Goal: Transaction & Acquisition: Purchase product/service

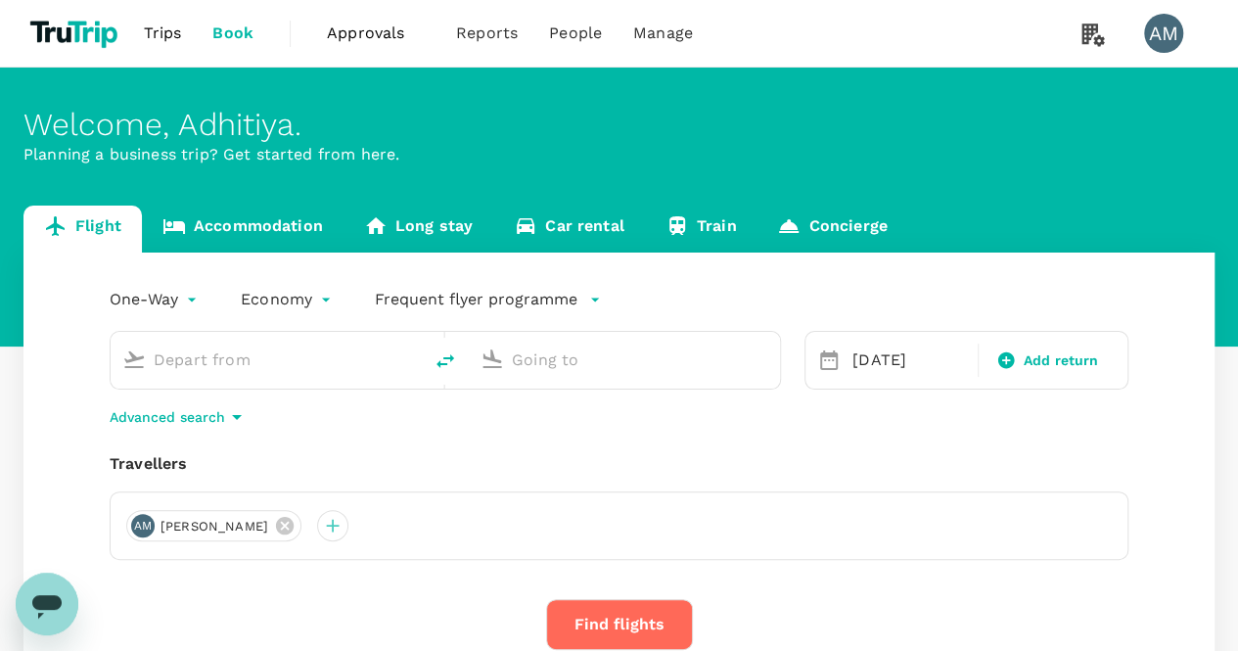
type input "Soekarno-Hatta Intl (CGK)"
type input "Juanda Intl (SUB)"
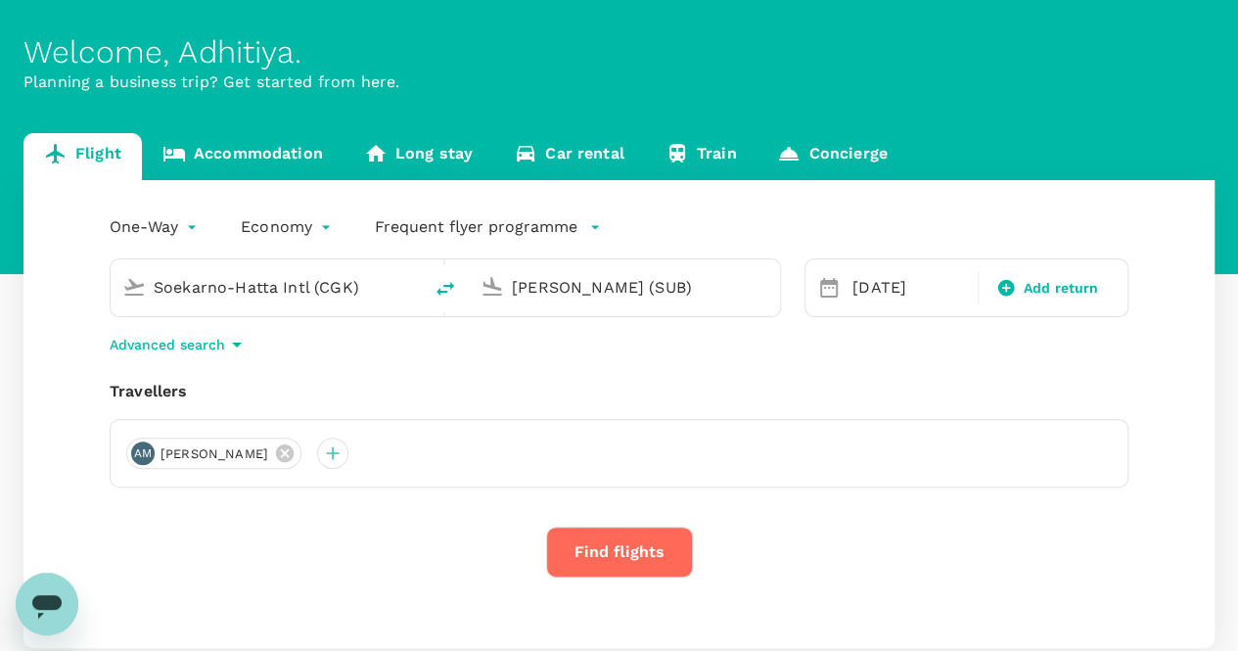
scroll to position [190, 0]
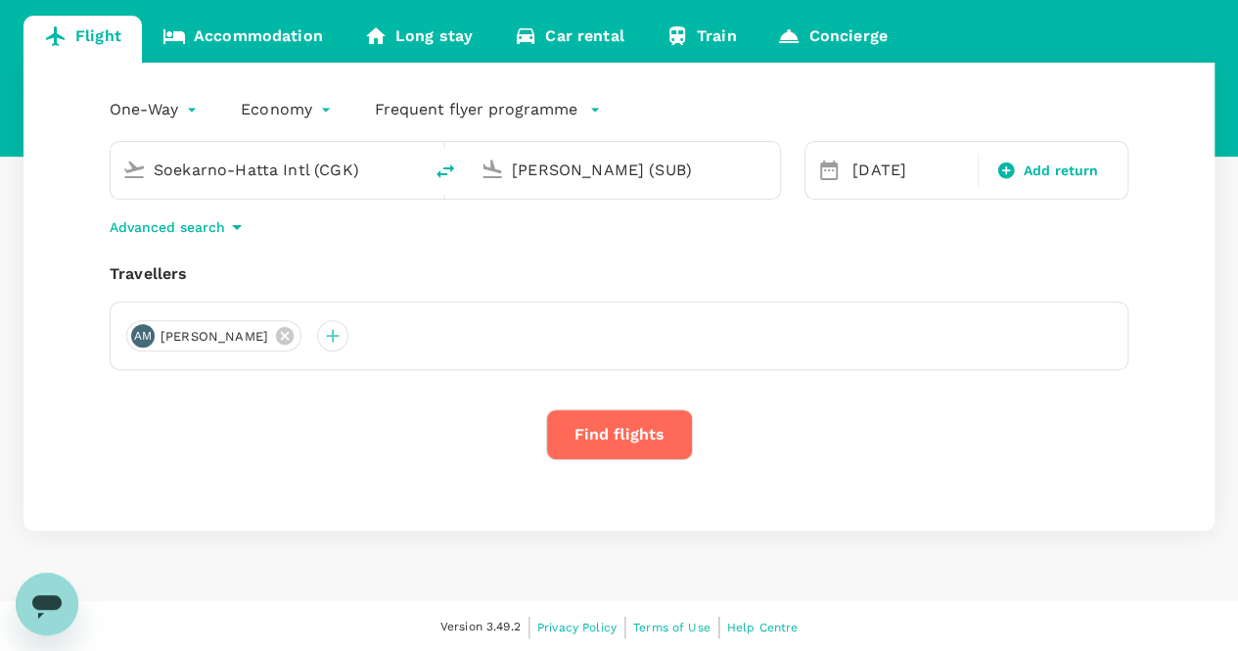
click at [637, 436] on button "Find flights" at bounding box center [619, 434] width 147 height 51
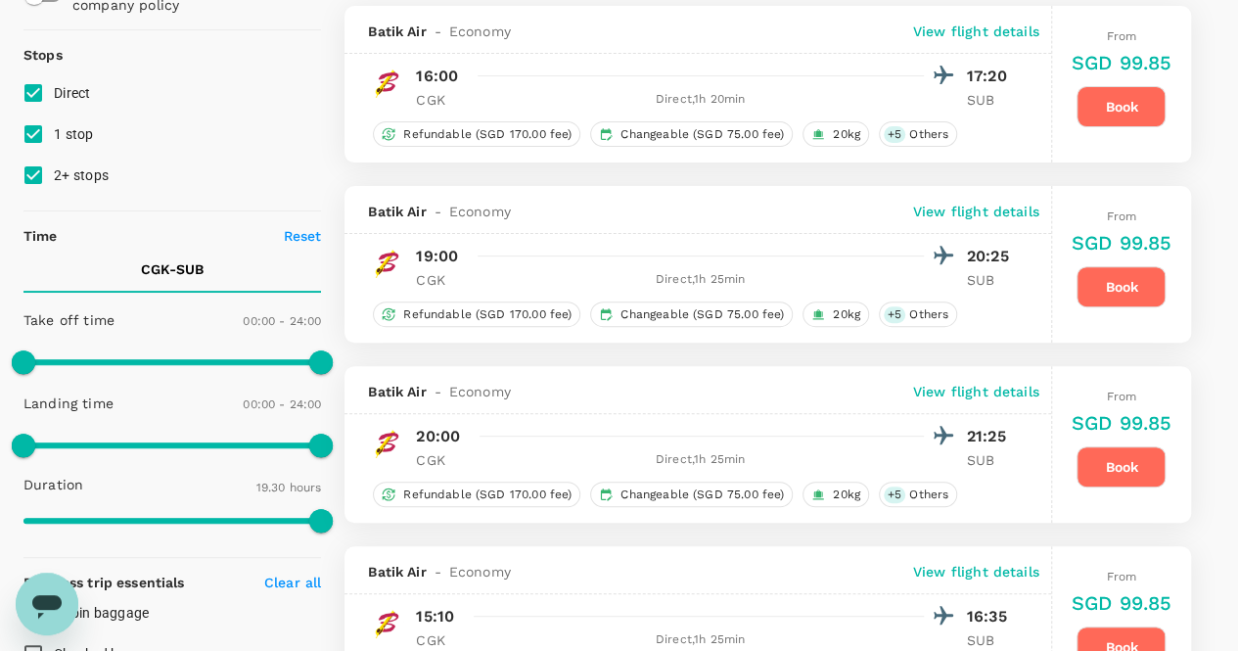
scroll to position [98, 0]
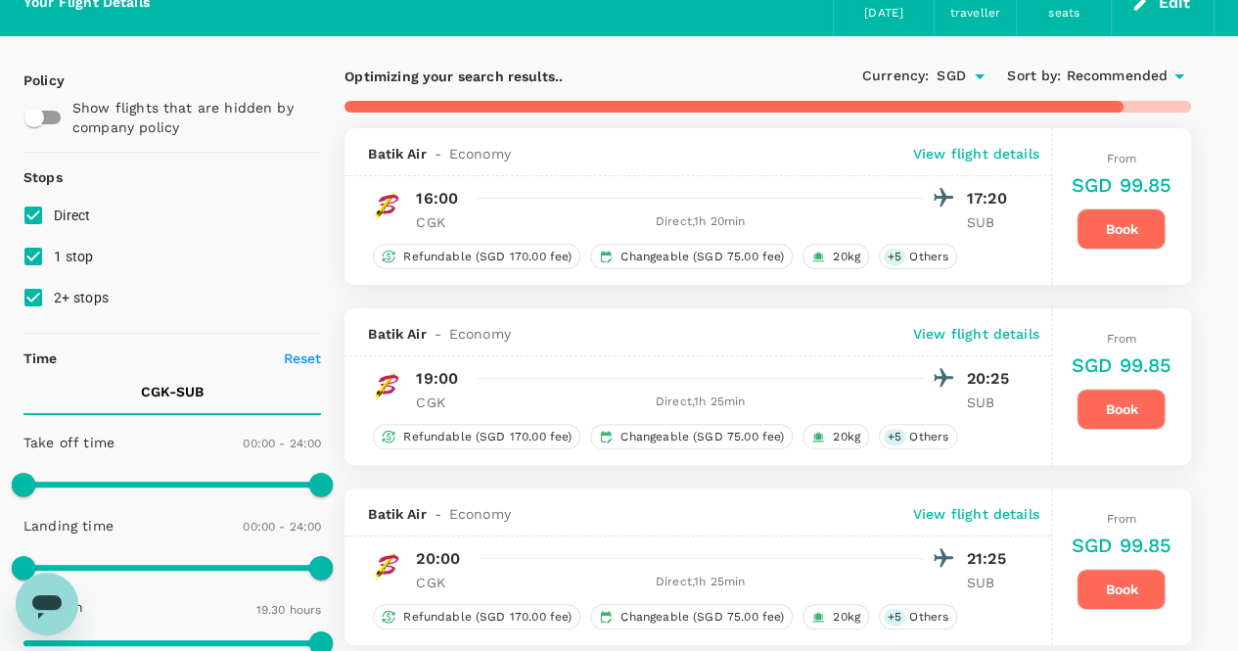
click at [39, 297] on input "2+ stops" at bounding box center [33, 297] width 41 height 41
checkbox input "false"
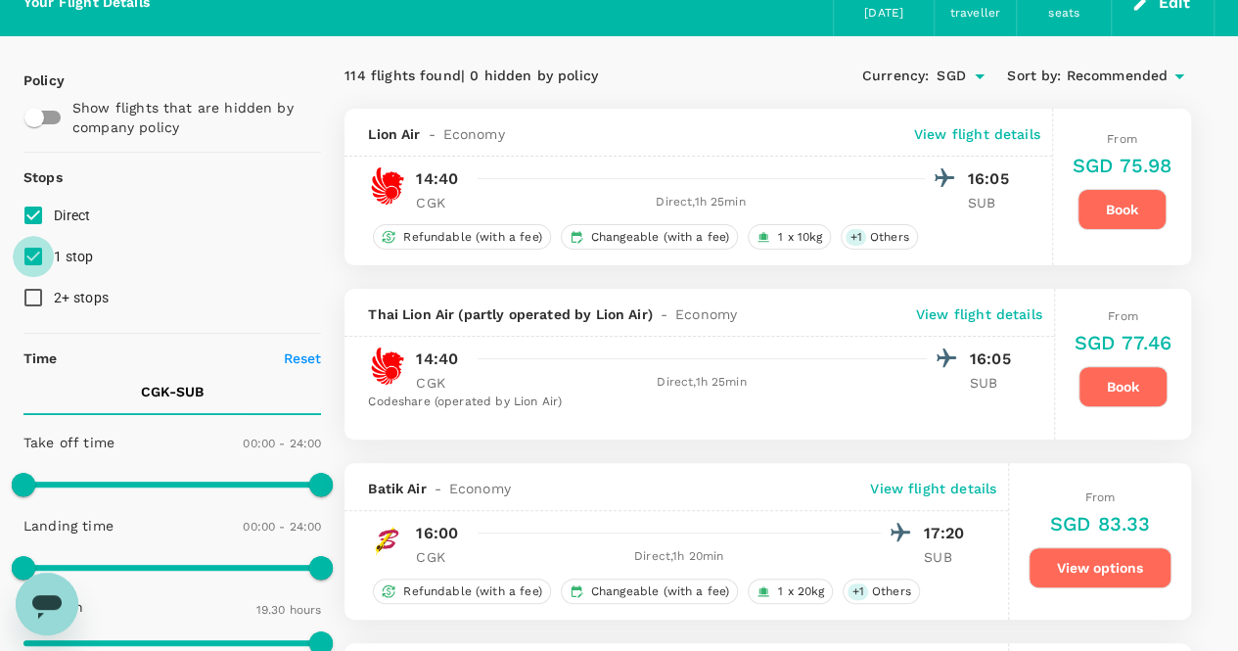
click at [37, 252] on input "1 stop" at bounding box center [33, 256] width 41 height 41
checkbox input "false"
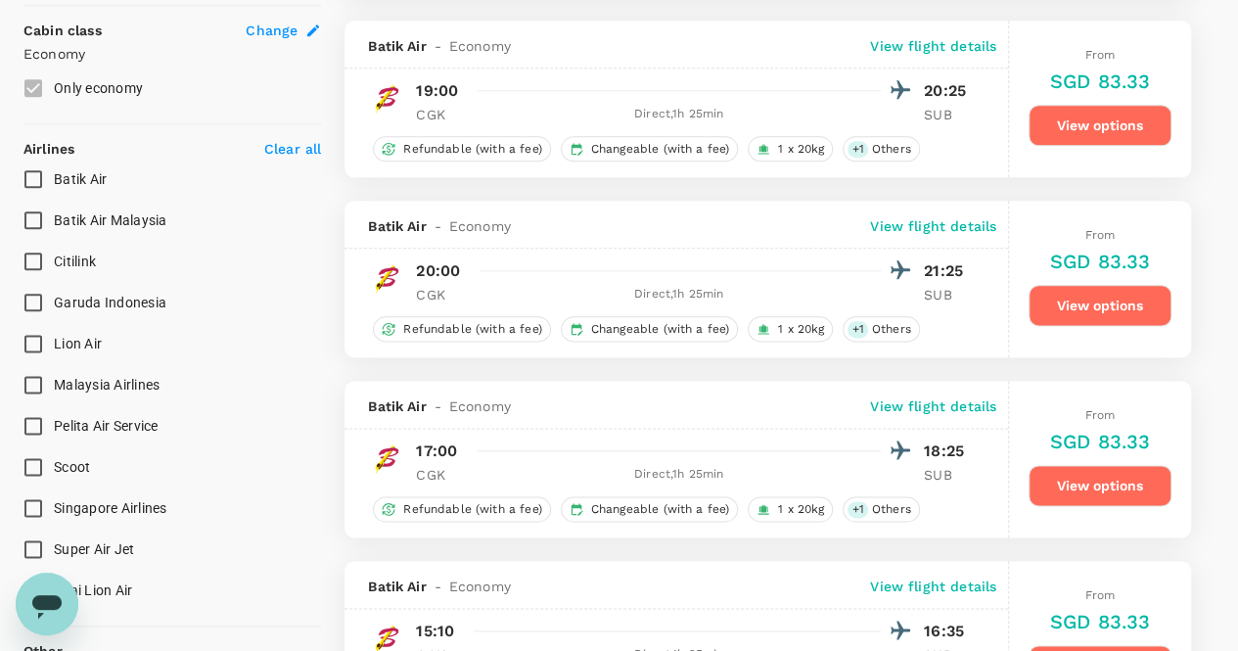
scroll to position [1077, 0]
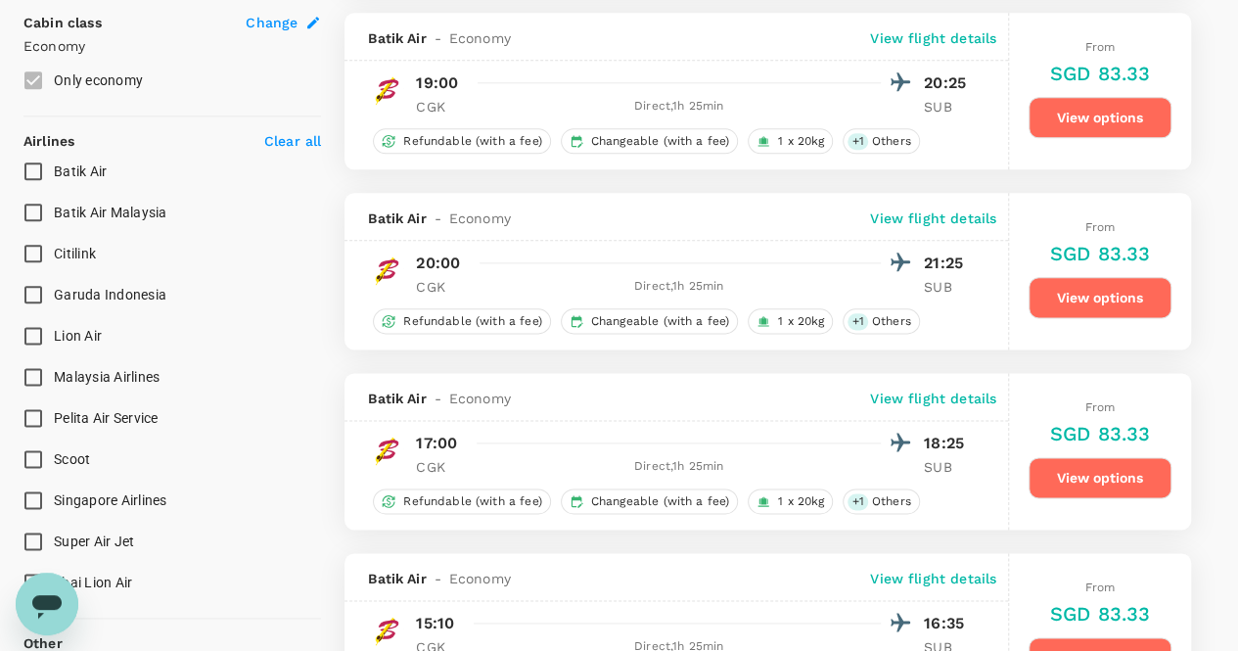
click at [110, 297] on span "Garuda Indonesia" at bounding box center [110, 295] width 113 height 16
click at [54, 297] on input "Garuda Indonesia" at bounding box center [33, 294] width 41 height 41
checkbox input "true"
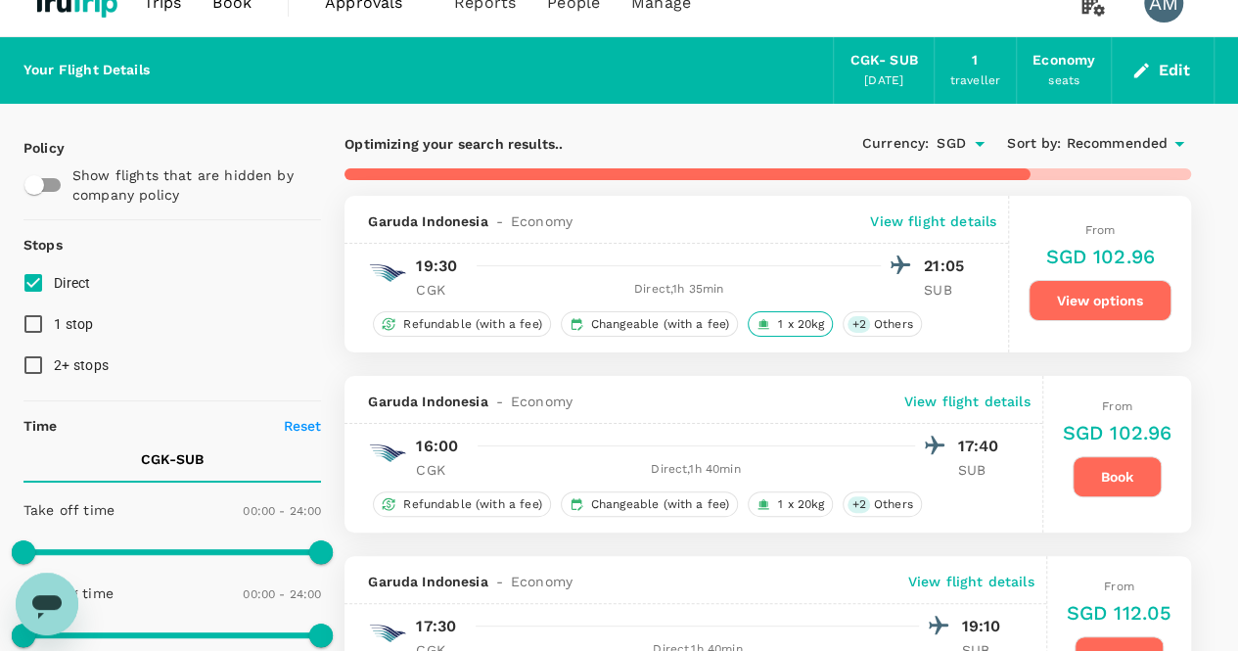
scroll to position [0, 0]
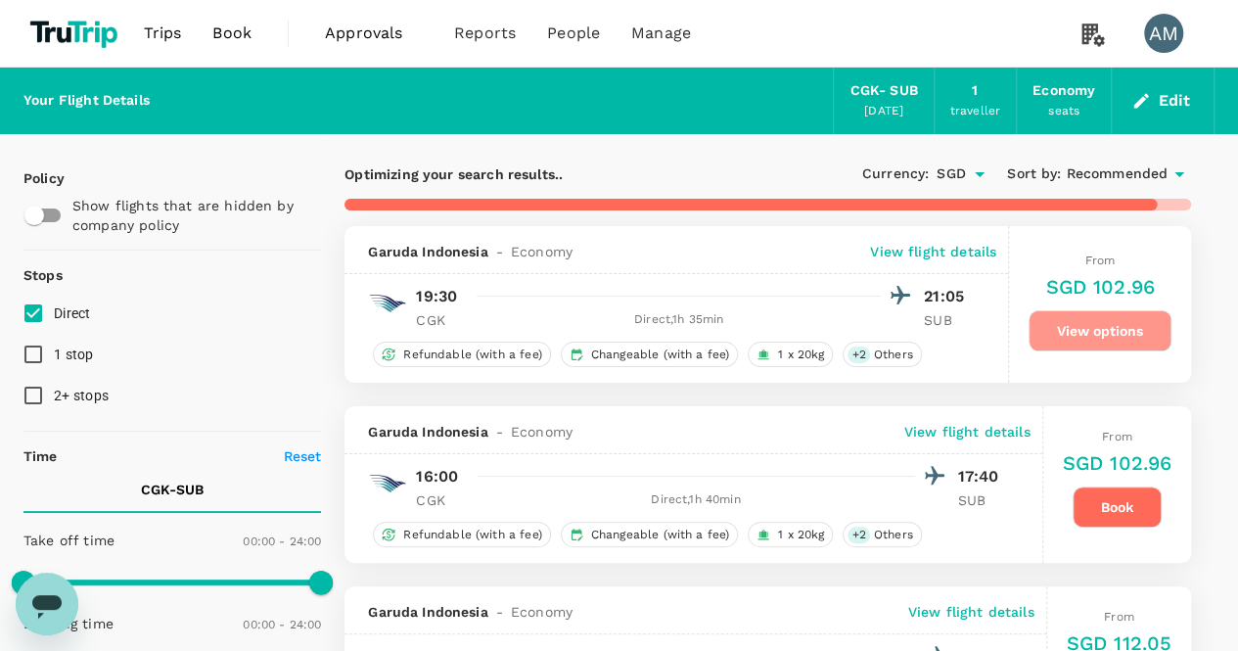
click at [1147, 333] on button "View options" at bounding box center [1100, 330] width 143 height 41
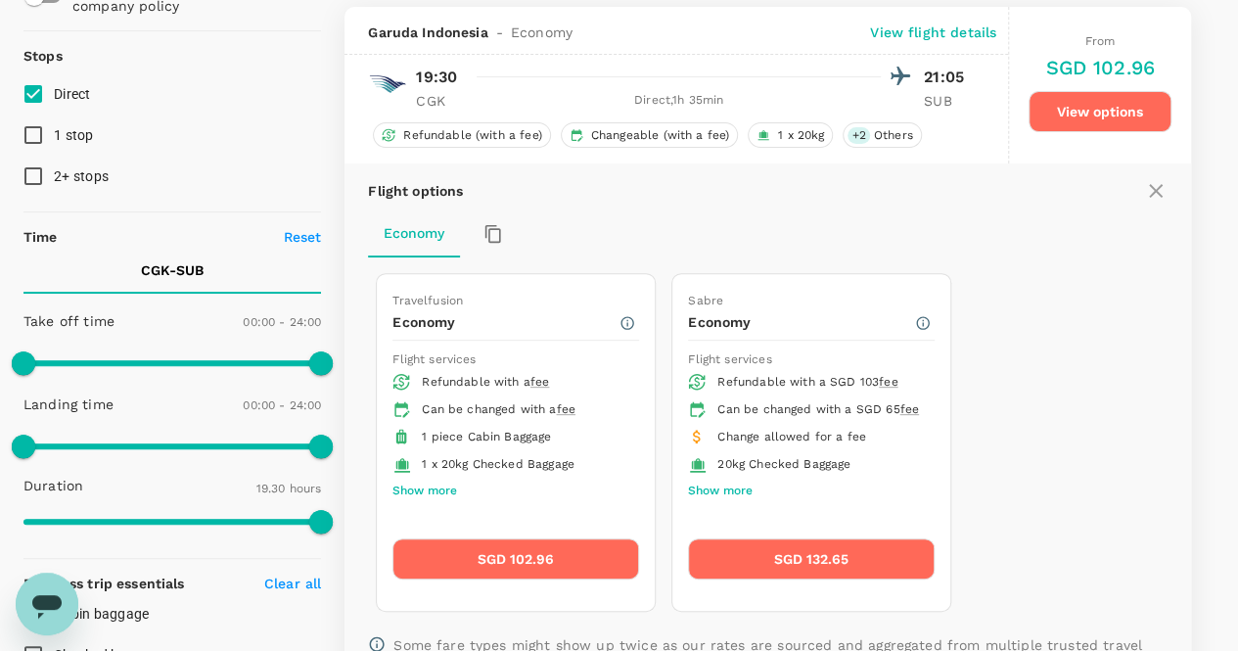
scroll to position [225, 0]
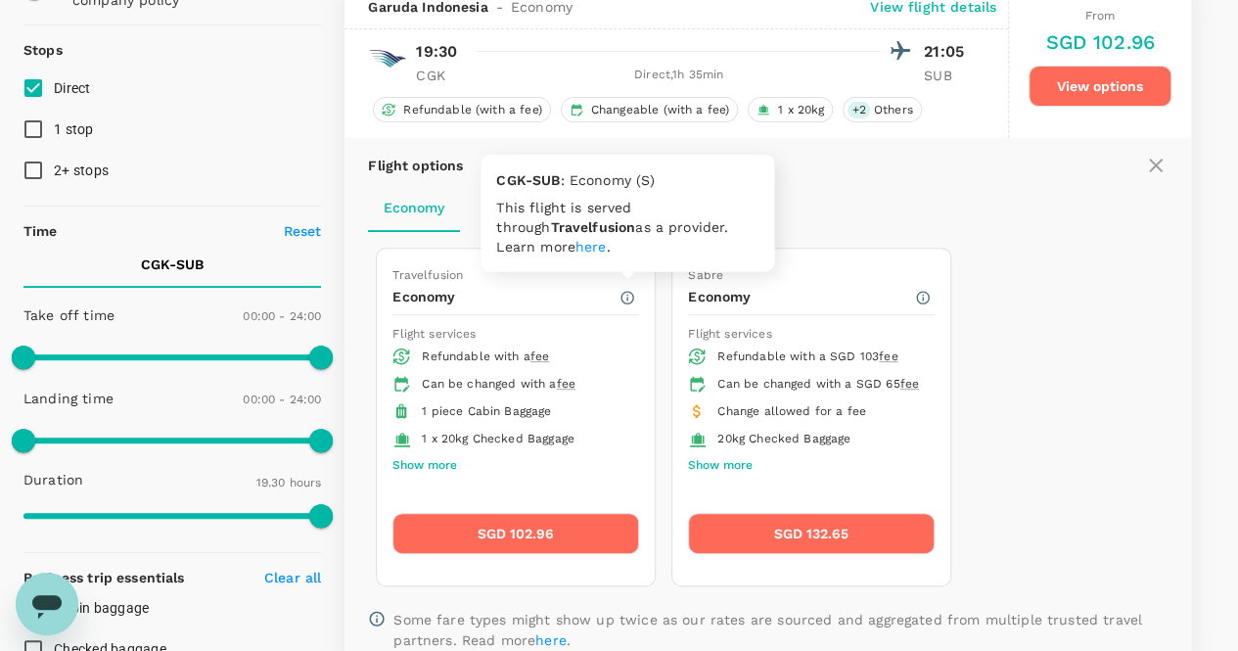
click at [575, 244] on link "here" at bounding box center [590, 247] width 31 height 16
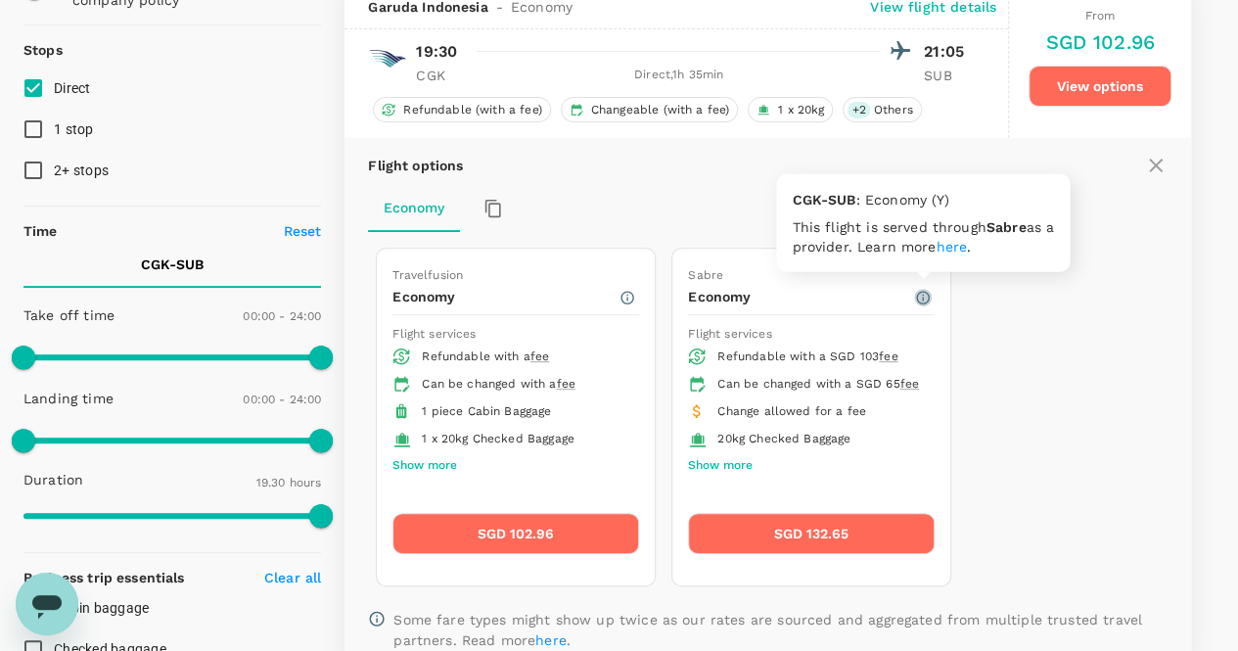
click at [920, 295] on icon "button" at bounding box center [923, 298] width 16 height 16
click at [962, 247] on link "here" at bounding box center [951, 247] width 31 height 16
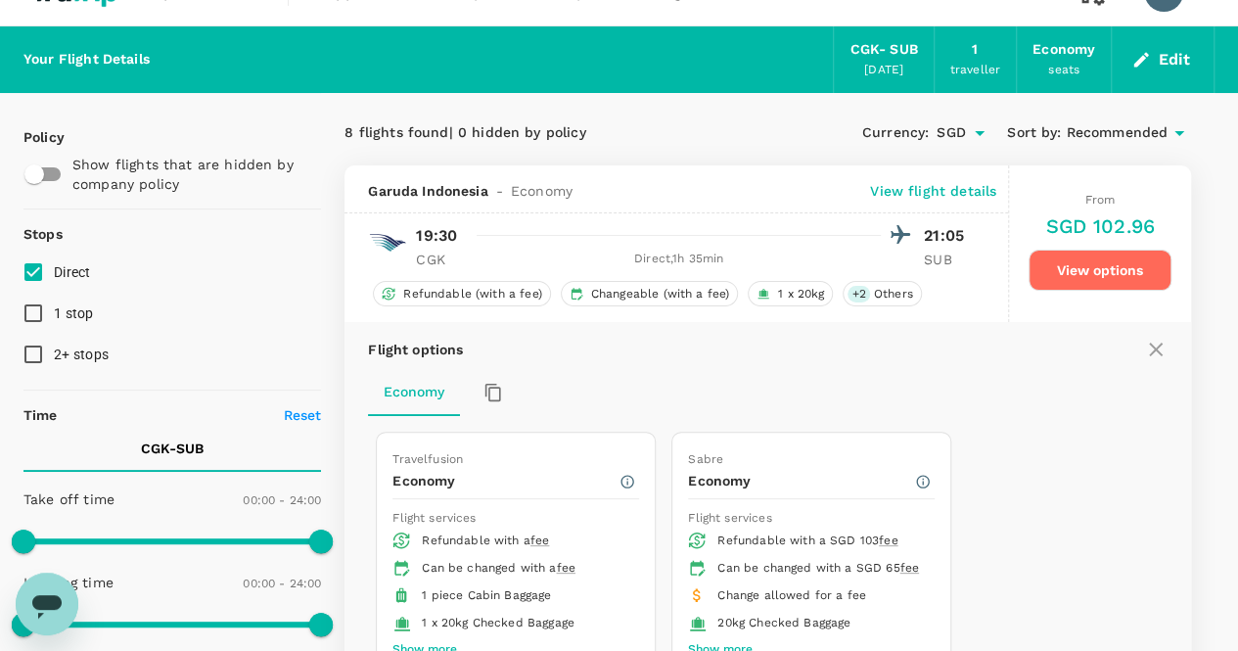
scroll to position [0, 0]
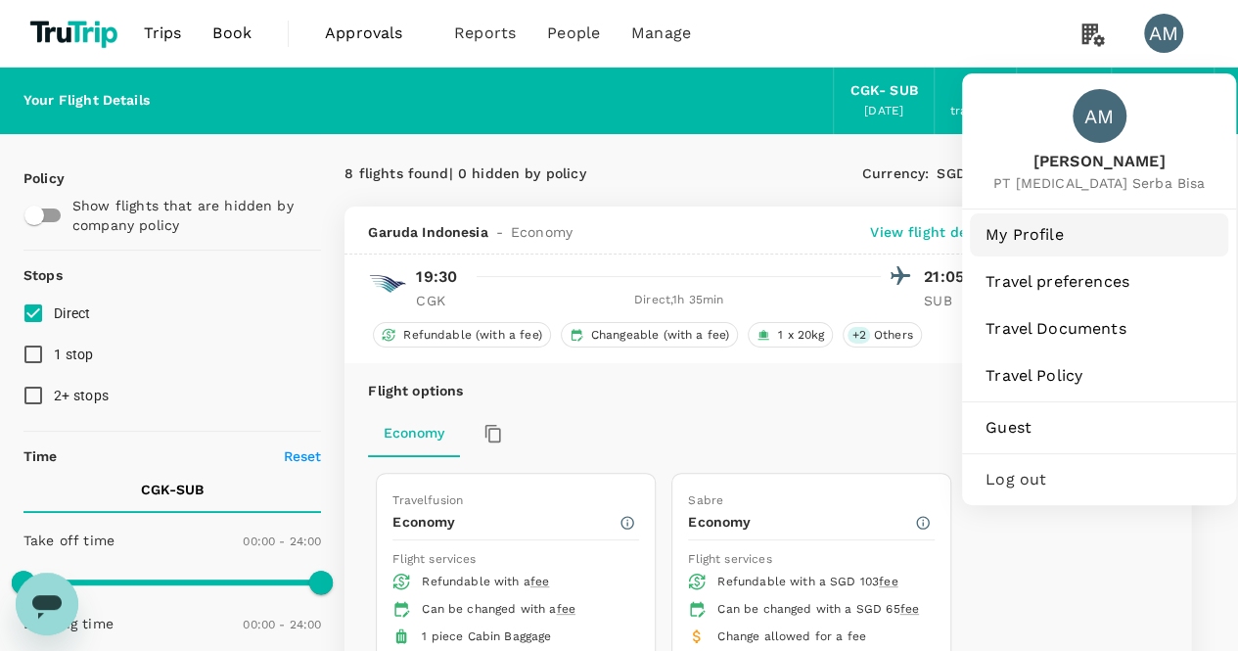
click at [1069, 238] on span "My Profile" at bounding box center [1099, 234] width 227 height 23
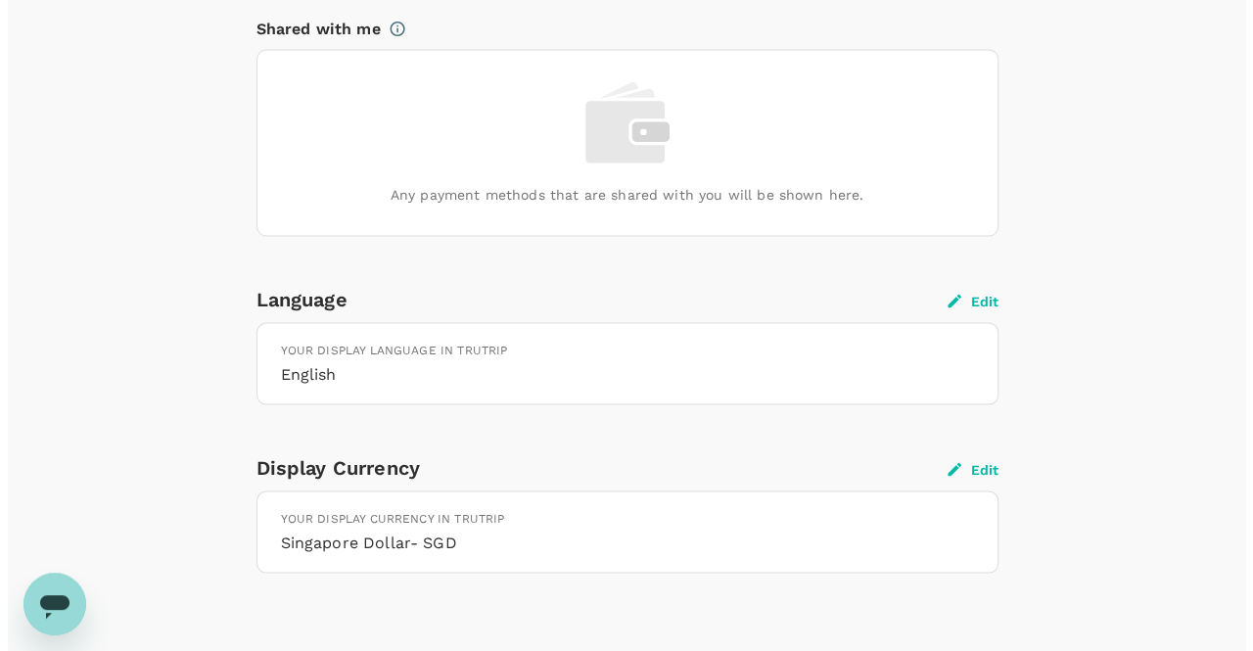
scroll to position [1756, 0]
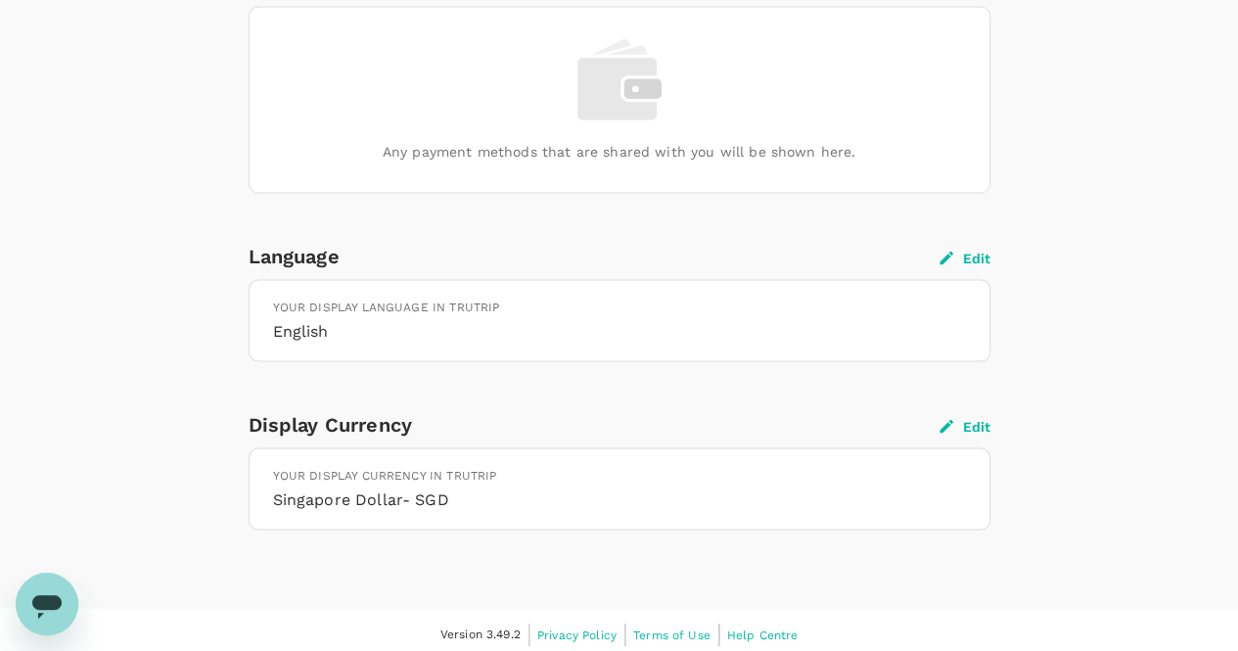
click at [966, 417] on button "Edit" at bounding box center [965, 426] width 51 height 18
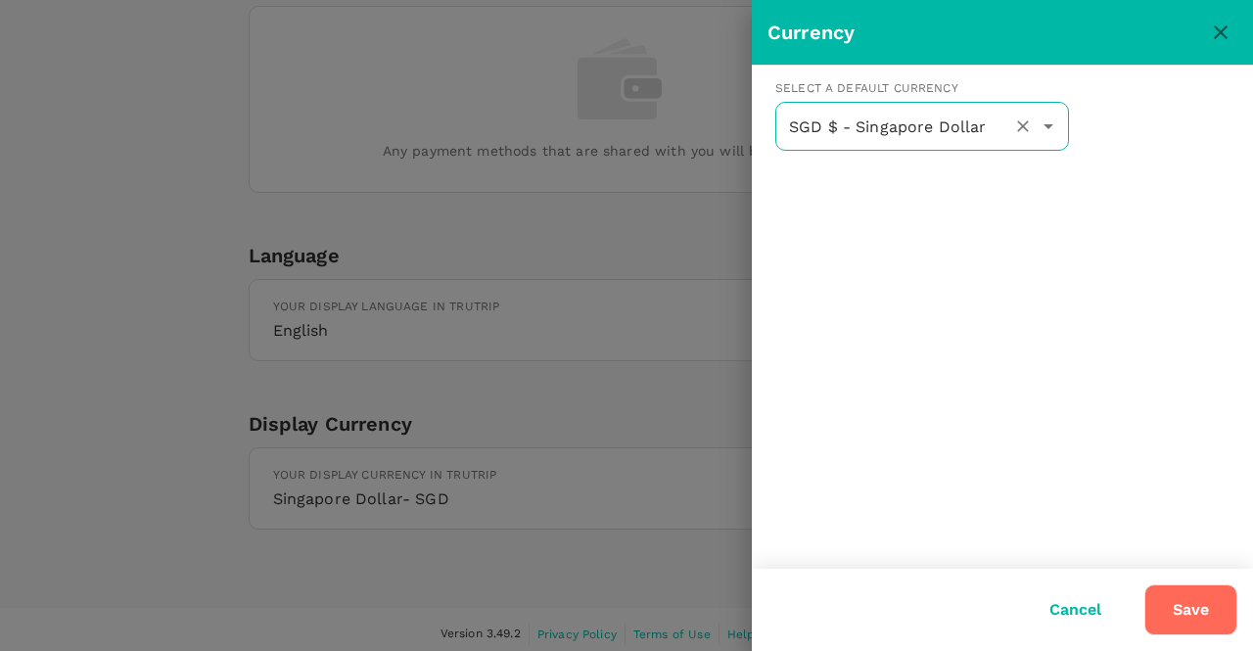
click at [946, 129] on input "SGD $ - Singapore Dollar" at bounding box center [894, 126] width 221 height 37
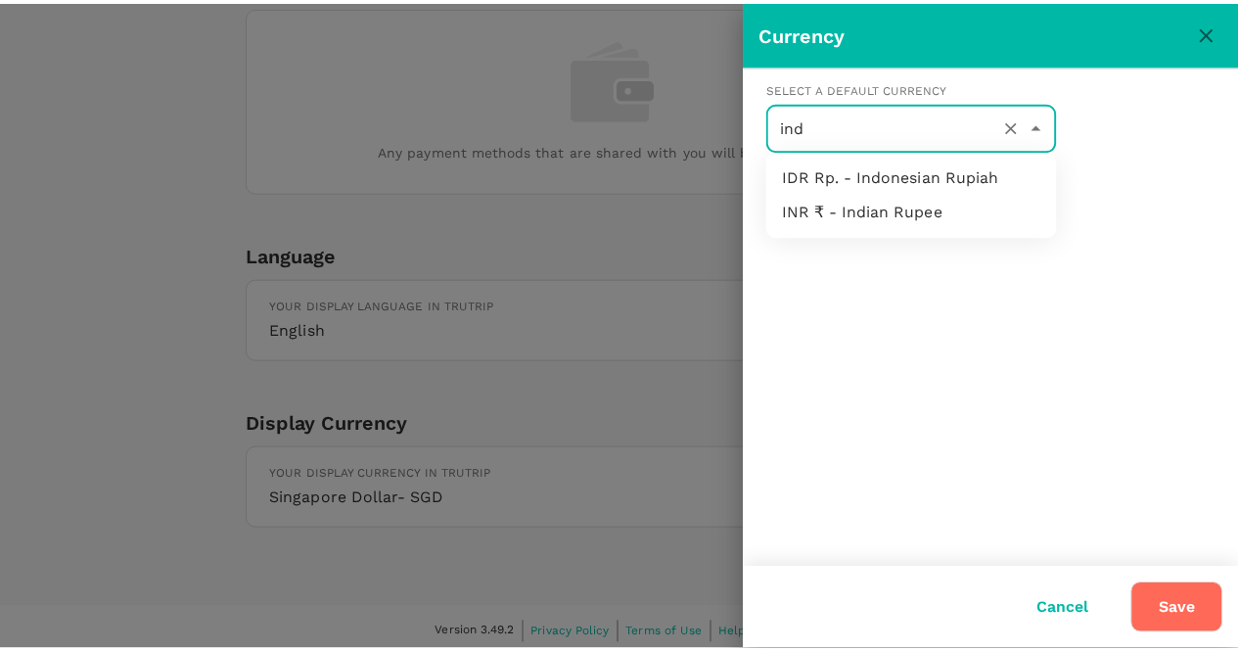
scroll to position [0, 0]
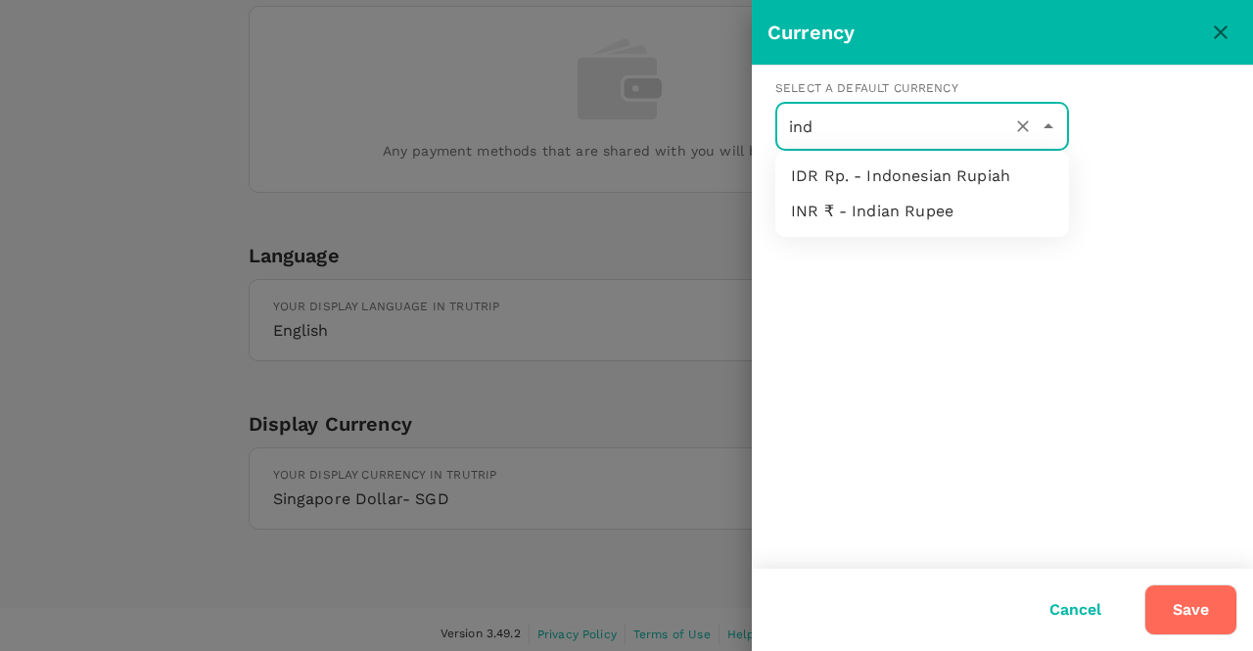
click at [948, 178] on li "IDR Rp. - Indonesian Rupiah" at bounding box center [922, 176] width 294 height 35
type input "IDR Rp. - Indonesian Rupiah"
click at [1178, 610] on button "Save" at bounding box center [1190, 609] width 93 height 51
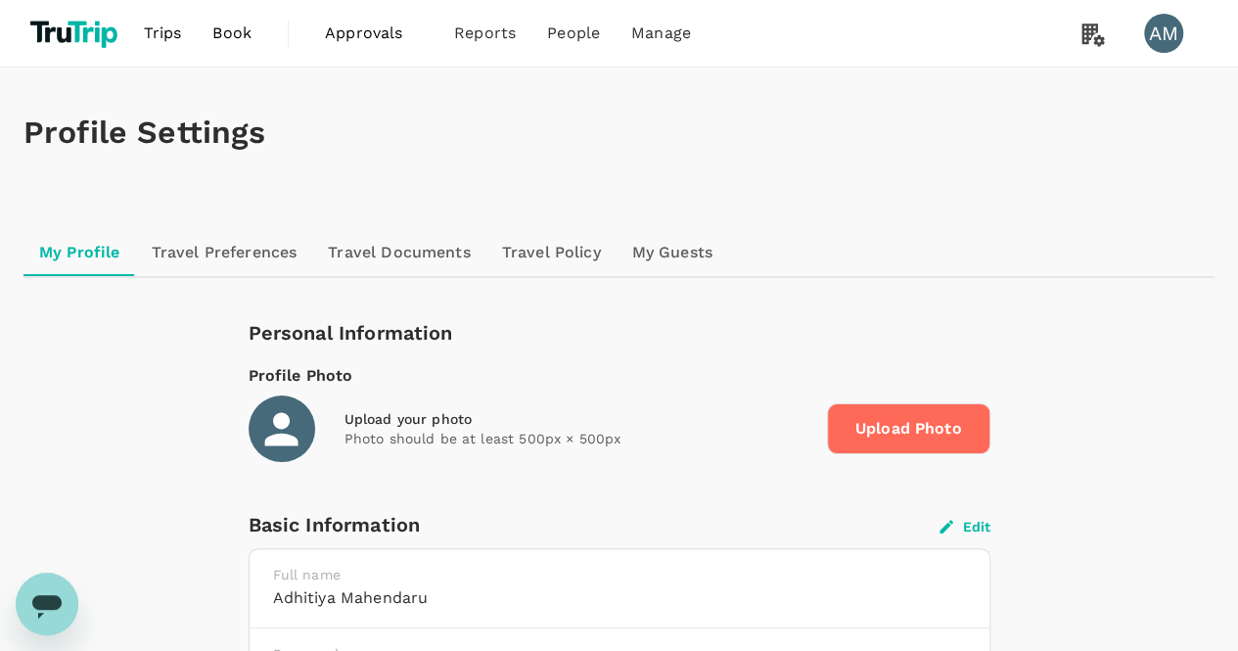
click at [234, 29] on span "Book" at bounding box center [231, 33] width 39 height 23
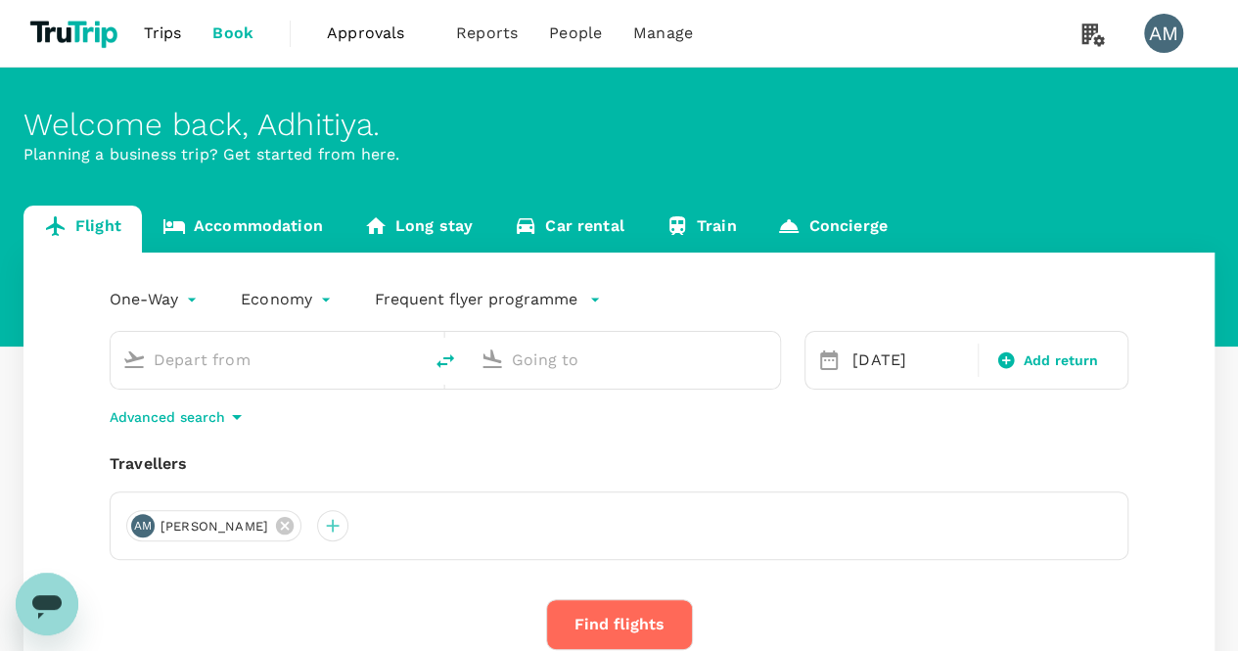
type input "Soekarno-Hatta Intl (CGK)"
type input "Juanda Intl (SUB)"
click at [255, 366] on input "Soekarno-Hatta Intl (CGK)" at bounding box center [267, 359] width 227 height 30
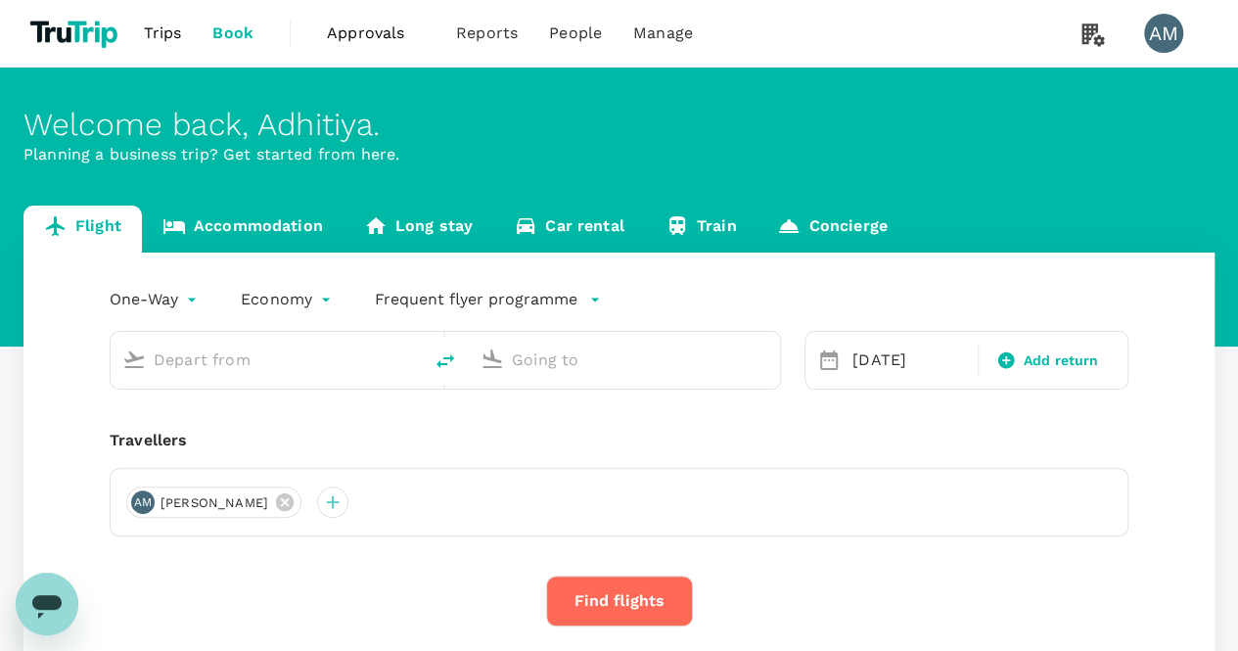
type input "Soekarno-Hatta Intl (CGK)"
type input "Juanda Intl (SUB)"
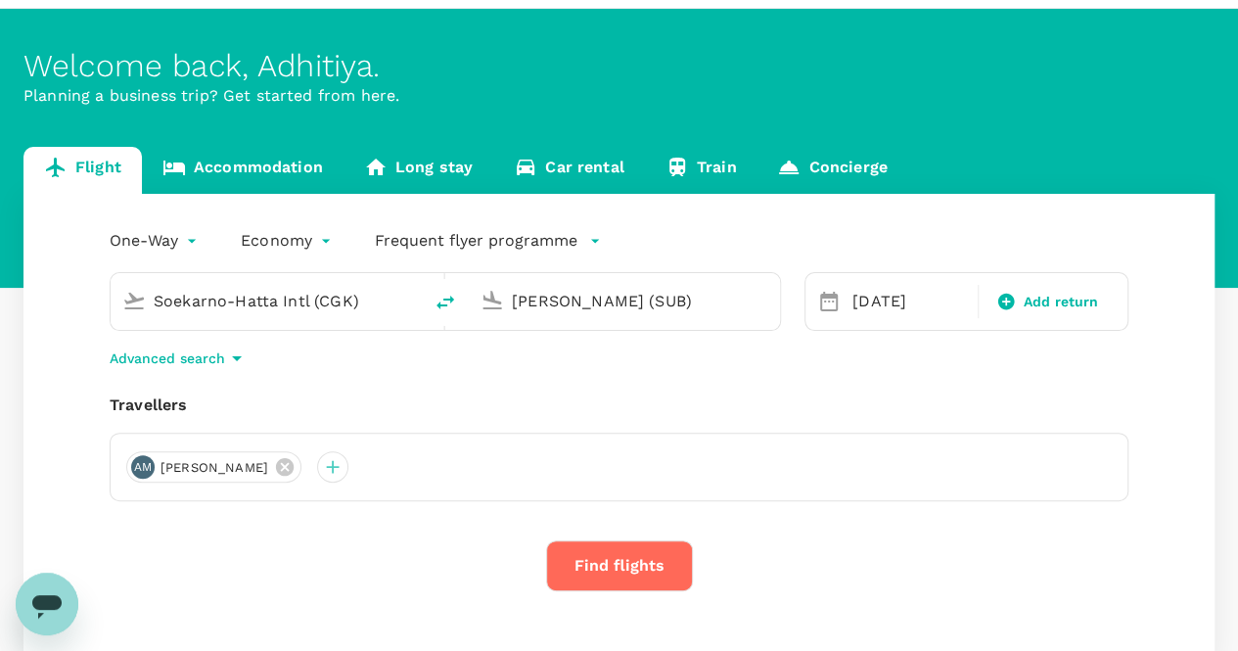
scroll to position [98, 0]
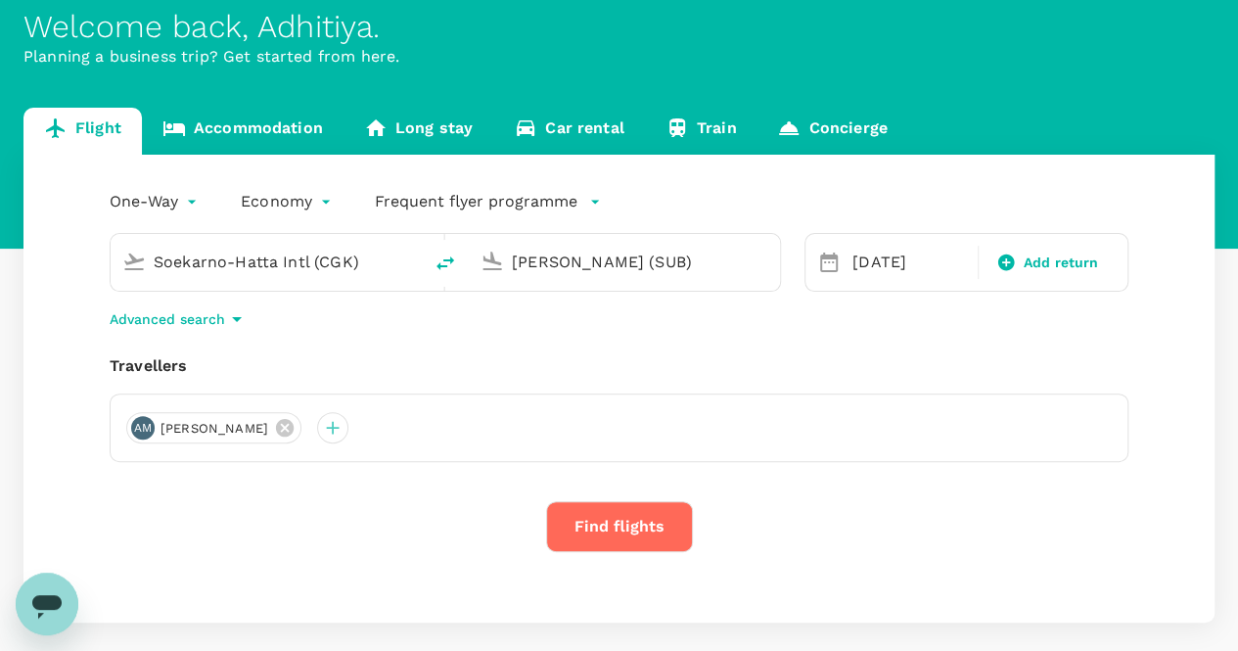
click at [292, 206] on body "Trips Book Approvals 0 Reports People Manage AM Welcome back , Adhitiya . Plann…" at bounding box center [619, 324] width 1238 height 844
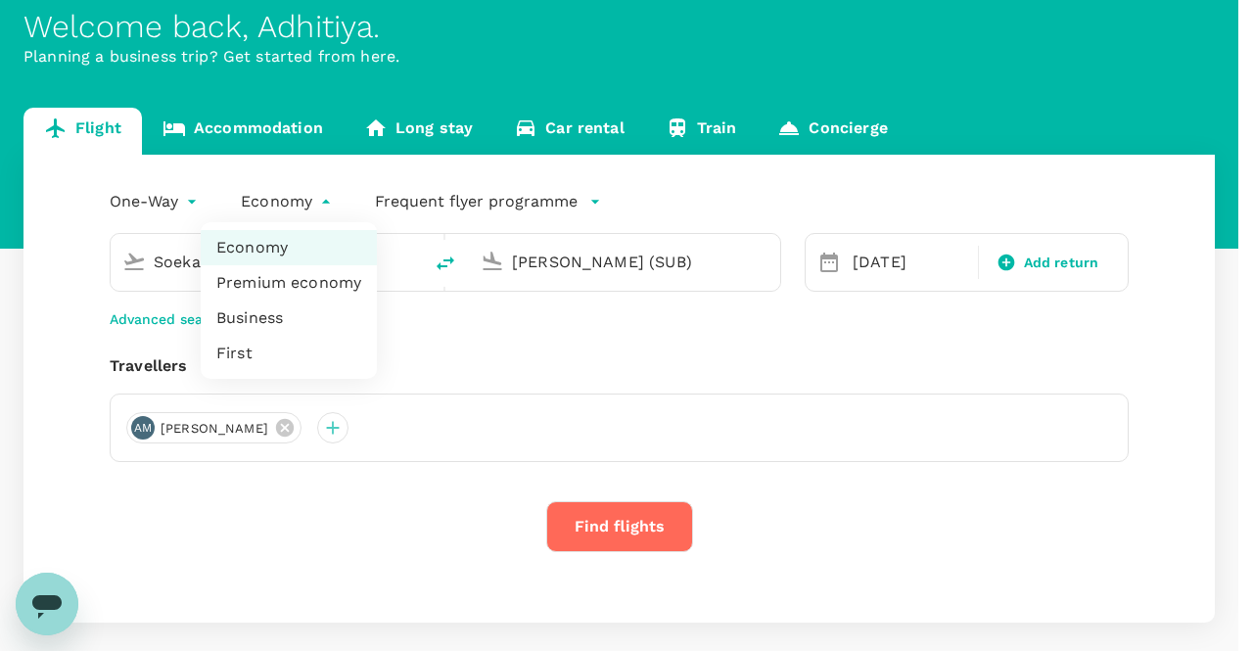
click at [292, 308] on li "Business" at bounding box center [289, 317] width 176 height 35
type input "business"
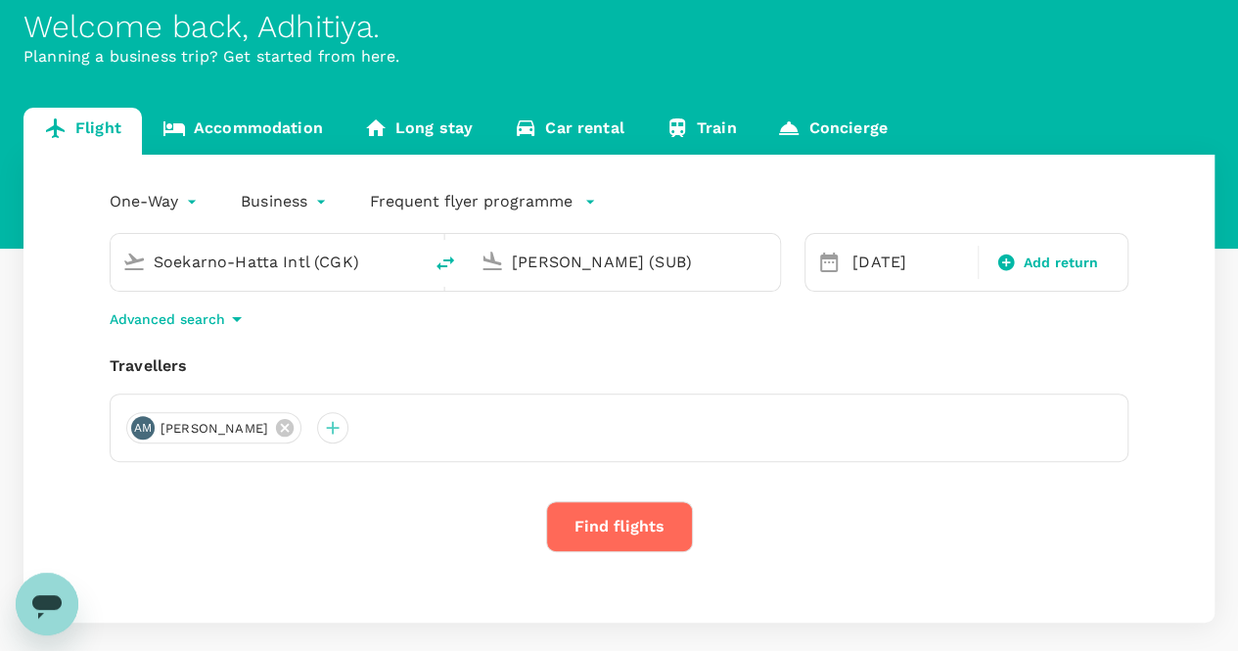
click at [546, 268] on input "Juanda Intl (SUB)" at bounding box center [625, 262] width 227 height 30
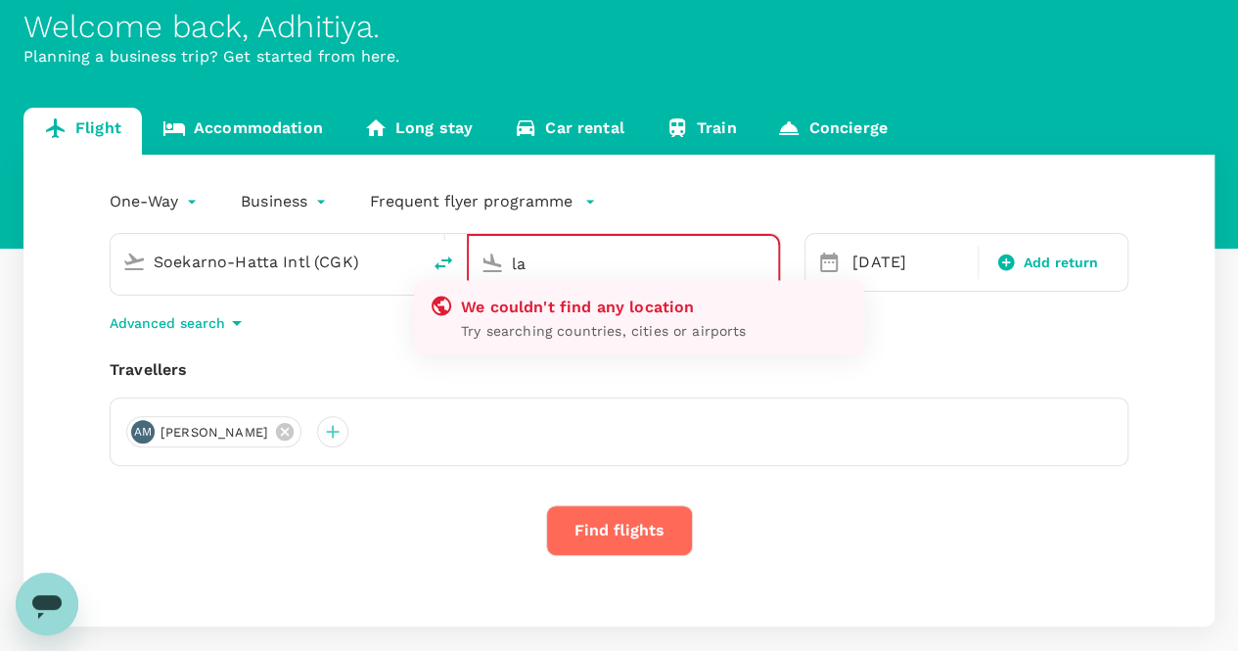
type input "l"
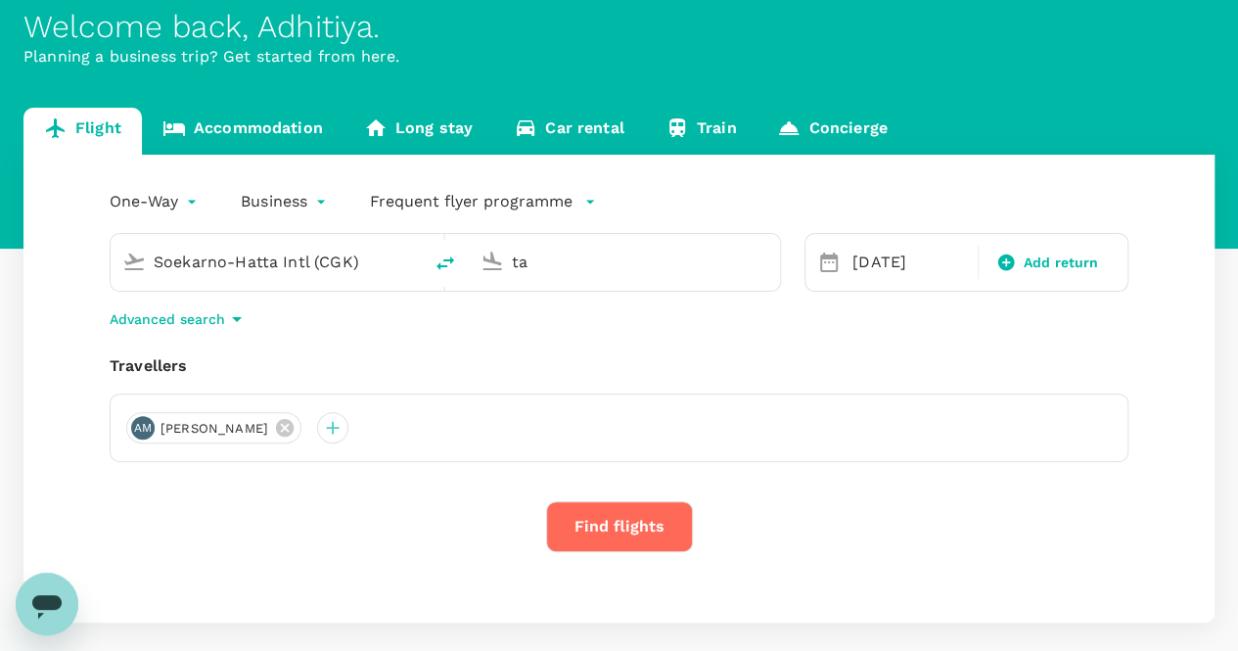
type input "t"
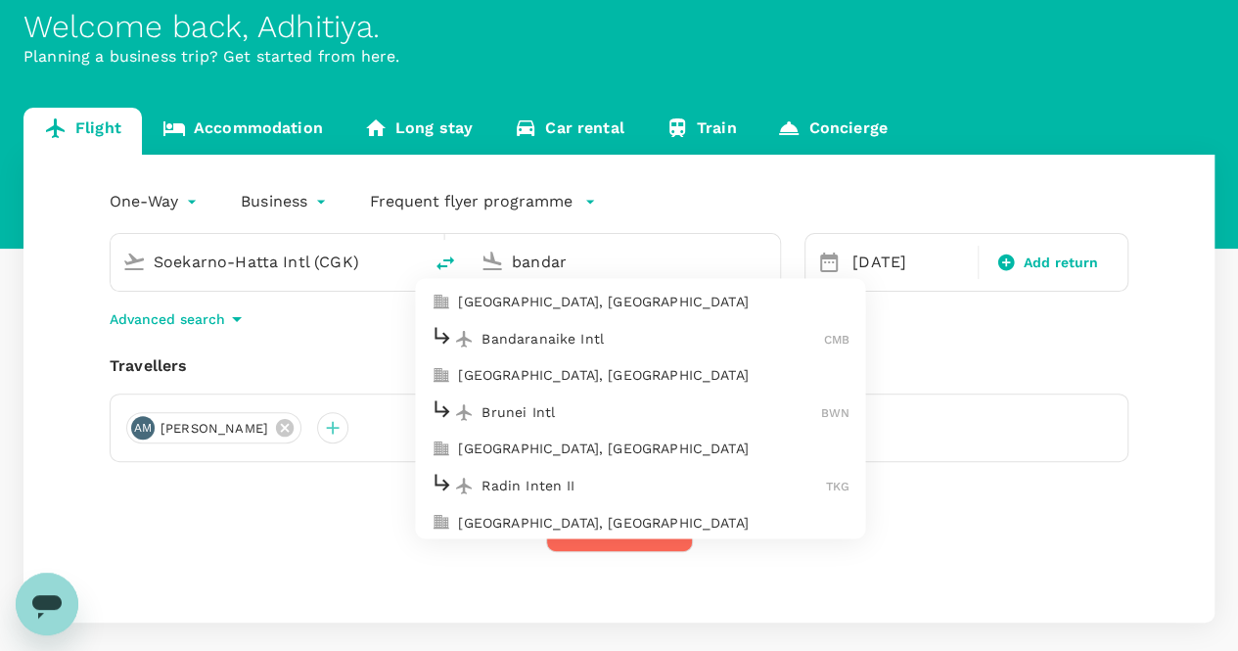
click at [626, 441] on p "Bandar Lampung, Indonesia" at bounding box center [653, 449] width 391 height 20
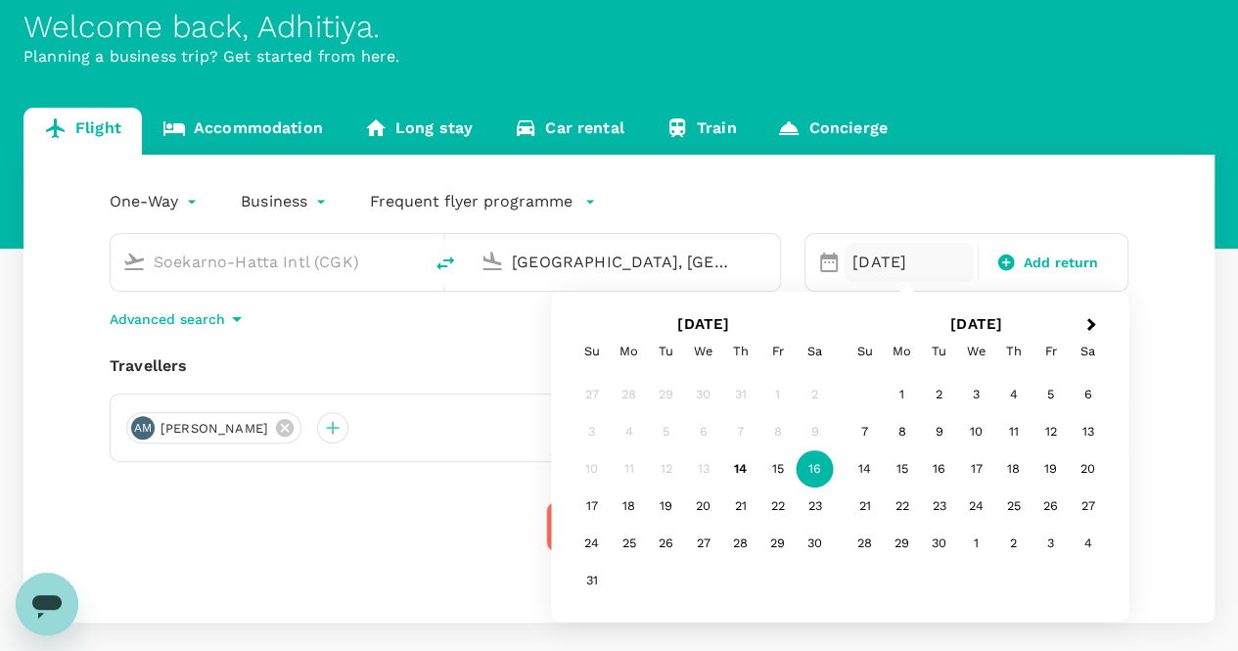
type input "Bandar Lampung, Indonesia (any)"
click at [816, 465] on div "16" at bounding box center [815, 468] width 37 height 37
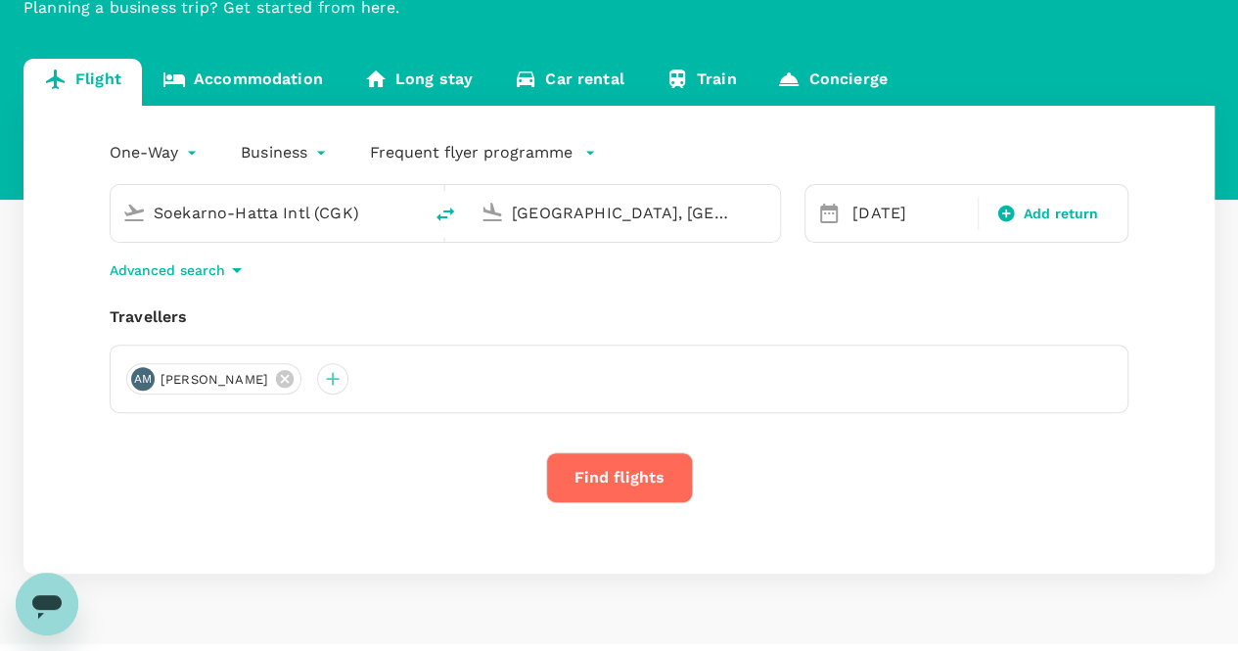
scroll to position [190, 0]
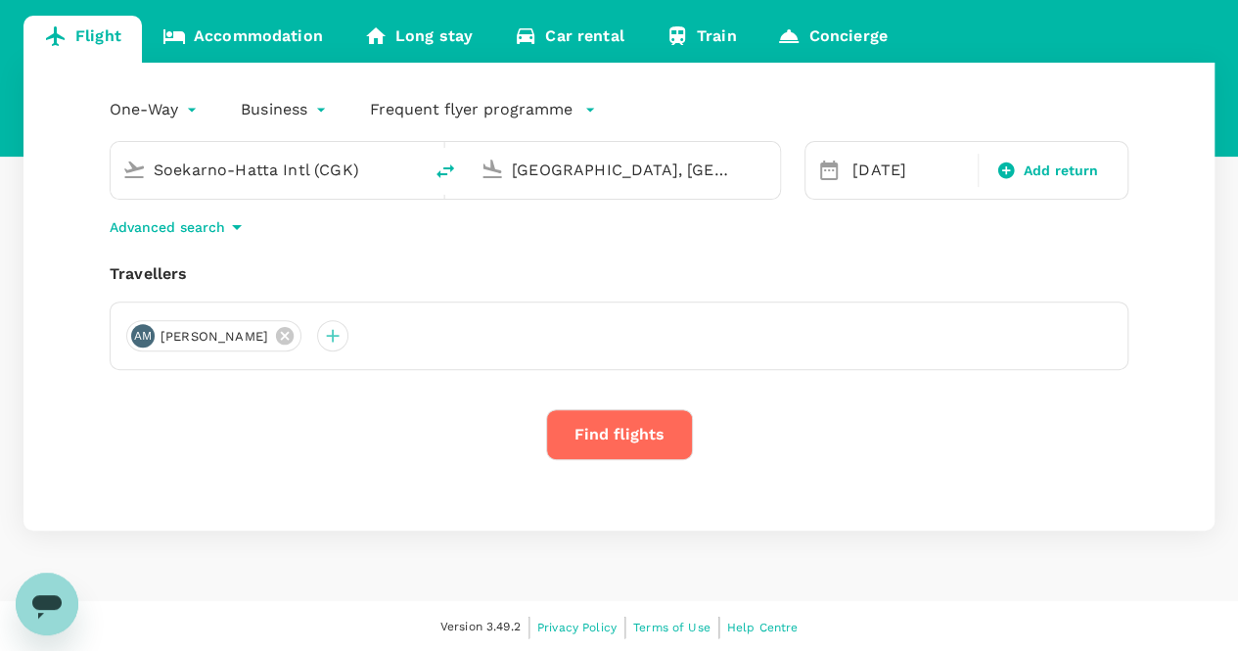
click at [599, 426] on button "Find flights" at bounding box center [619, 434] width 147 height 51
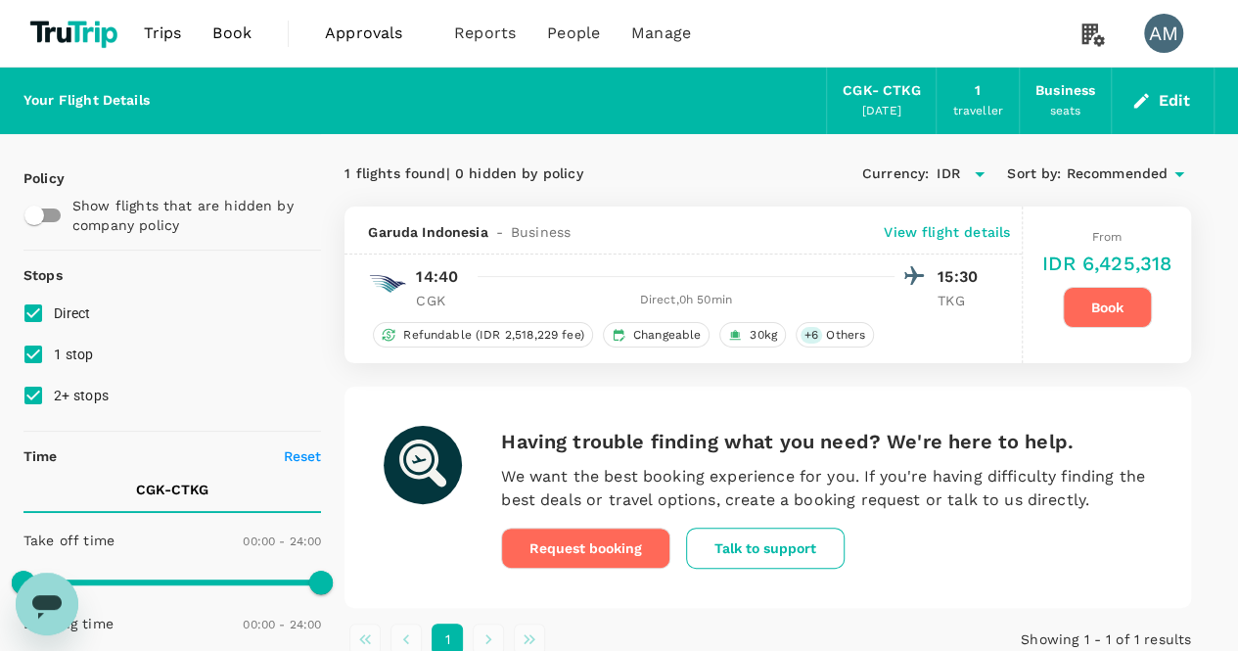
click at [1094, 304] on button "Book" at bounding box center [1107, 307] width 89 height 41
click at [921, 322] on div "Refundable (IDR 2,518,229 fee) Changeable 30kg + 6 Others" at bounding box center [677, 334] width 619 height 25
click at [938, 236] on p "View flight details" at bounding box center [947, 232] width 126 height 20
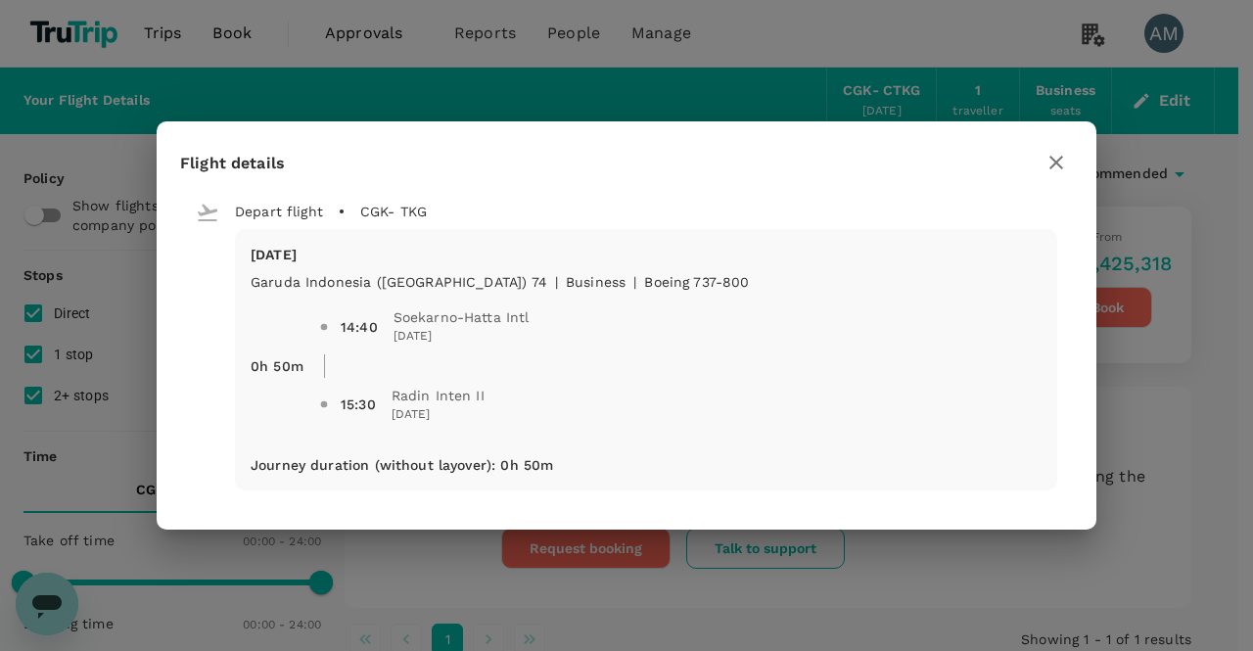
click at [1057, 164] on icon "button" at bounding box center [1055, 162] width 23 height 23
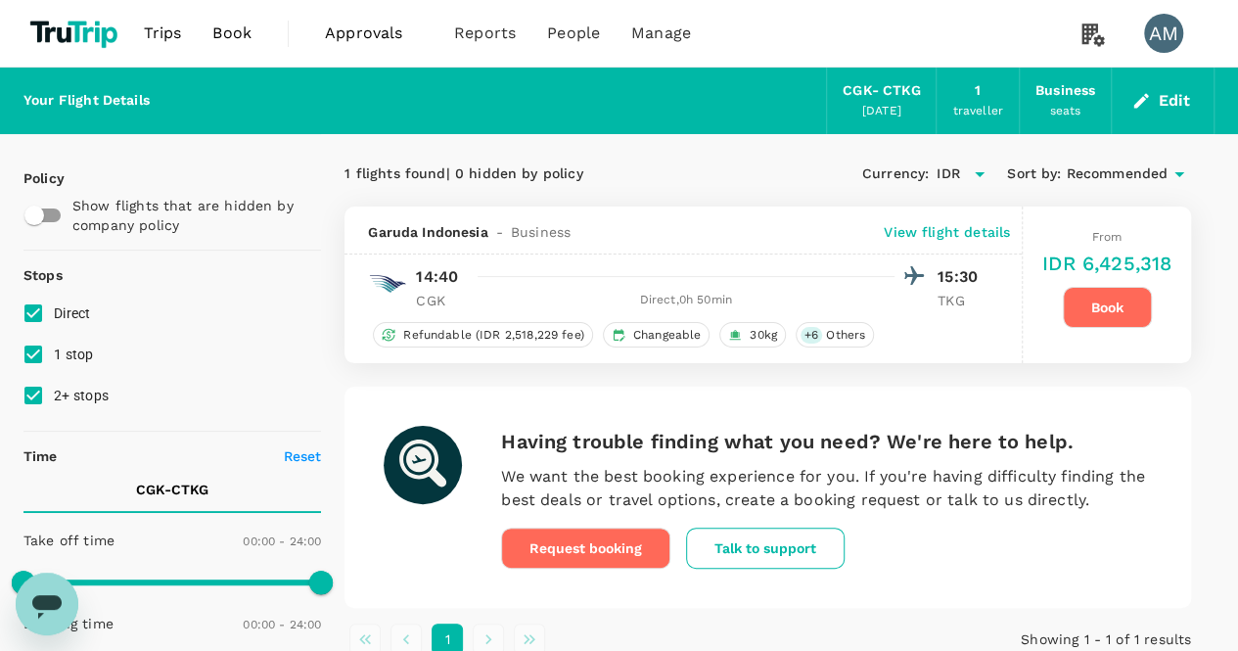
click at [1144, 298] on button "Book" at bounding box center [1107, 307] width 89 height 41
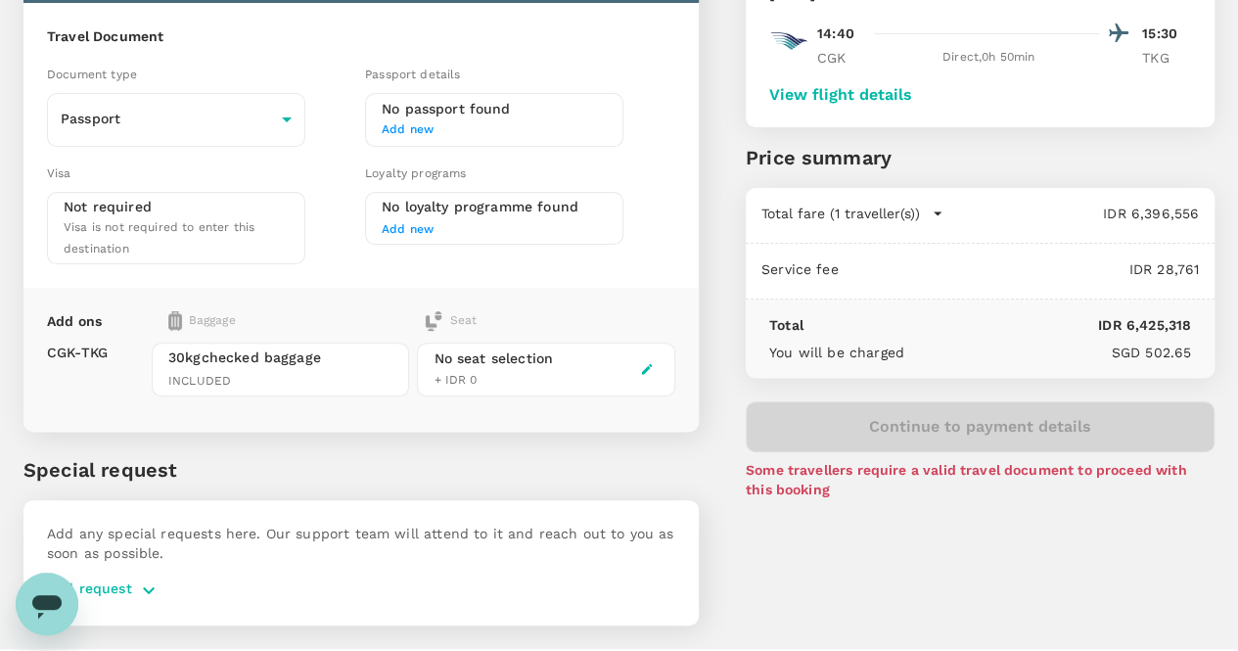
scroll to position [166, 0]
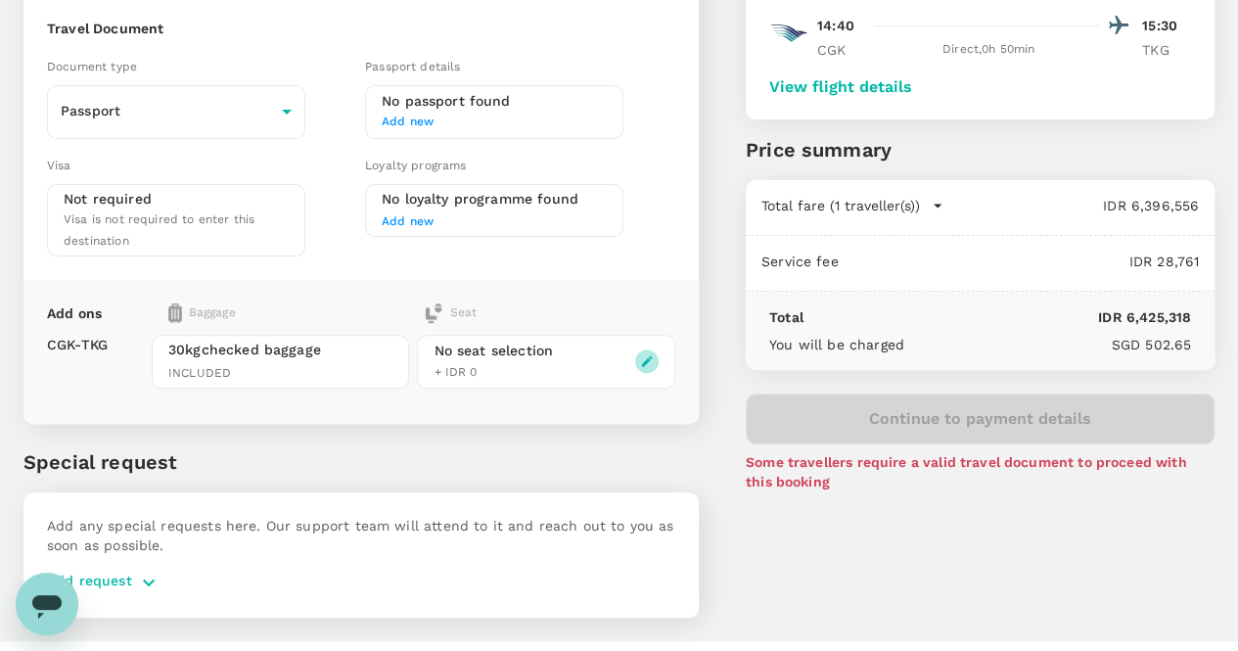
click at [654, 354] on icon "button" at bounding box center [647, 361] width 14 height 14
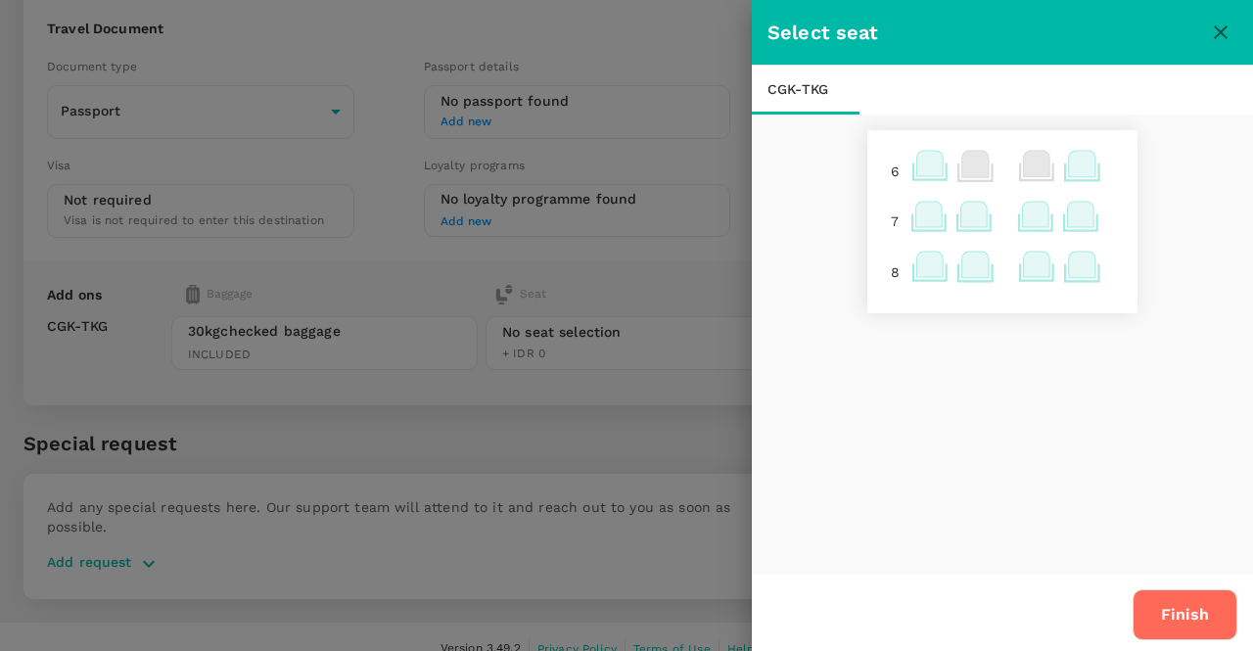
click at [1219, 29] on icon "close" at bounding box center [1220, 32] width 23 height 23
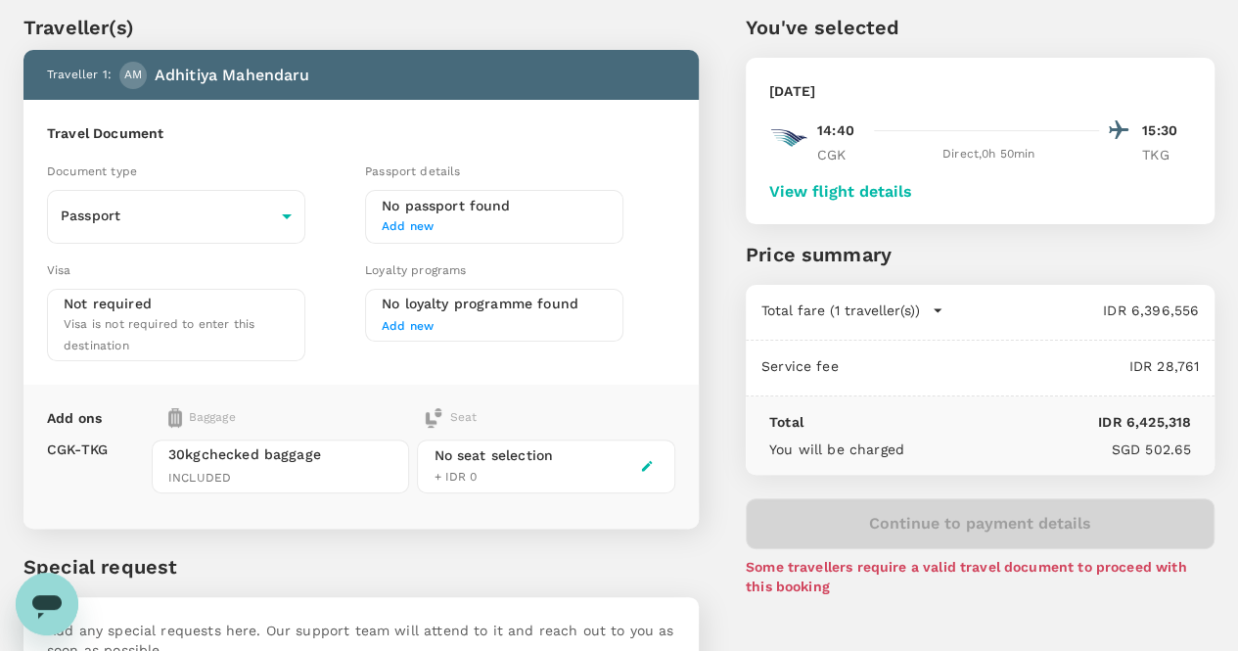
scroll to position [0, 0]
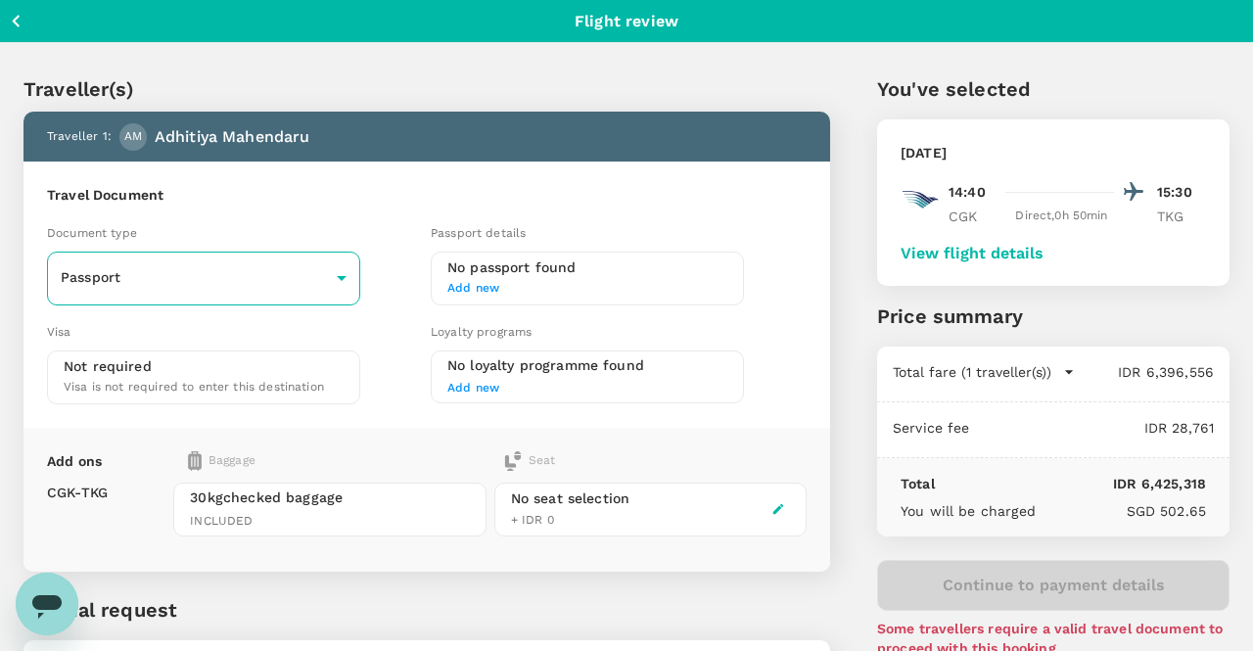
click at [306, 280] on body "Back to flight results Flight review Traveller(s) Traveller 1 : AM Adhitiya Mah…" at bounding box center [626, 411] width 1253 height 822
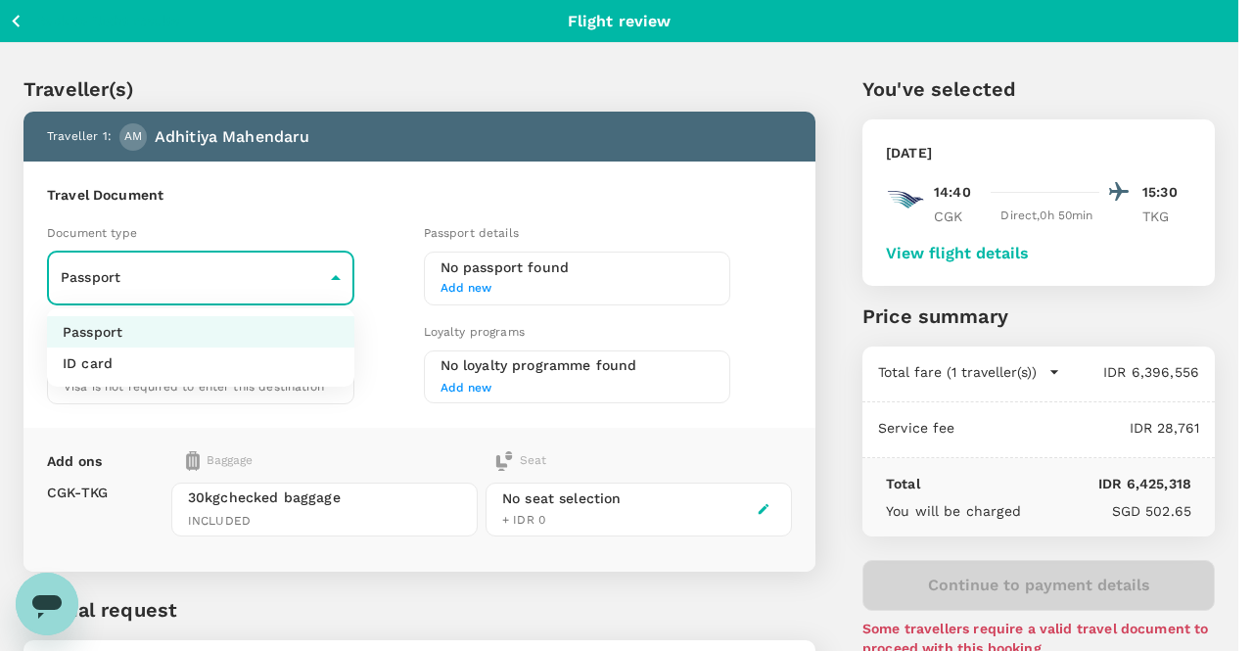
click at [301, 281] on div at bounding box center [626, 325] width 1253 height 651
click at [301, 281] on body "Back to flight results Flight review Traveller(s) Traveller 1 : AM Adhitiya Mah…" at bounding box center [626, 421] width 1253 height 842
click at [249, 357] on li "ID card" at bounding box center [200, 362] width 307 height 31
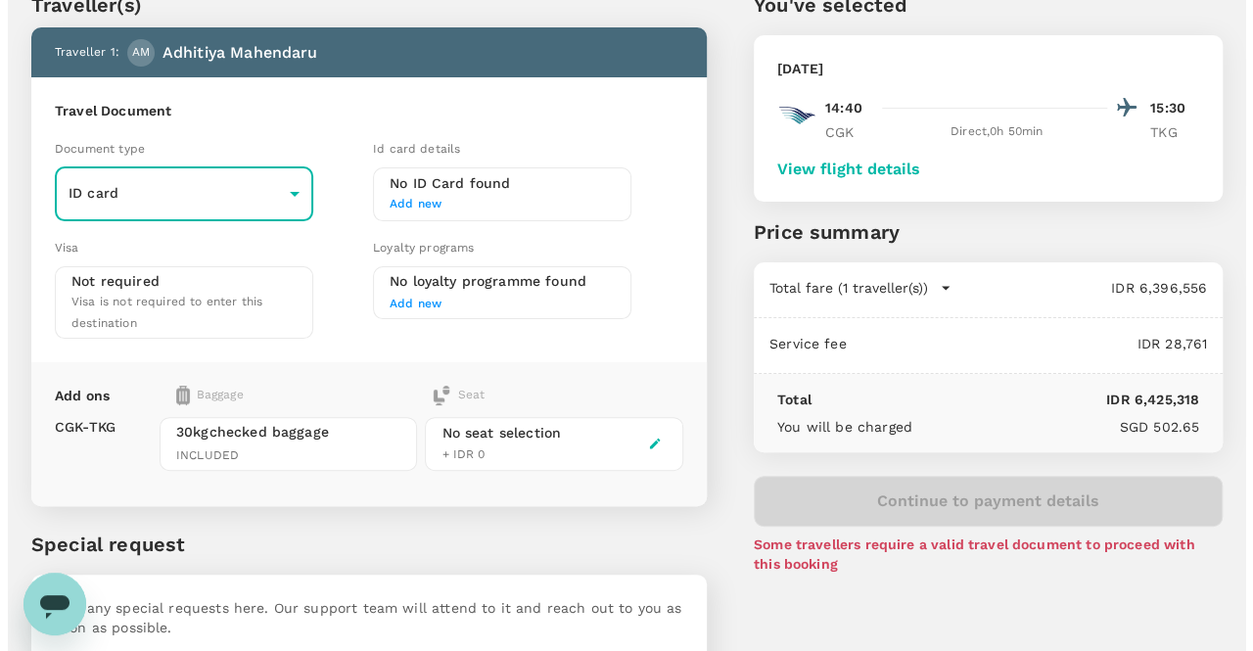
scroll to position [166, 0]
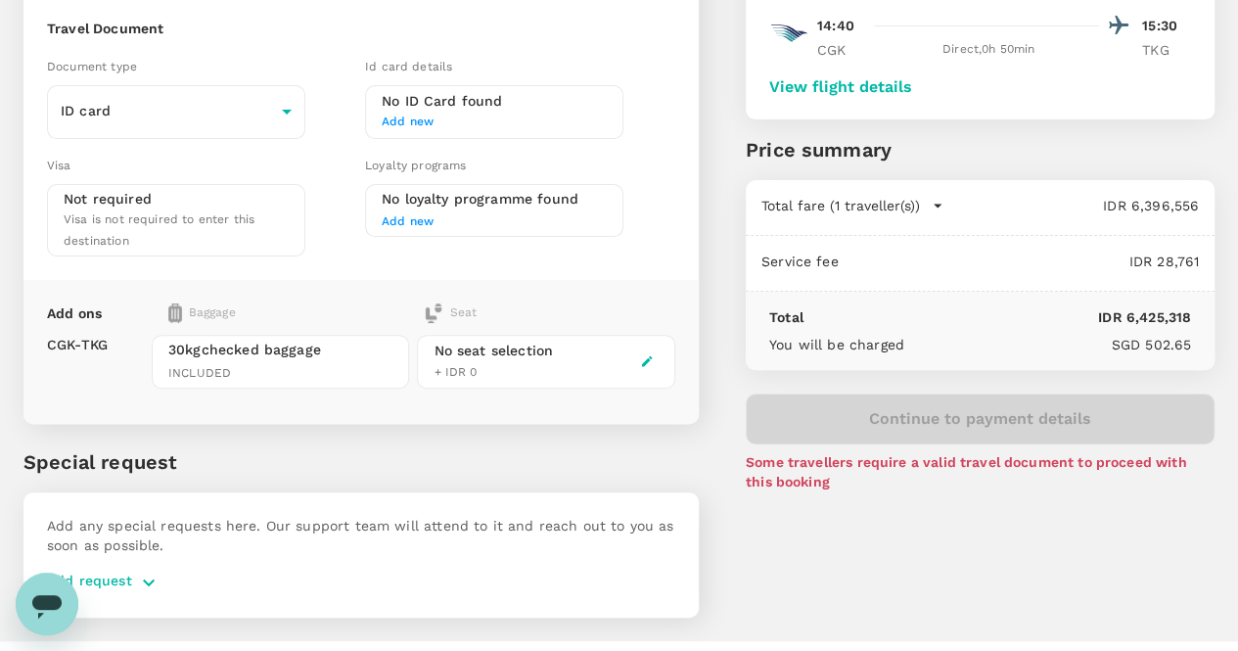
click at [482, 122] on span "Add new" at bounding box center [494, 123] width 225 height 20
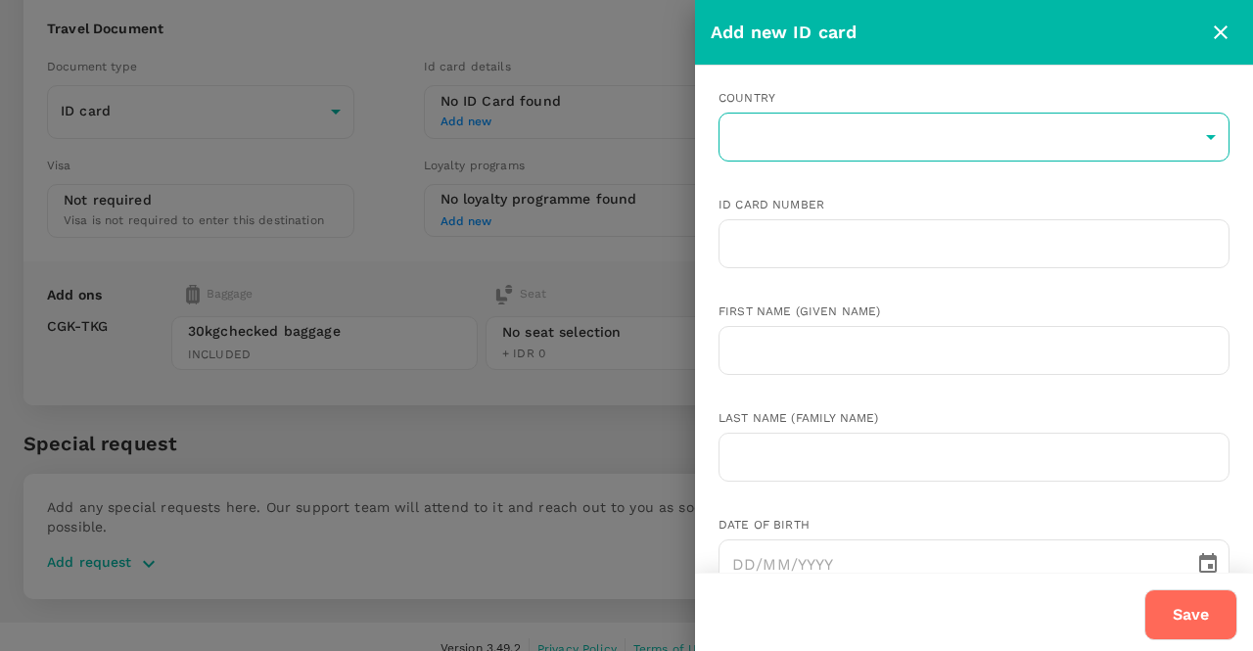
click at [844, 142] on body "Back to flight results Flight review Traveller(s) Traveller 1 : AM Adhitiya Mah…" at bounding box center [626, 255] width 1253 height 842
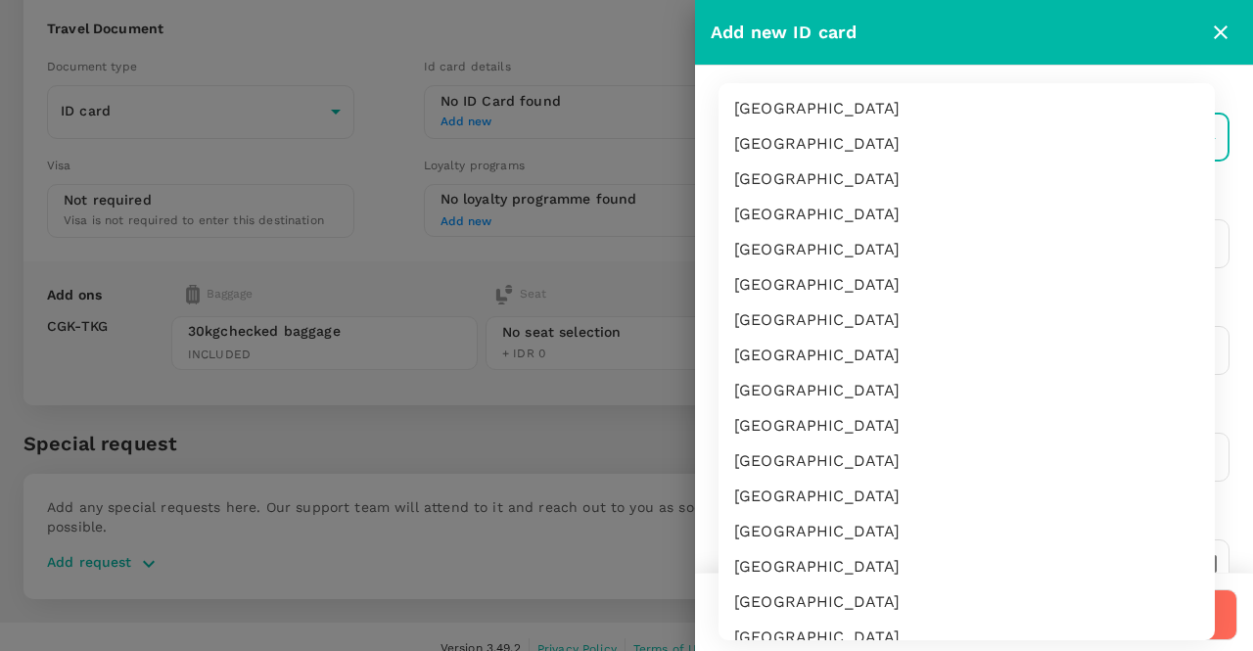
click at [401, 132] on div at bounding box center [626, 325] width 1253 height 651
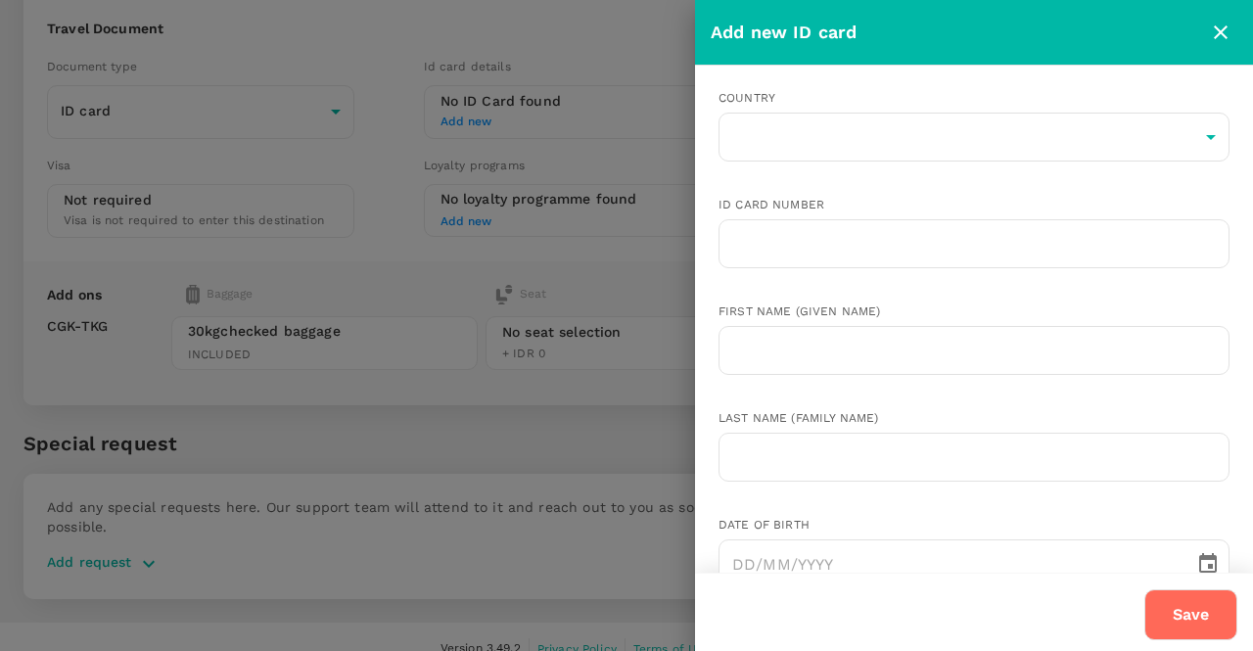
click at [1227, 23] on icon "close" at bounding box center [1220, 32] width 23 height 23
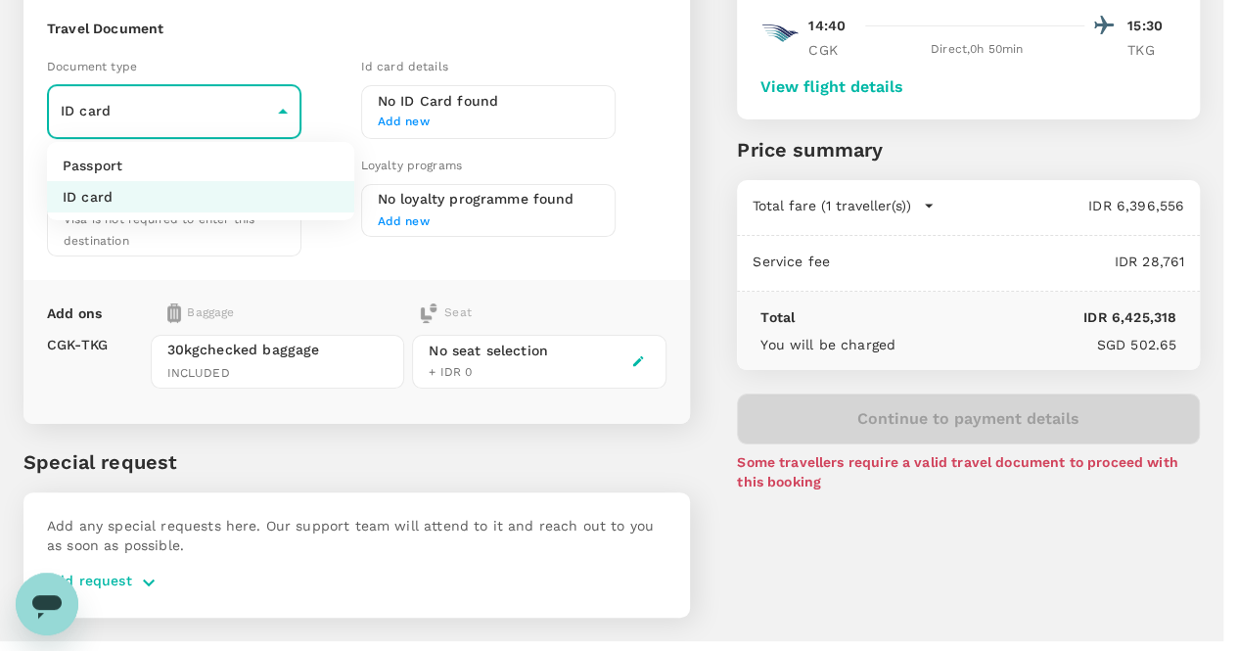
click at [277, 95] on body "Back to flight results Flight review Traveller(s) Traveller 1 : AM Adhitiya Mah…" at bounding box center [619, 264] width 1238 height 860
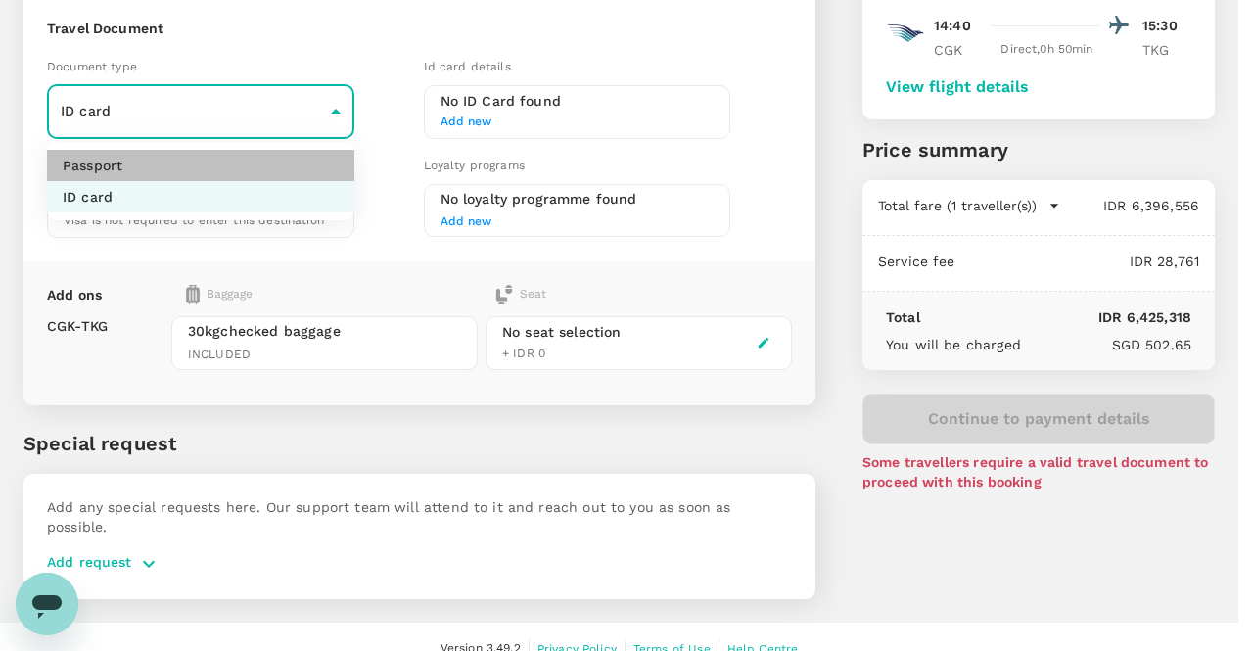
click at [260, 165] on li "Passport" at bounding box center [200, 165] width 307 height 31
type input "Passport"
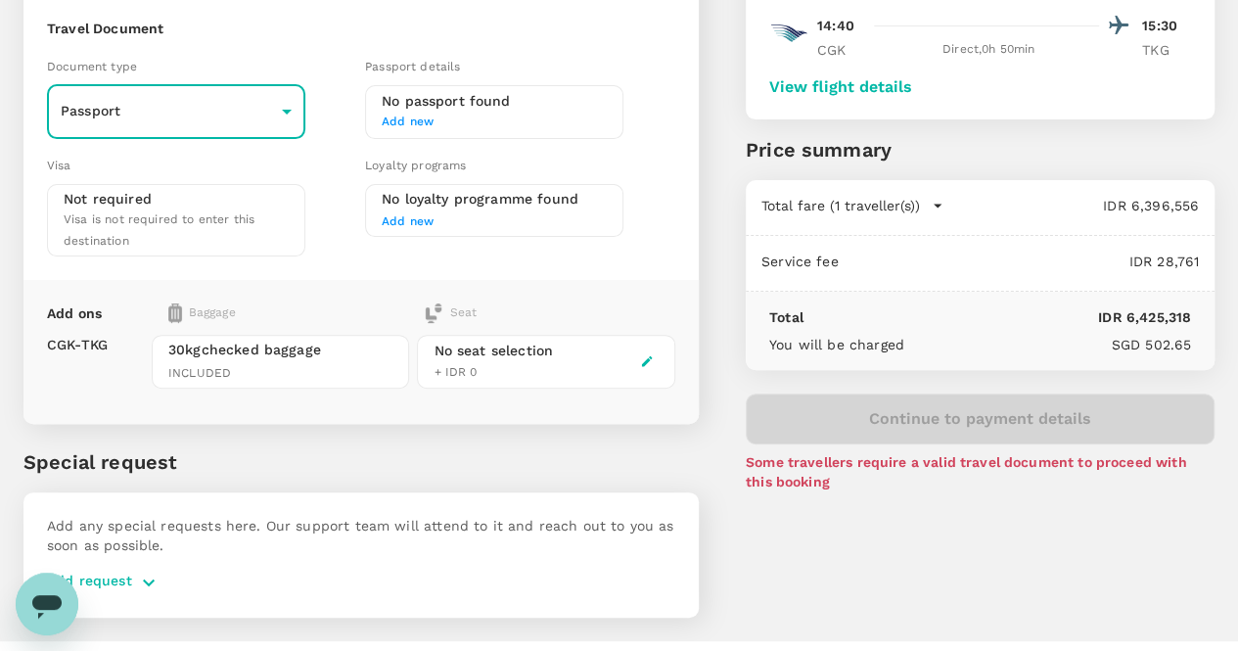
click at [607, 120] on span "Add new" at bounding box center [494, 123] width 225 height 20
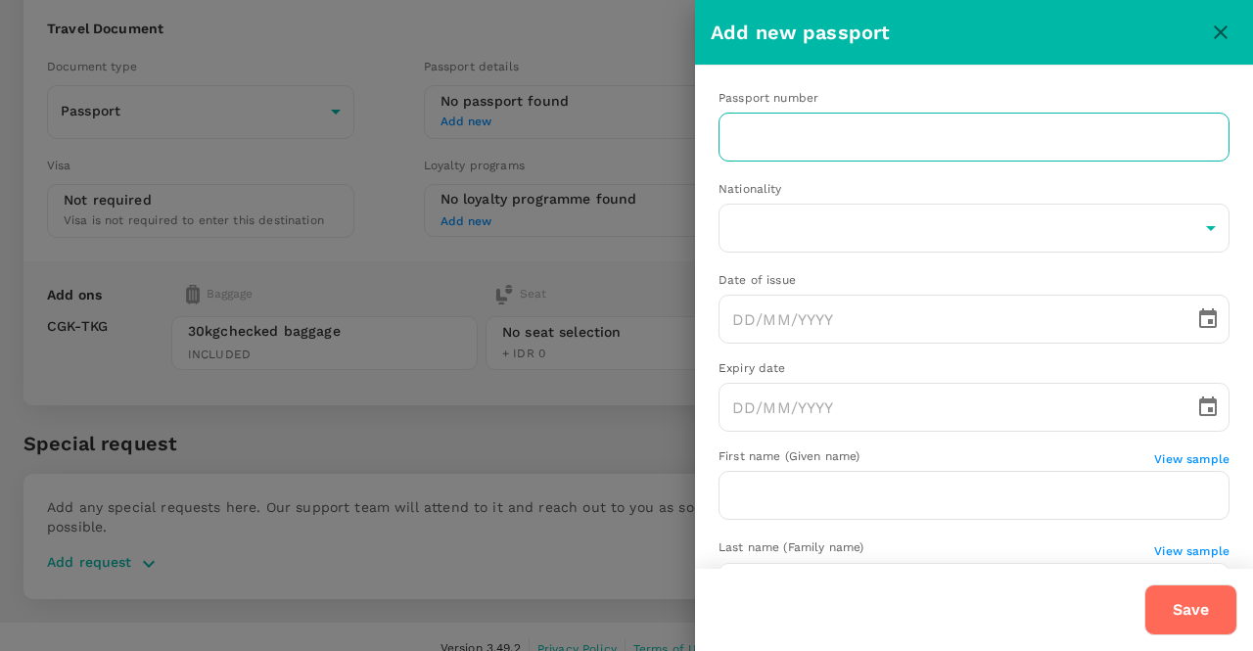
click at [857, 146] on input "text" at bounding box center [973, 137] width 511 height 49
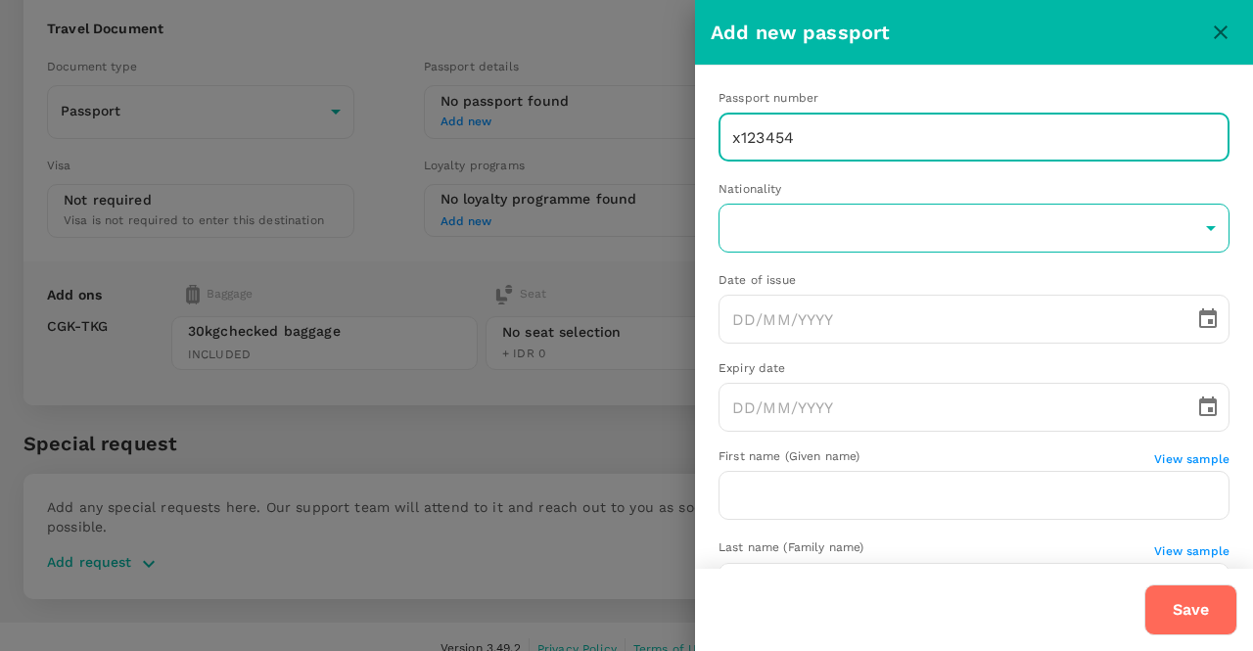
type input "x123454"
click at [871, 218] on body "Back to flight results Flight review Traveller(s) Traveller 1 : AM Adhitiya Mah…" at bounding box center [626, 255] width 1253 height 842
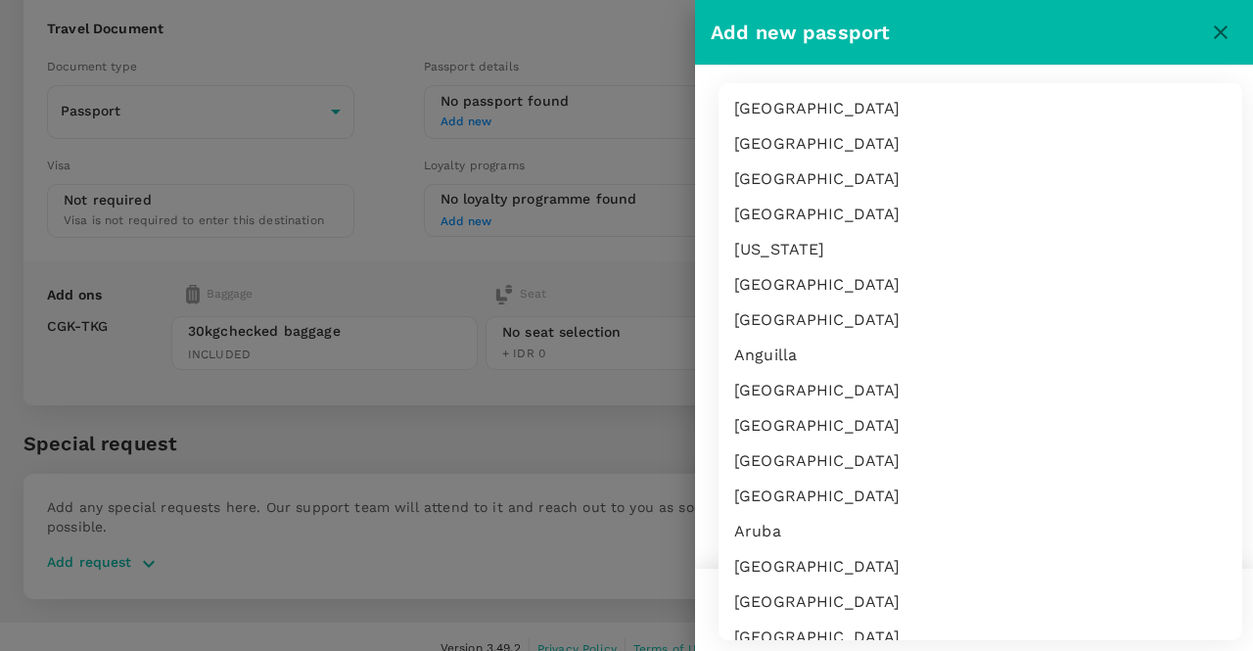
scroll to position [3270, 0]
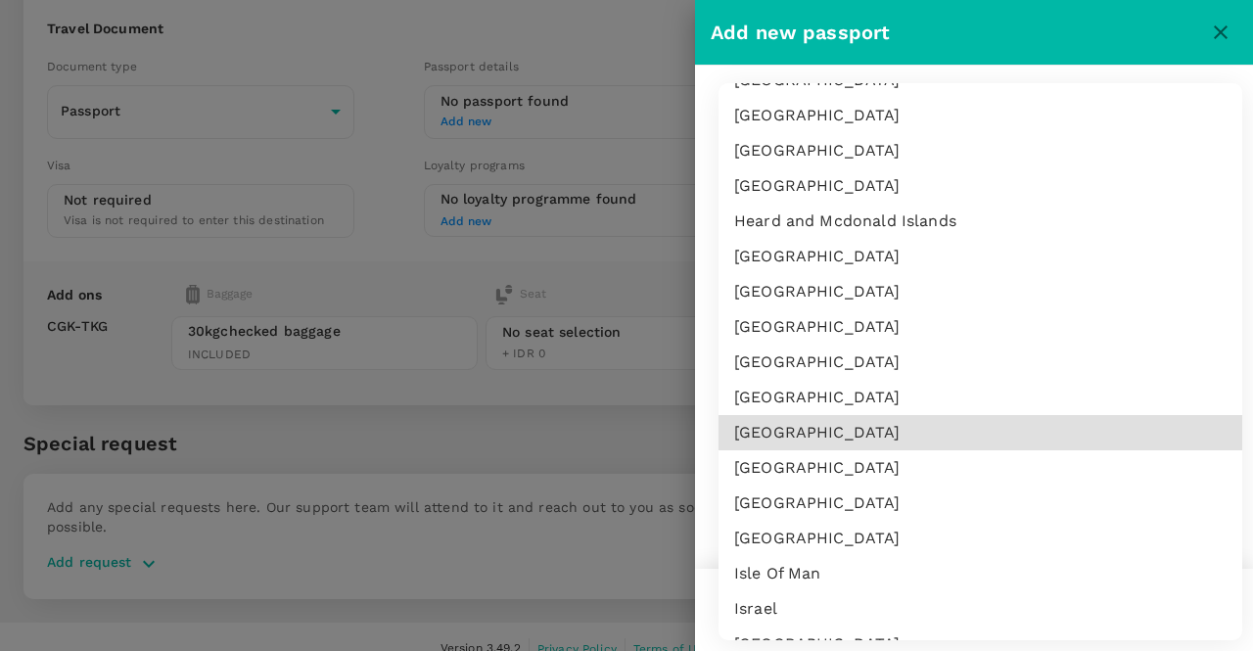
type input "ID"
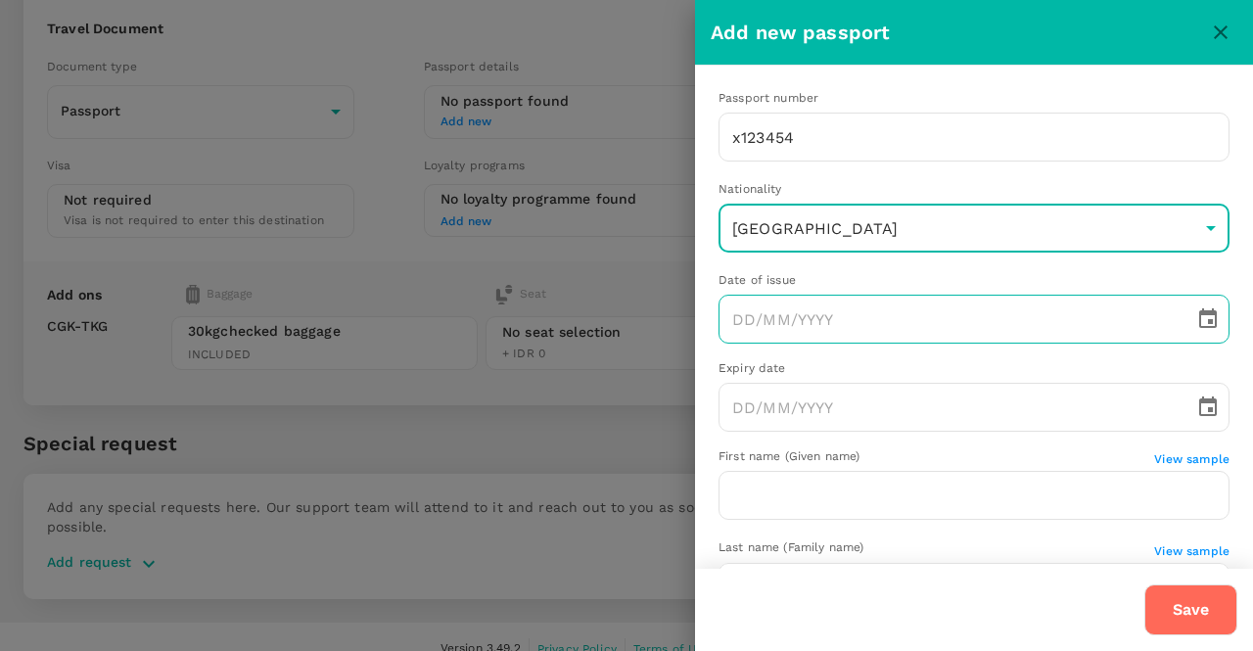
type input "DD/MM/YYYY"
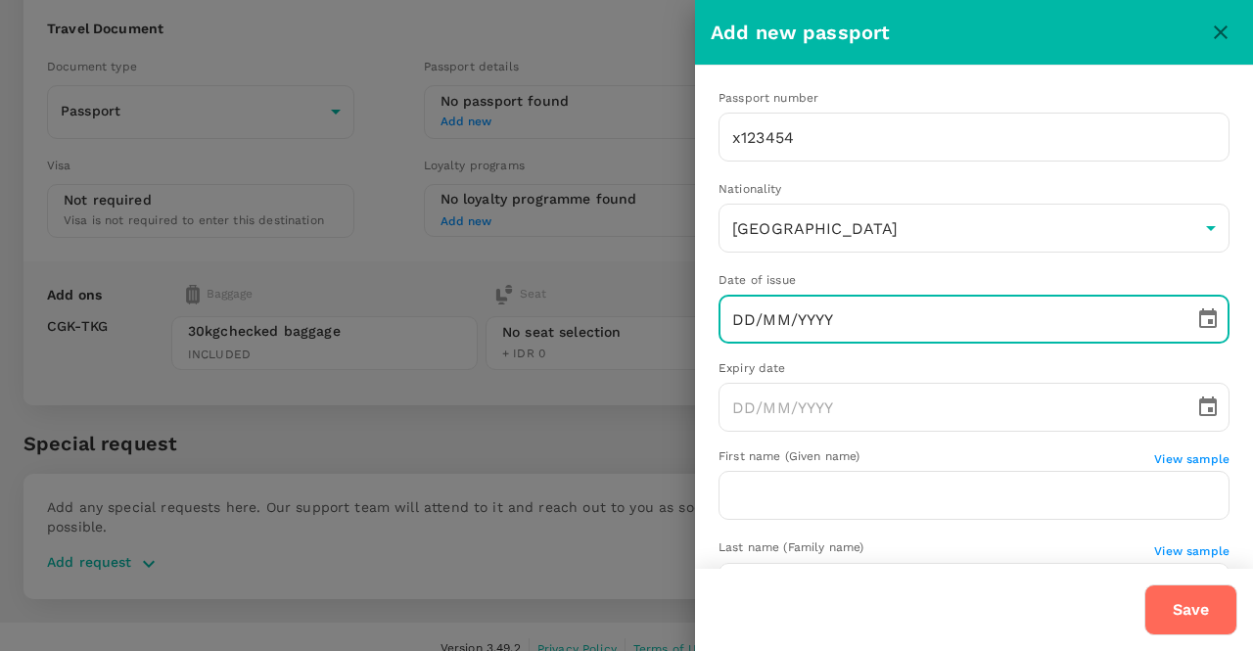
click at [918, 298] on input "DD/MM/YYYY" at bounding box center [949, 319] width 462 height 49
click at [1196, 322] on icon "Choose date" at bounding box center [1207, 318] width 23 height 23
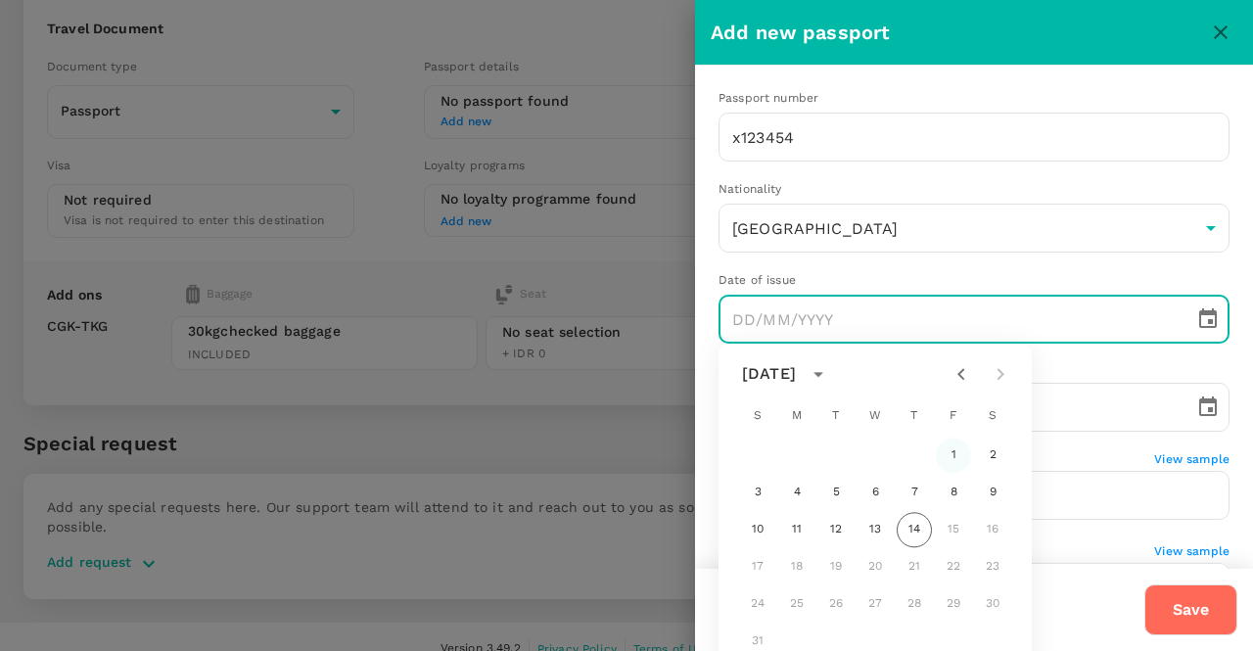
click at [959, 451] on button "1" at bounding box center [953, 454] width 35 height 35
type input "01/08/2025"
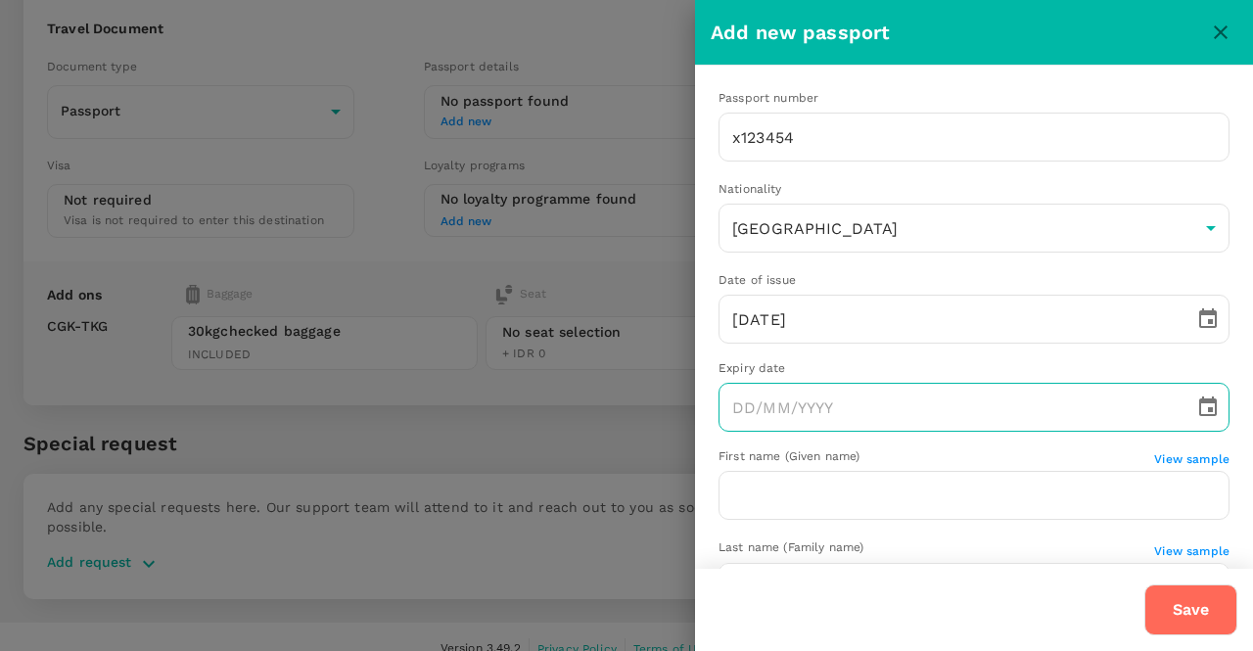
click at [1196, 414] on icon "Choose date" at bounding box center [1207, 406] width 23 height 23
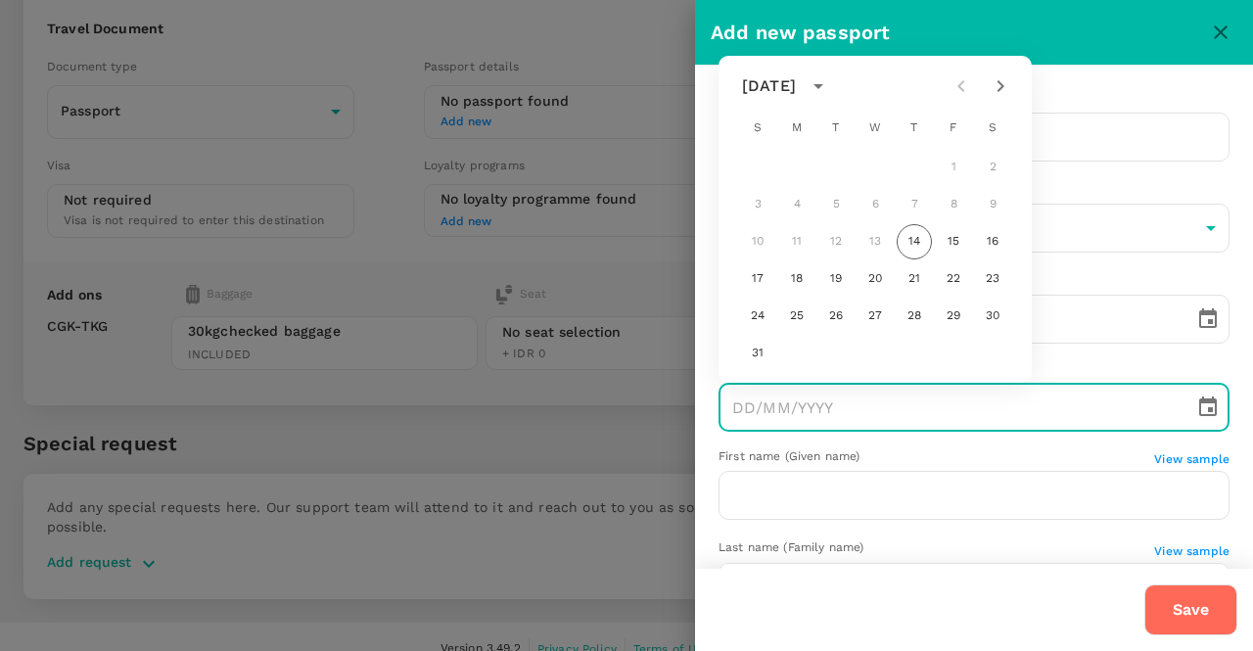
click at [796, 85] on div "August 2025" at bounding box center [769, 85] width 54 height 23
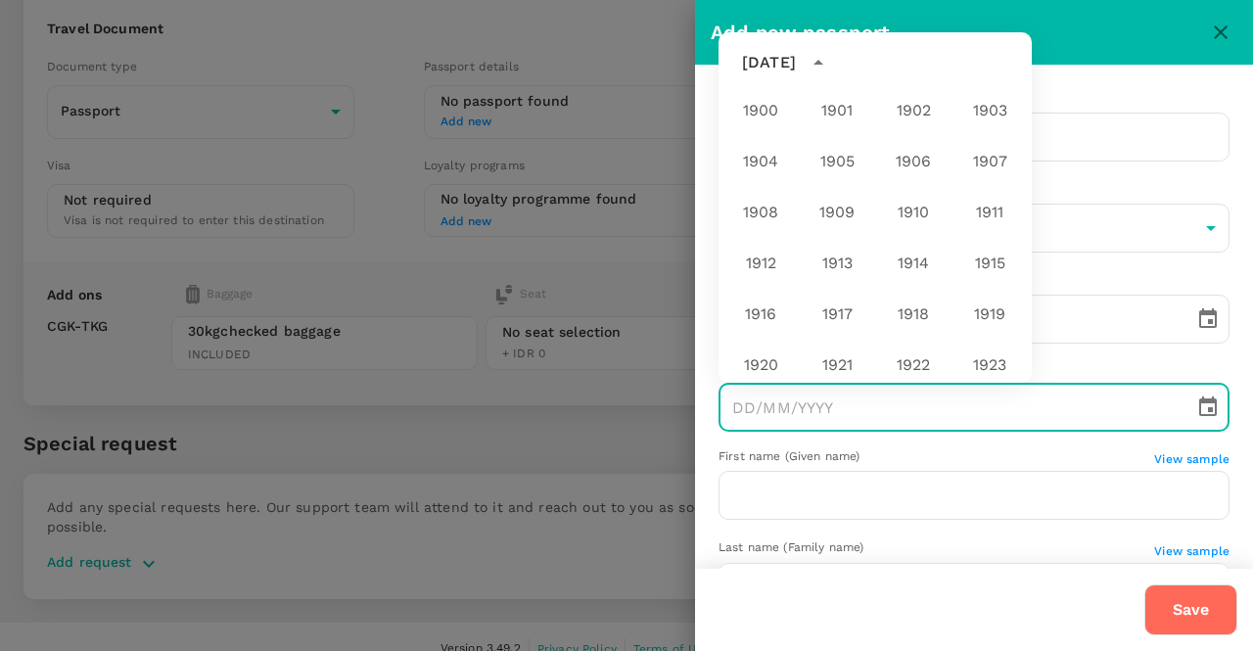
scroll to position [1454, 0]
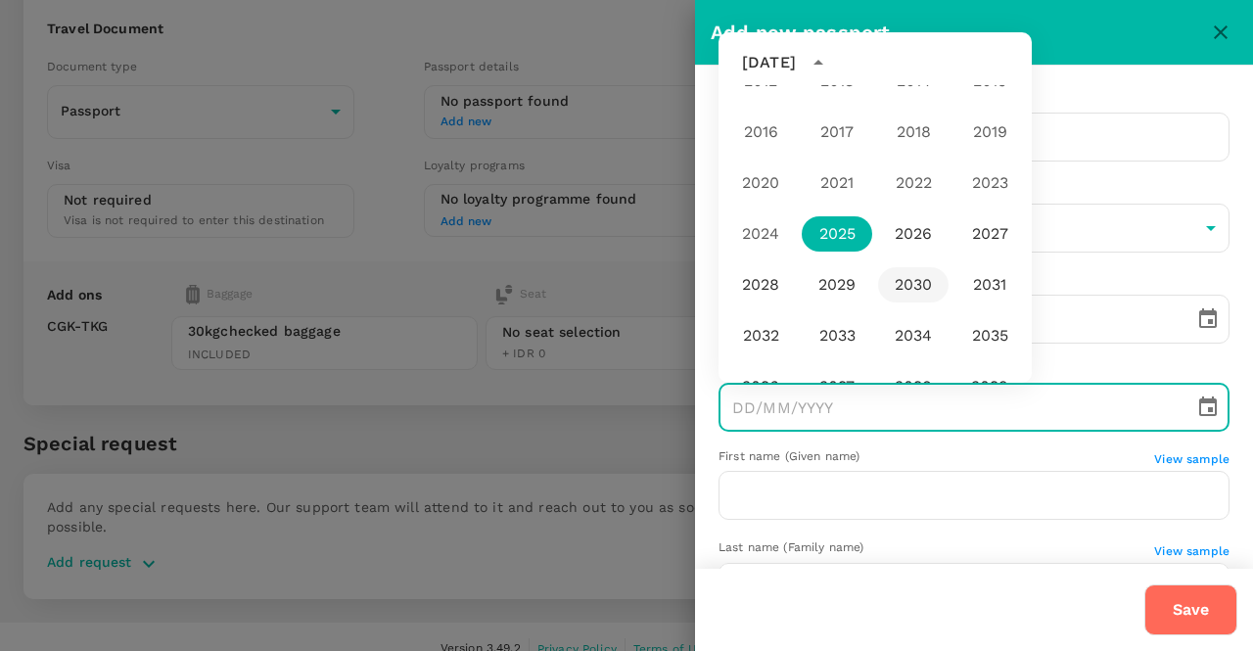
click at [893, 283] on button "2030" at bounding box center [913, 284] width 70 height 35
type input "14/08/2030"
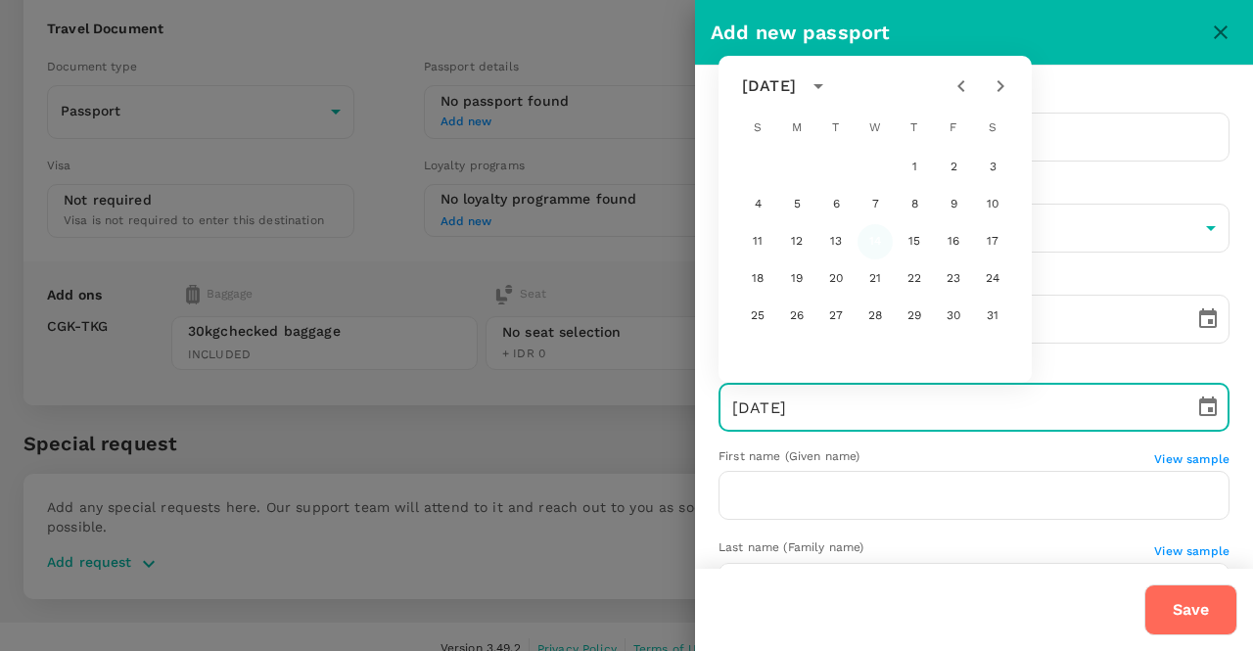
click at [878, 243] on button "14" at bounding box center [874, 241] width 35 height 35
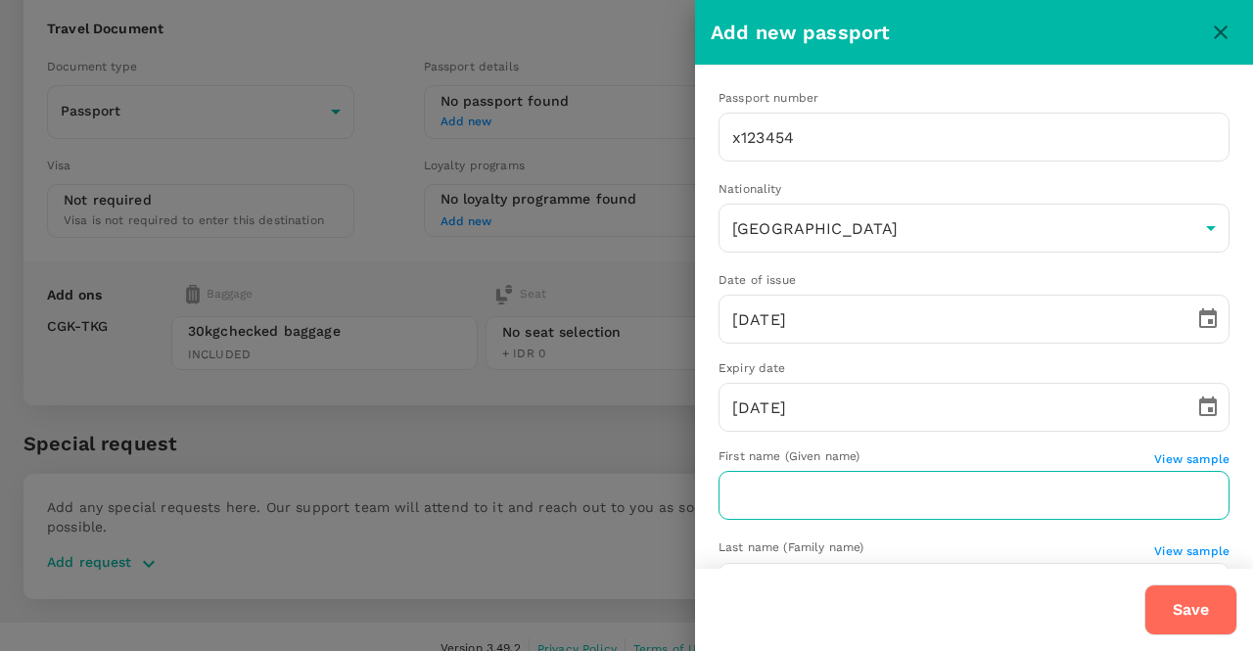
scroll to position [98, 0]
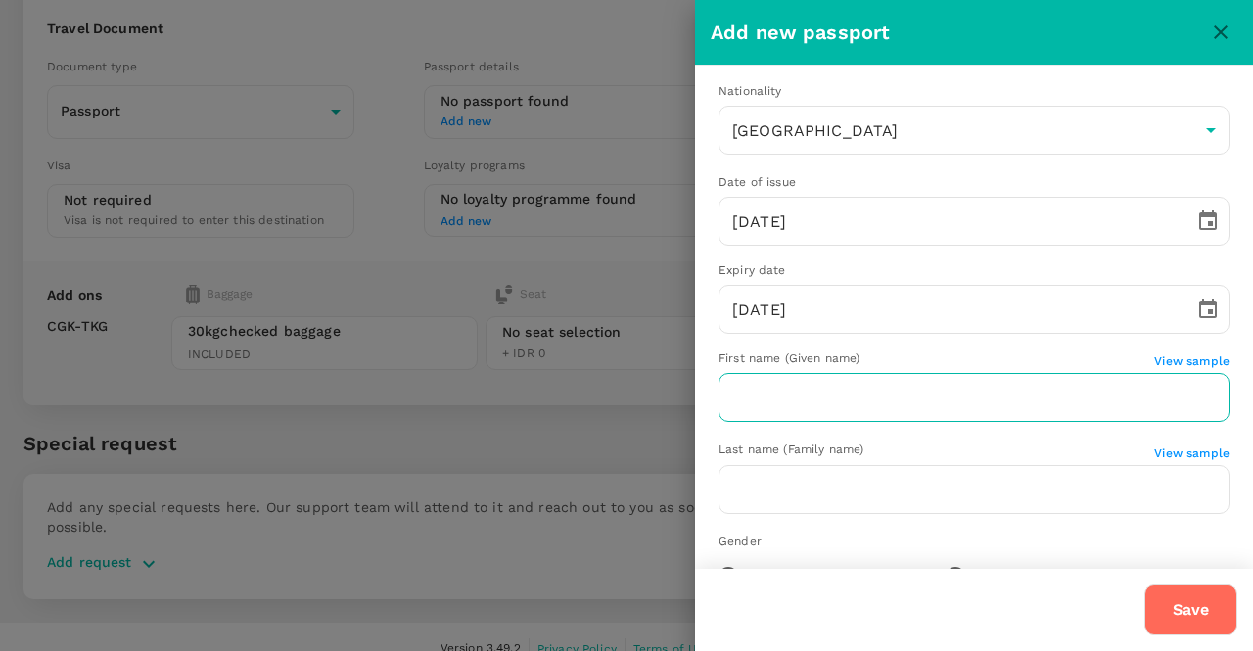
click at [1014, 402] on input "text" at bounding box center [973, 397] width 511 height 49
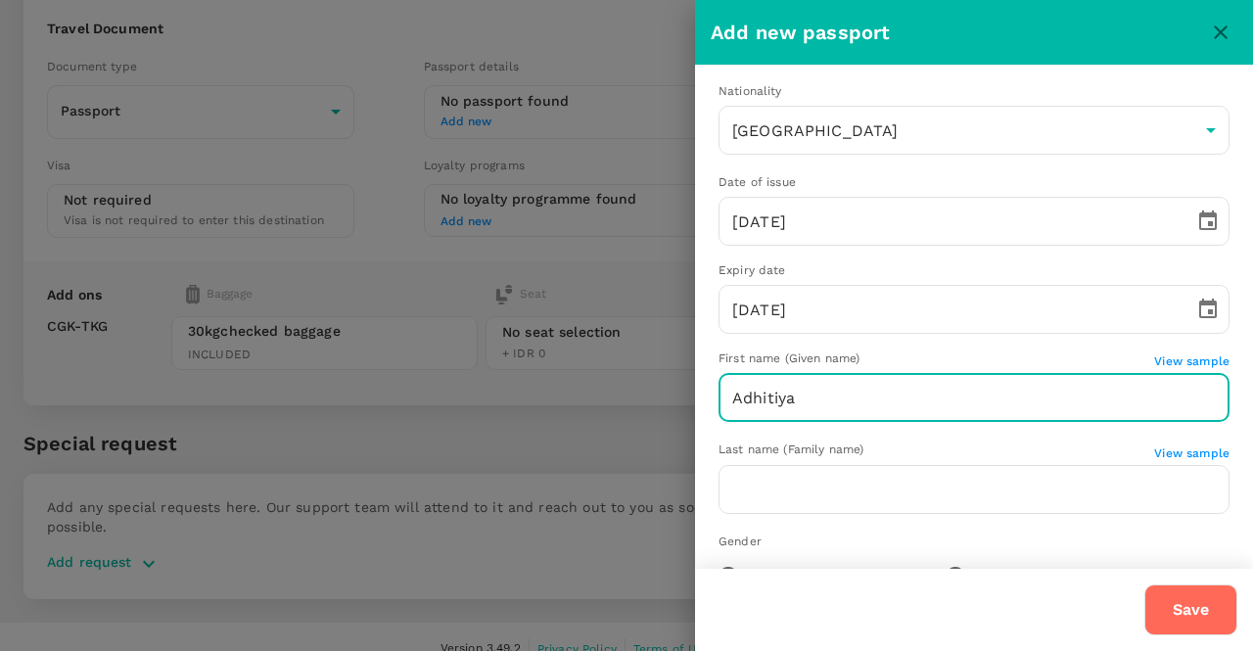
type input "Adhitiya"
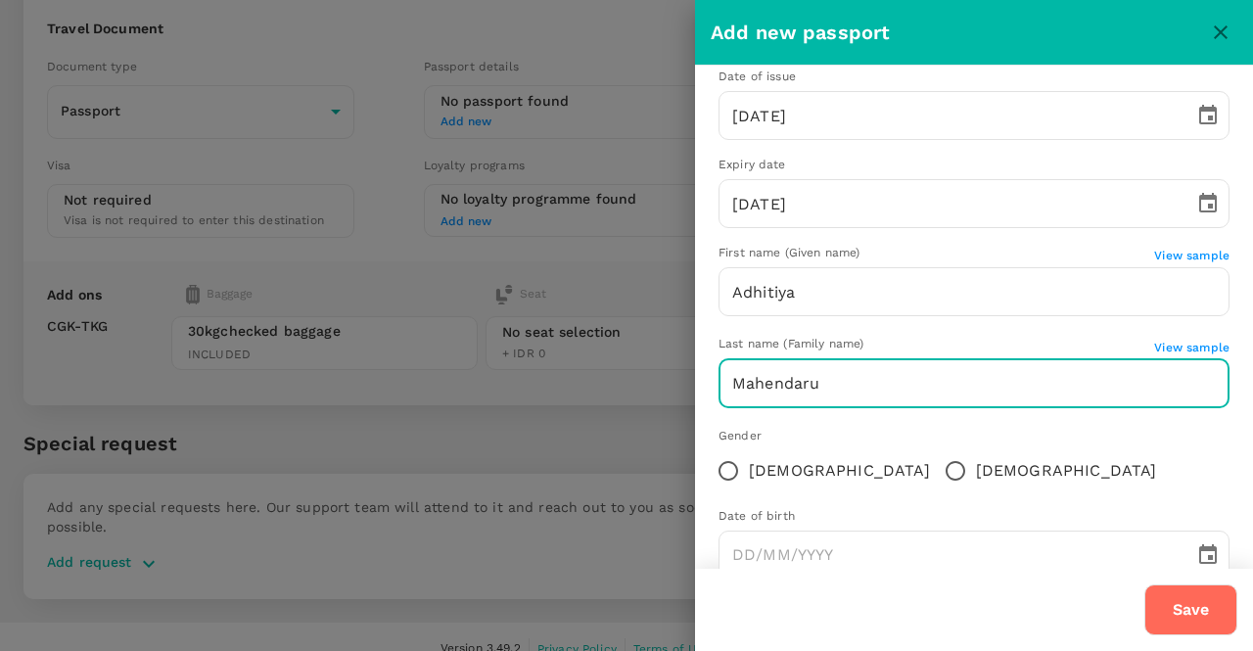
scroll to position [252, 0]
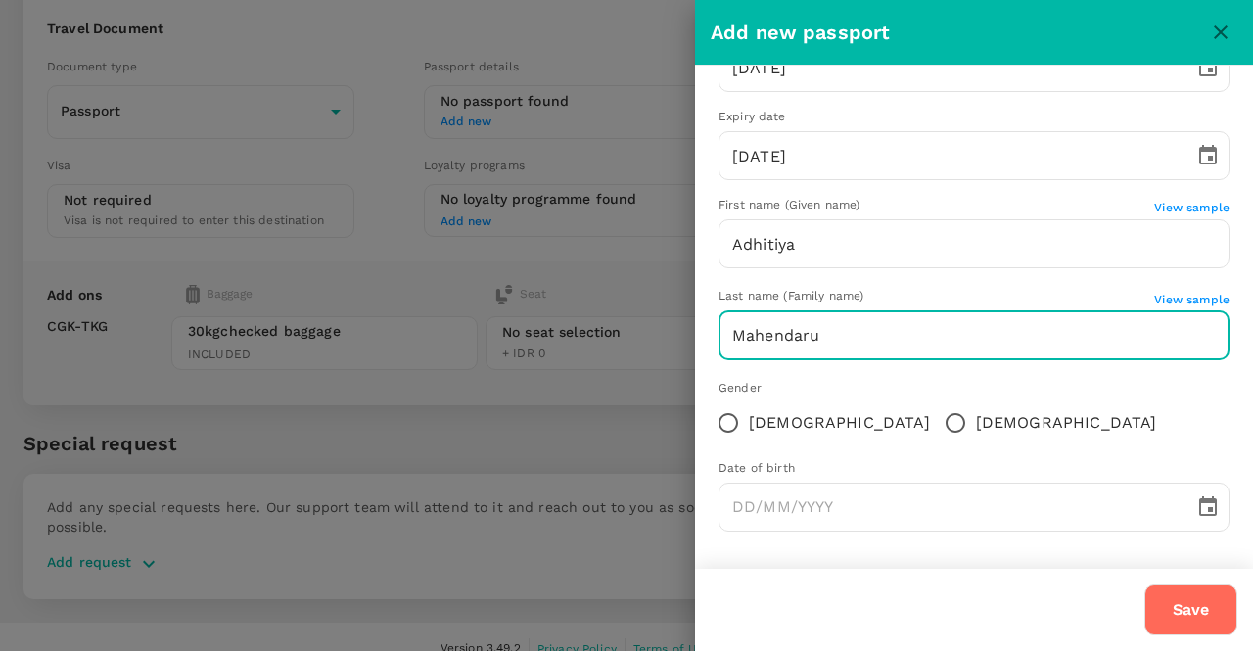
type input "Mahendaru"
click at [935, 427] on input "Male" at bounding box center [955, 422] width 41 height 41
radio input "true"
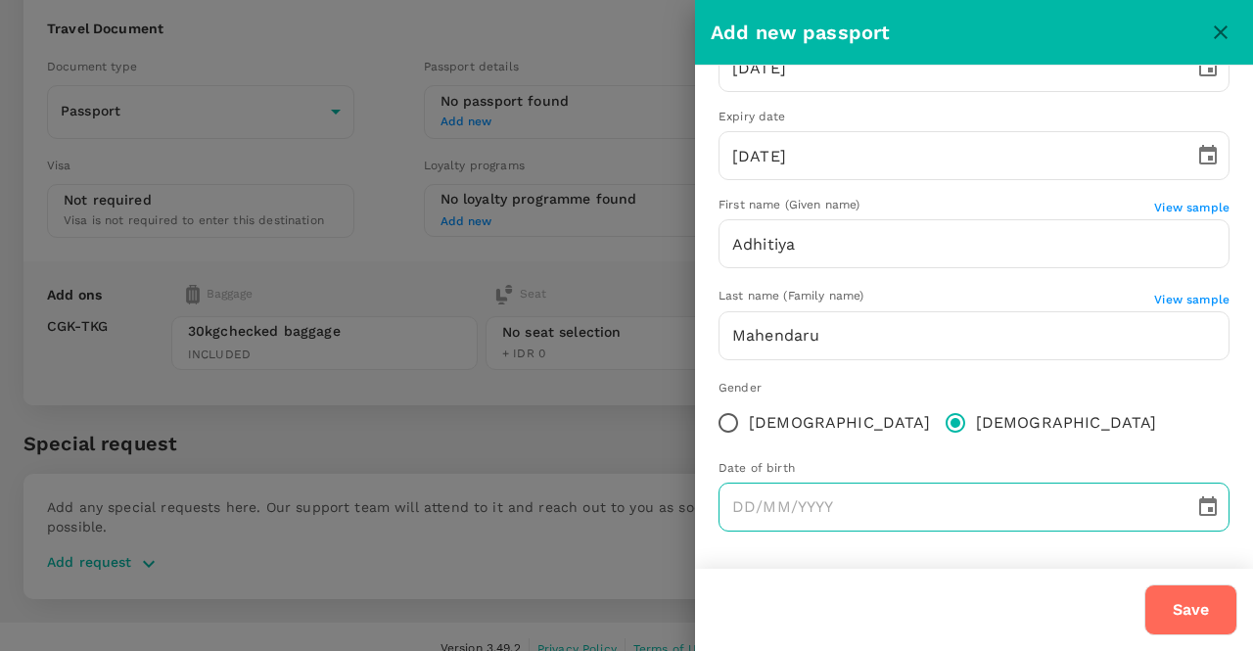
type input "DD/MM/YYYY"
click at [849, 490] on input "DD/MM/YYYY" at bounding box center [949, 506] width 462 height 49
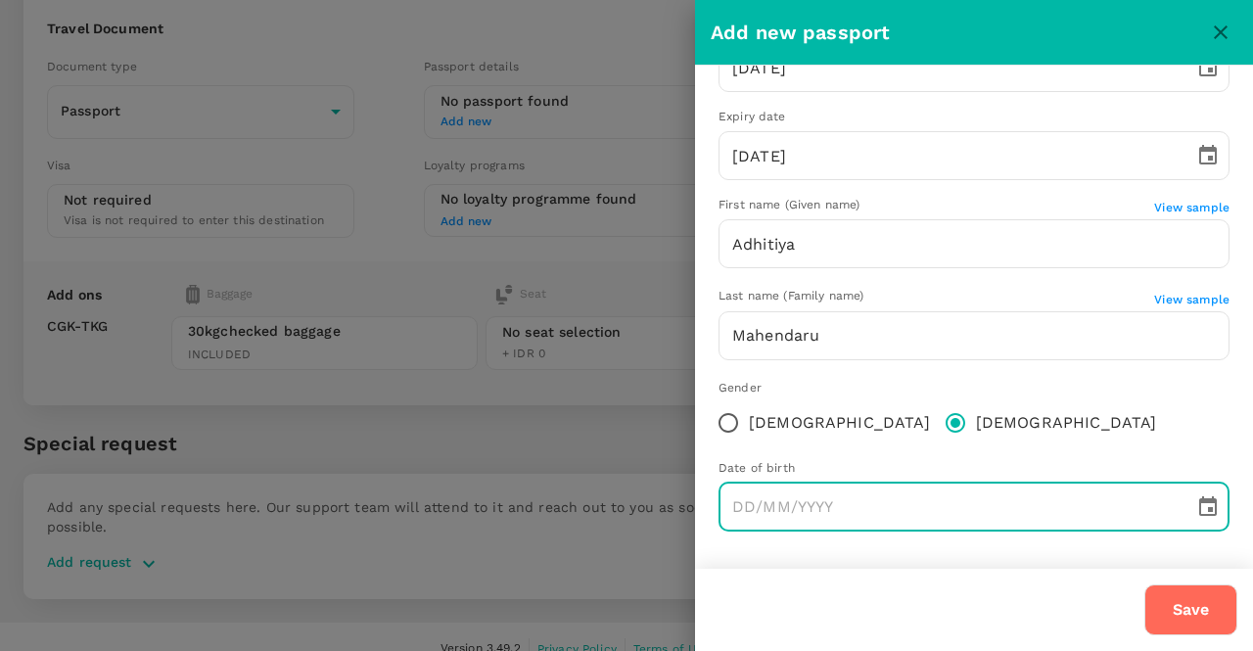
click at [1207, 512] on button "Choose date" at bounding box center [1207, 506] width 39 height 39
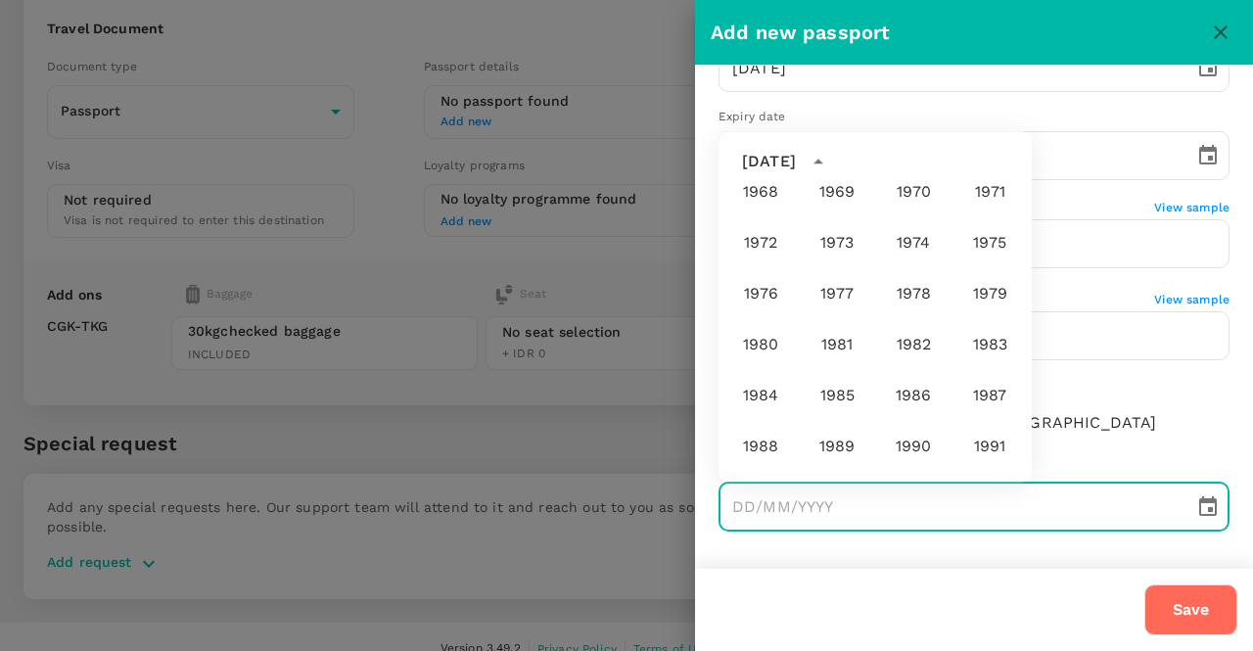
scroll to position [965, 0]
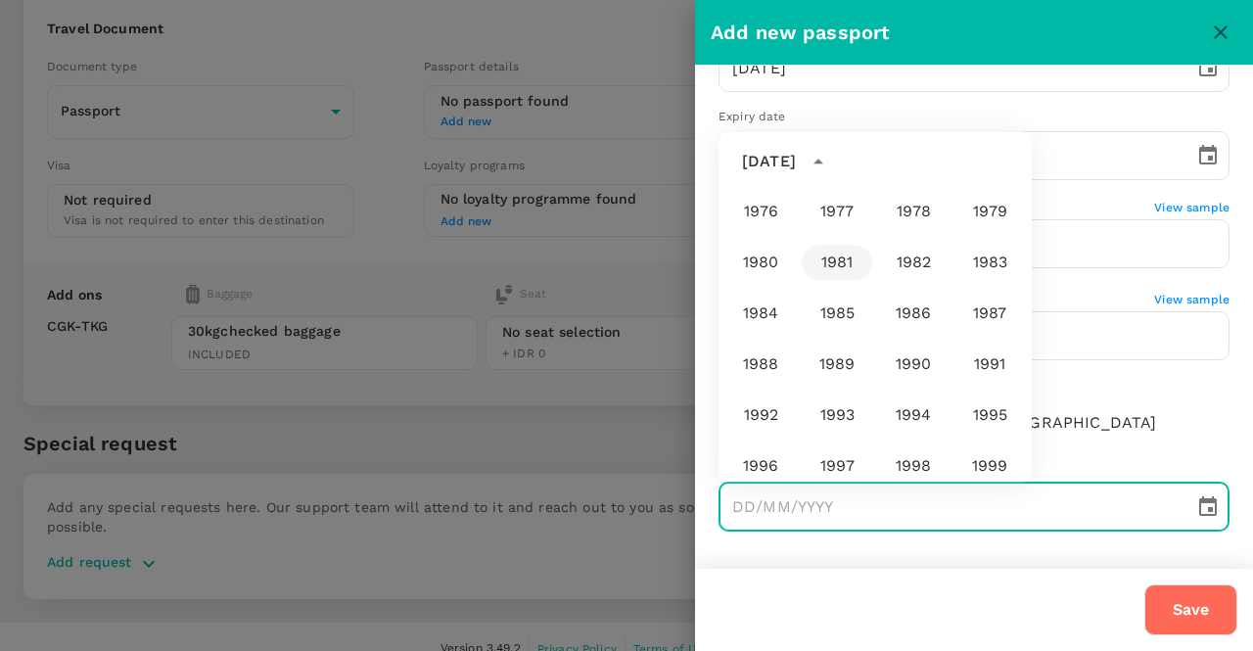
click at [839, 277] on button "1981" at bounding box center [837, 262] width 70 height 35
type input "14/08/1981"
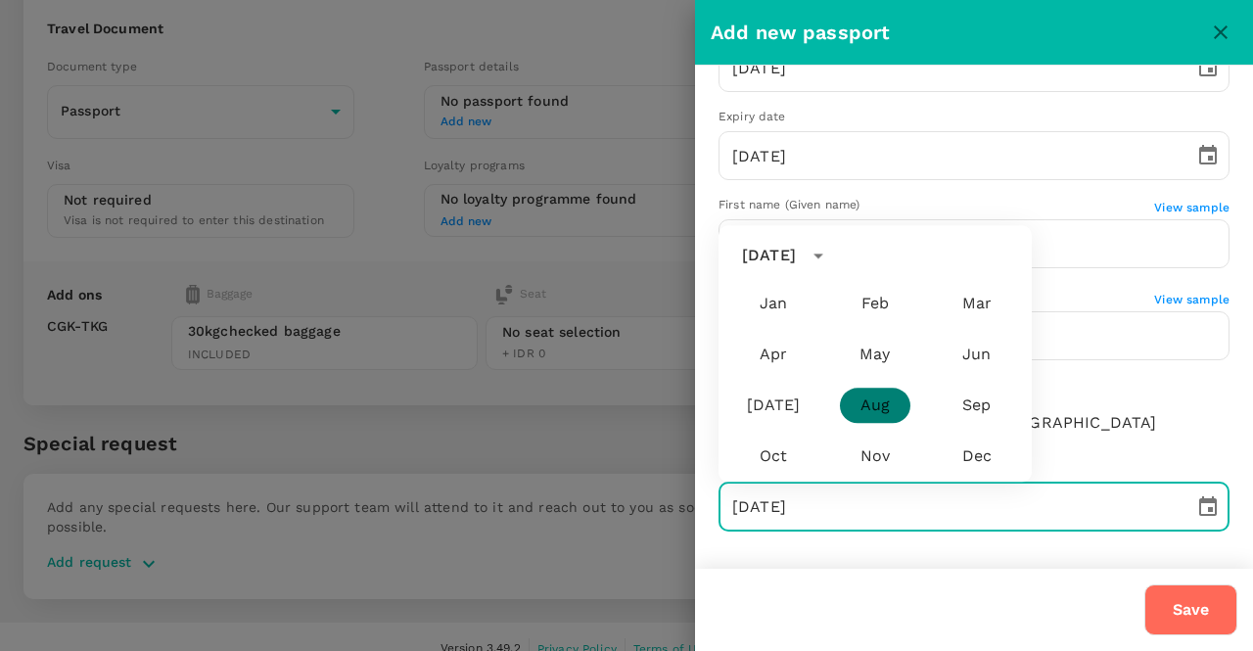
click at [872, 415] on button "Aug" at bounding box center [875, 405] width 70 height 35
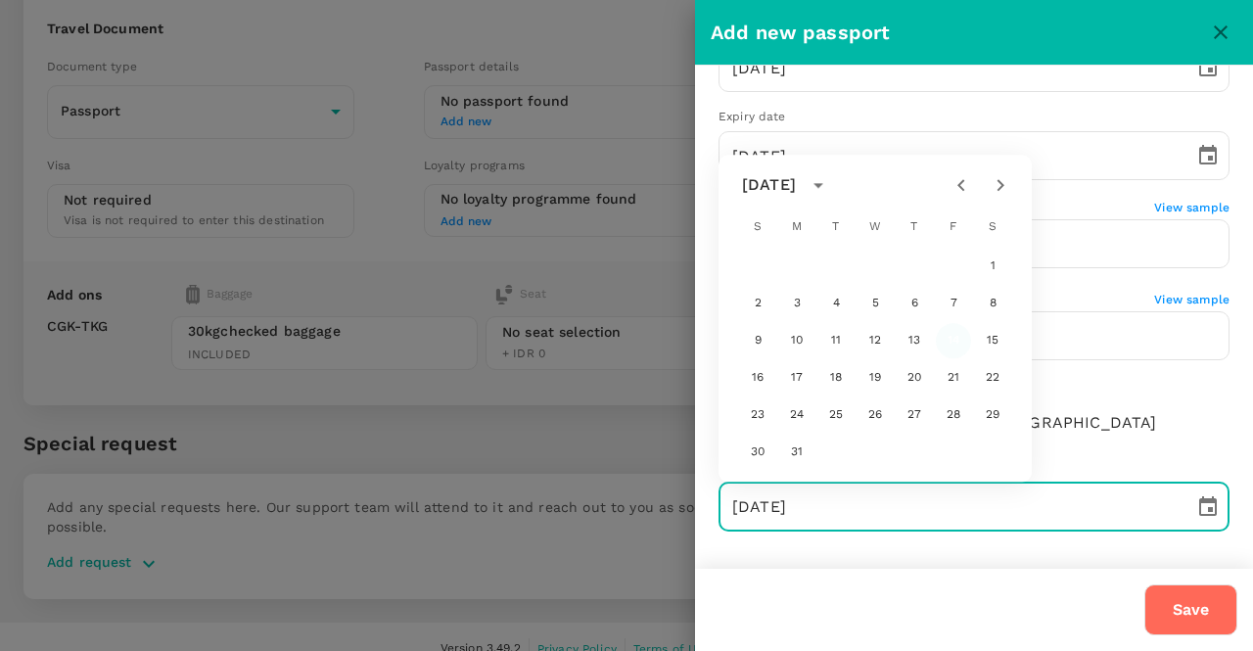
click at [945, 340] on button "14" at bounding box center [953, 340] width 35 height 35
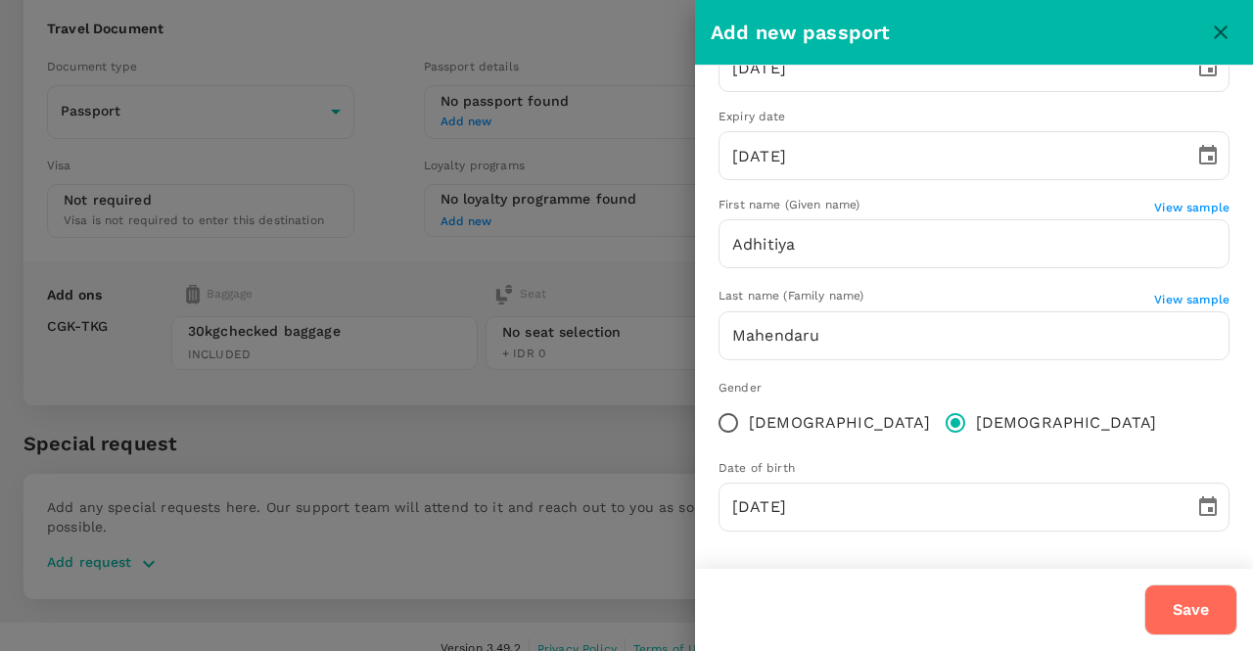
click at [1187, 604] on button "Save" at bounding box center [1190, 609] width 93 height 51
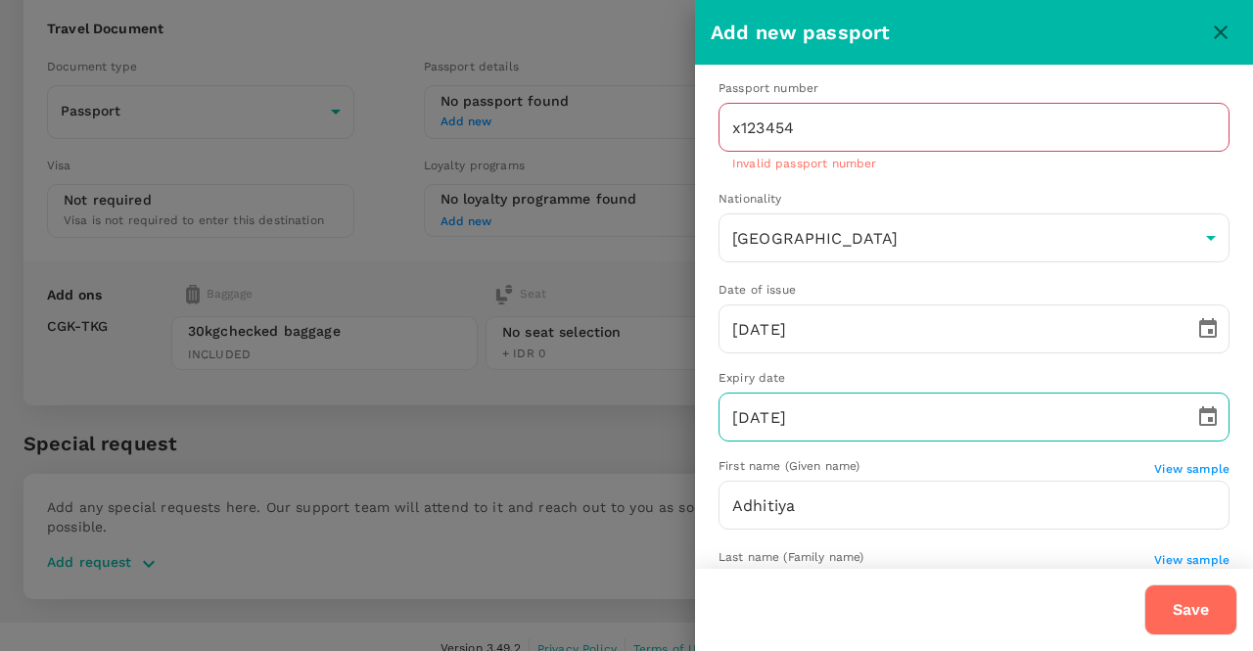
scroll to position [0, 0]
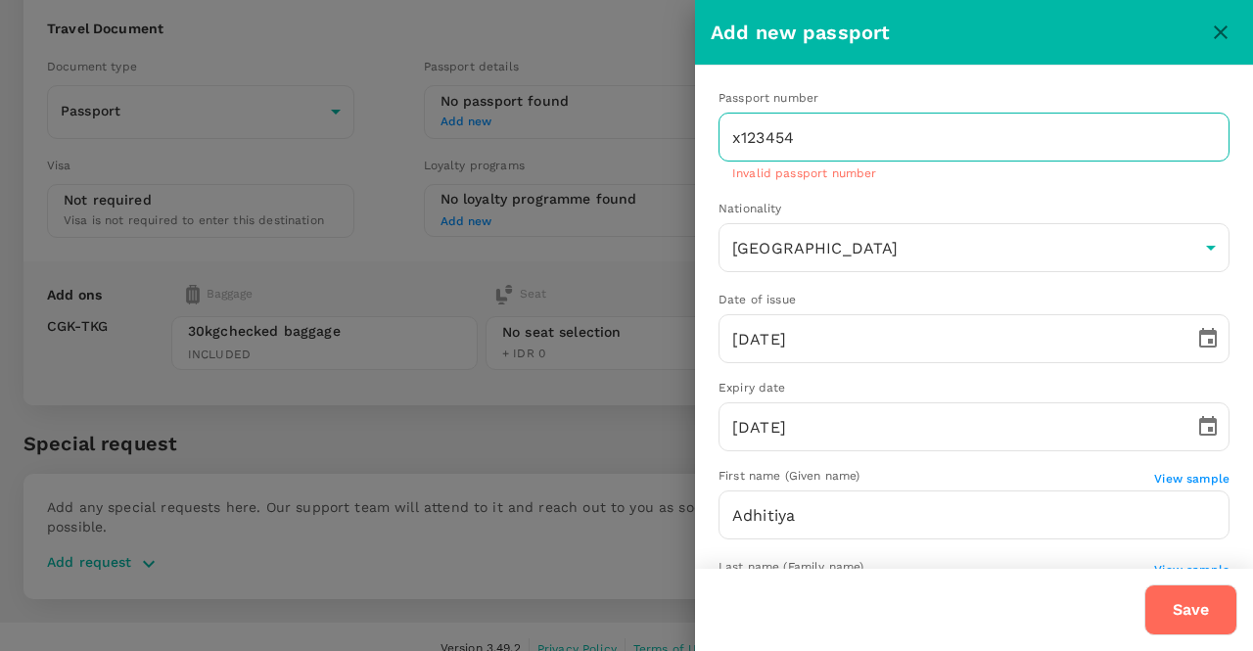
click at [836, 122] on input "x123454" at bounding box center [973, 137] width 511 height 49
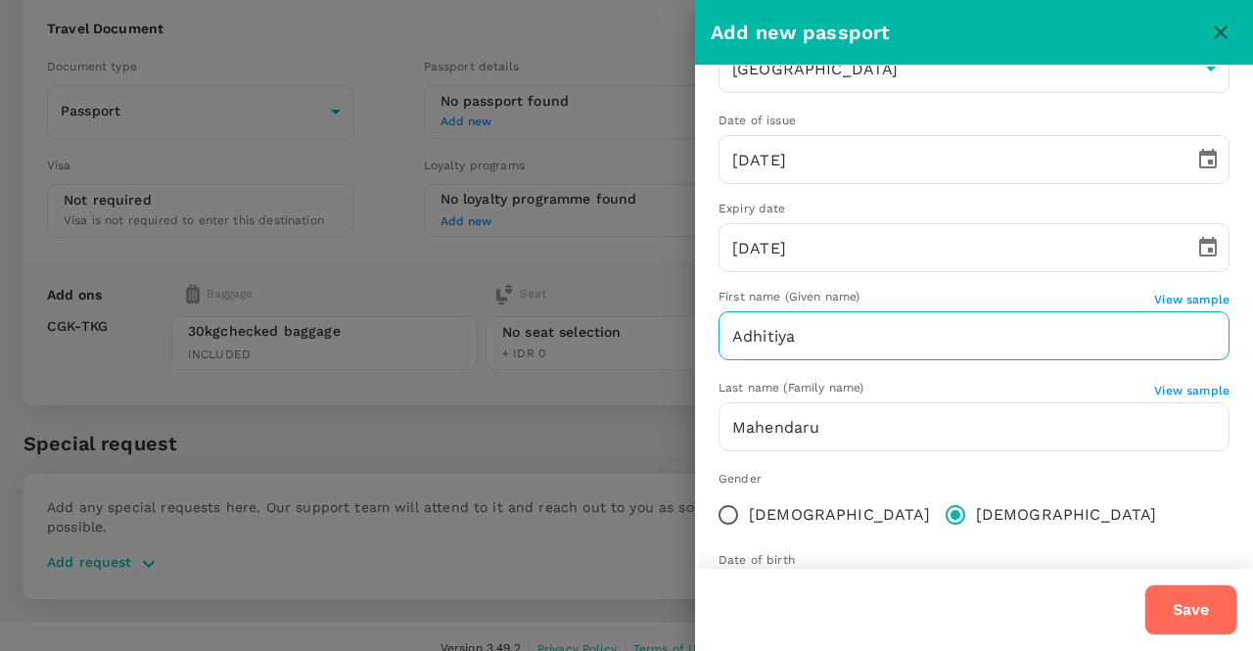
scroll to position [271, 0]
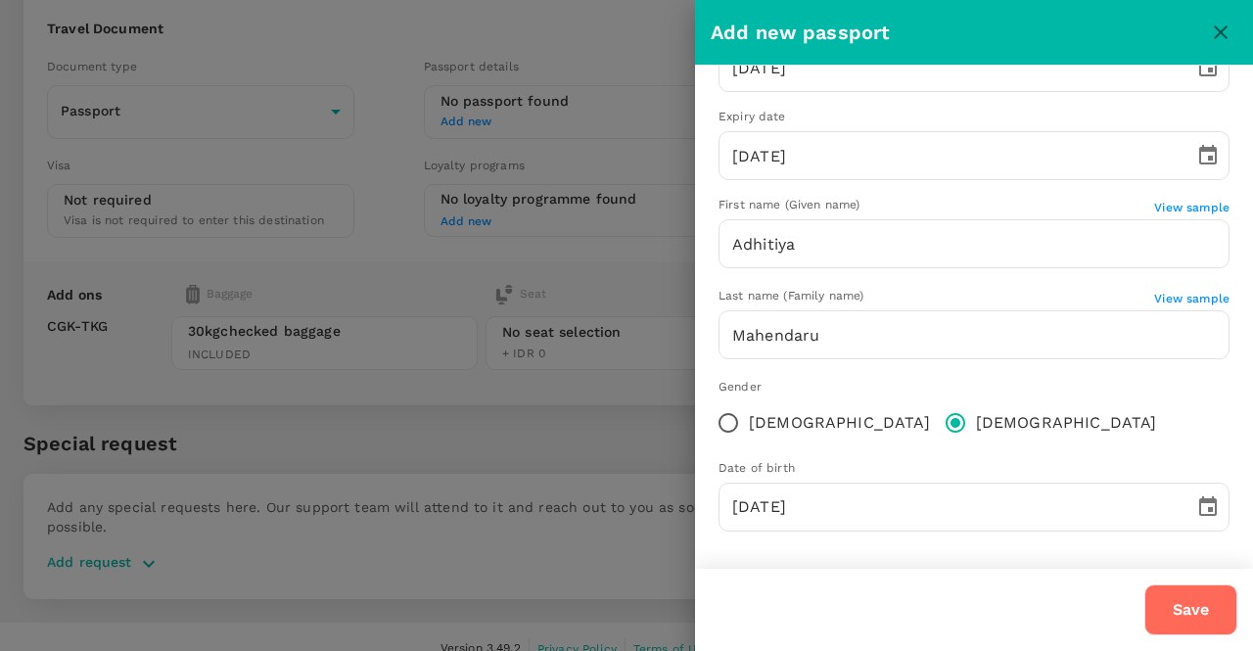
click at [1181, 602] on button "Save" at bounding box center [1190, 609] width 93 height 51
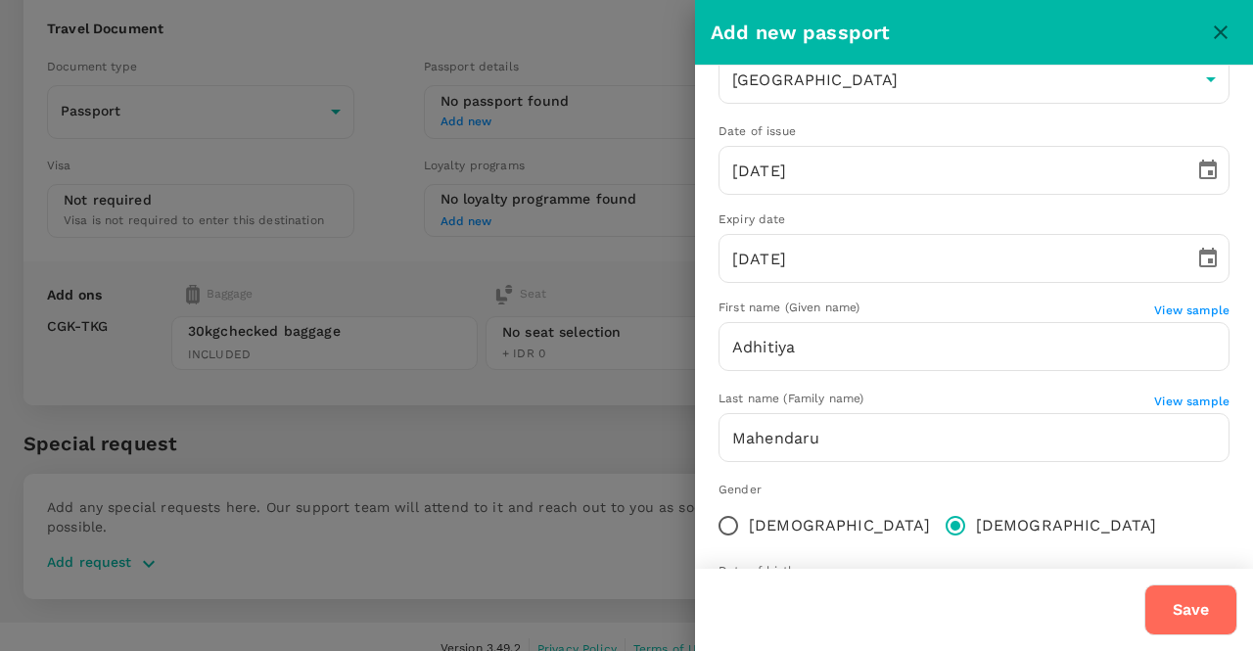
scroll to position [0, 0]
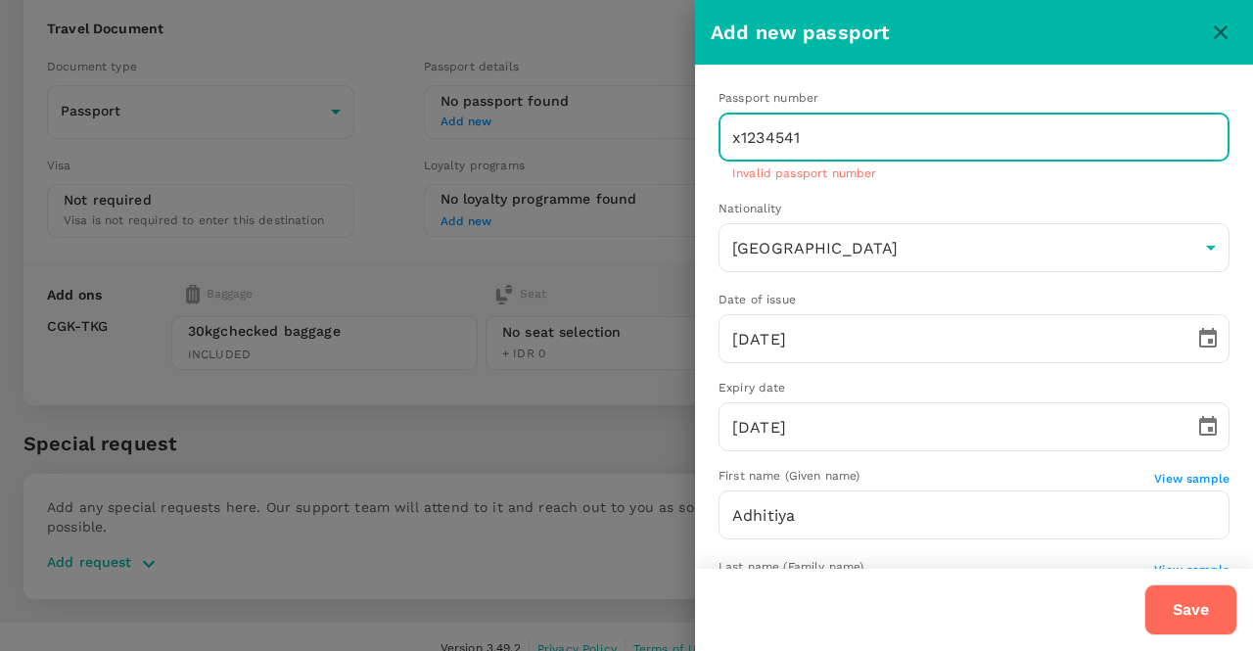
drag, startPoint x: 863, startPoint y: 140, endPoint x: 603, endPoint y: 122, distance: 260.9
click at [603, 122] on div "Add new passport Passport number x1234541 ​ Invalid passport number Nationality…" at bounding box center [626, 325] width 1253 height 651
type input "s234337"
click at [1186, 602] on button "Save" at bounding box center [1190, 609] width 93 height 51
drag, startPoint x: 792, startPoint y: 146, endPoint x: 669, endPoint y: 124, distance: 124.2
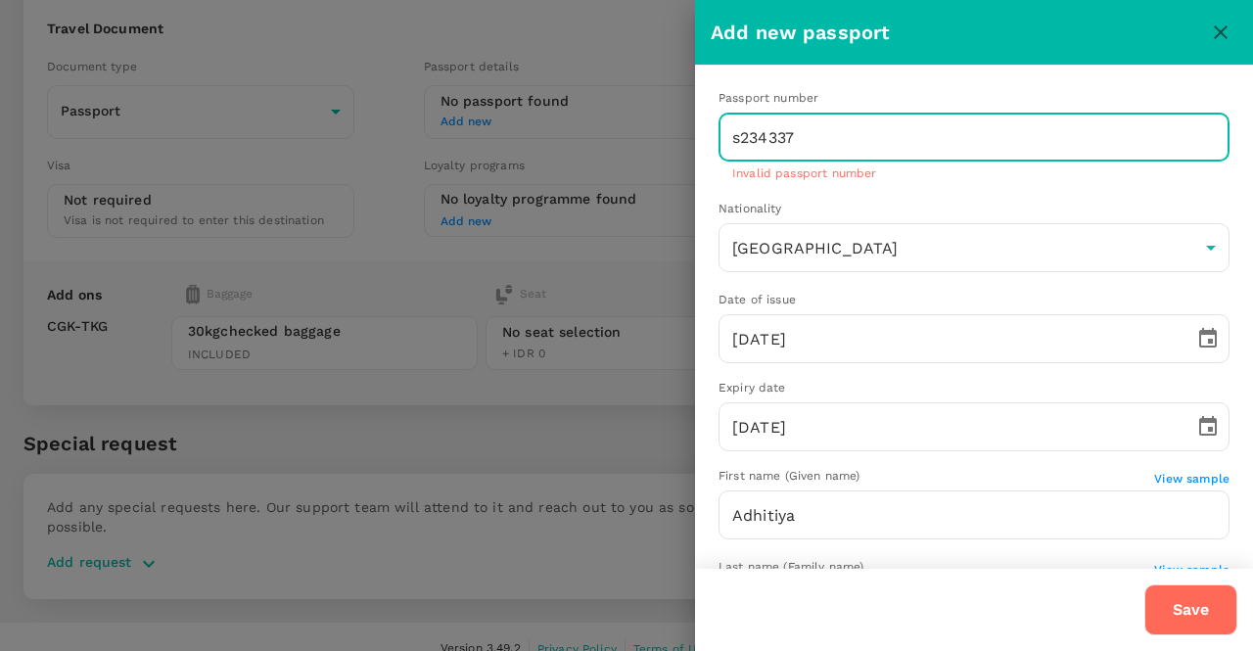
click at [669, 124] on div "Add new passport Passport number s234337 ​ Invalid passport number Nationality …" at bounding box center [626, 325] width 1253 height 651
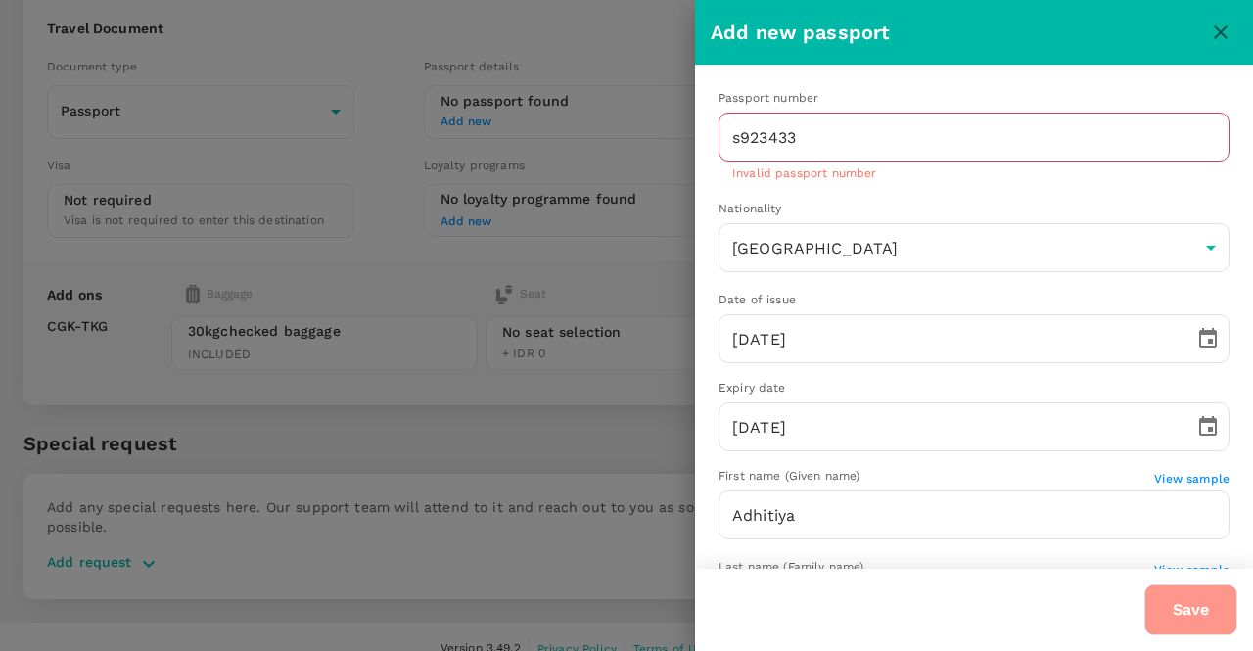
click at [1171, 615] on button "Save" at bounding box center [1190, 609] width 93 height 51
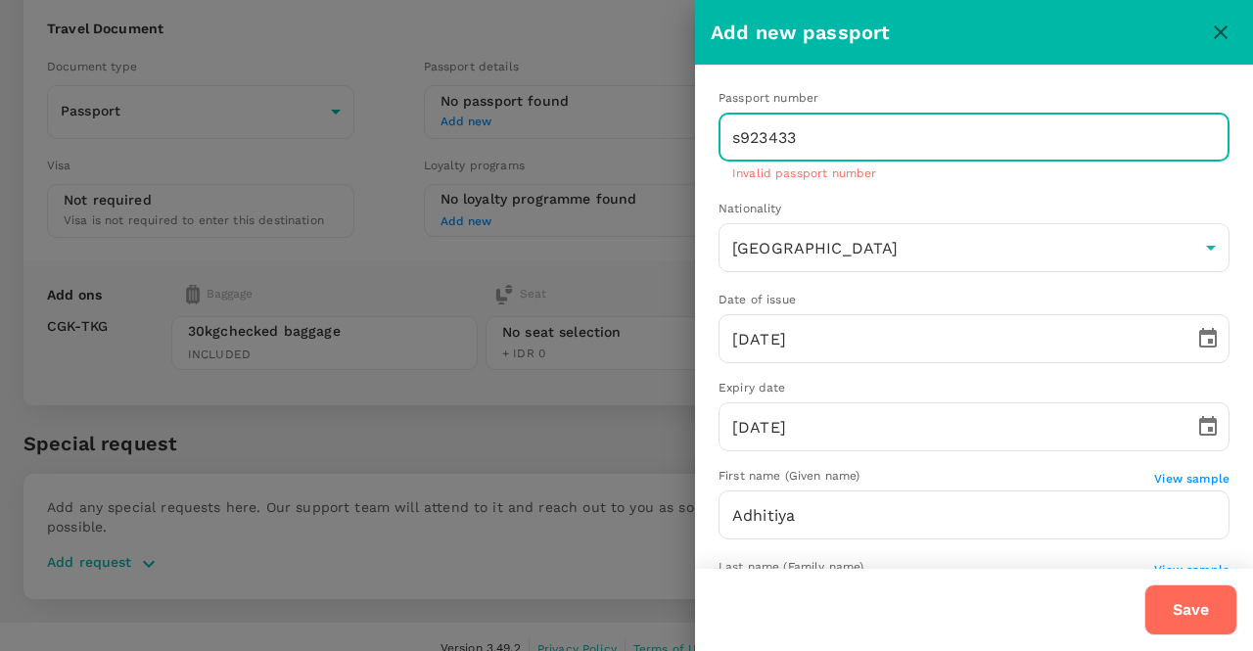
drag, startPoint x: 830, startPoint y: 131, endPoint x: 547, endPoint y: 115, distance: 283.3
click at [547, 115] on div "Add new passport Passport number s923433 ​ Invalid passport number Nationality …" at bounding box center [626, 325] width 1253 height 651
type input "S"
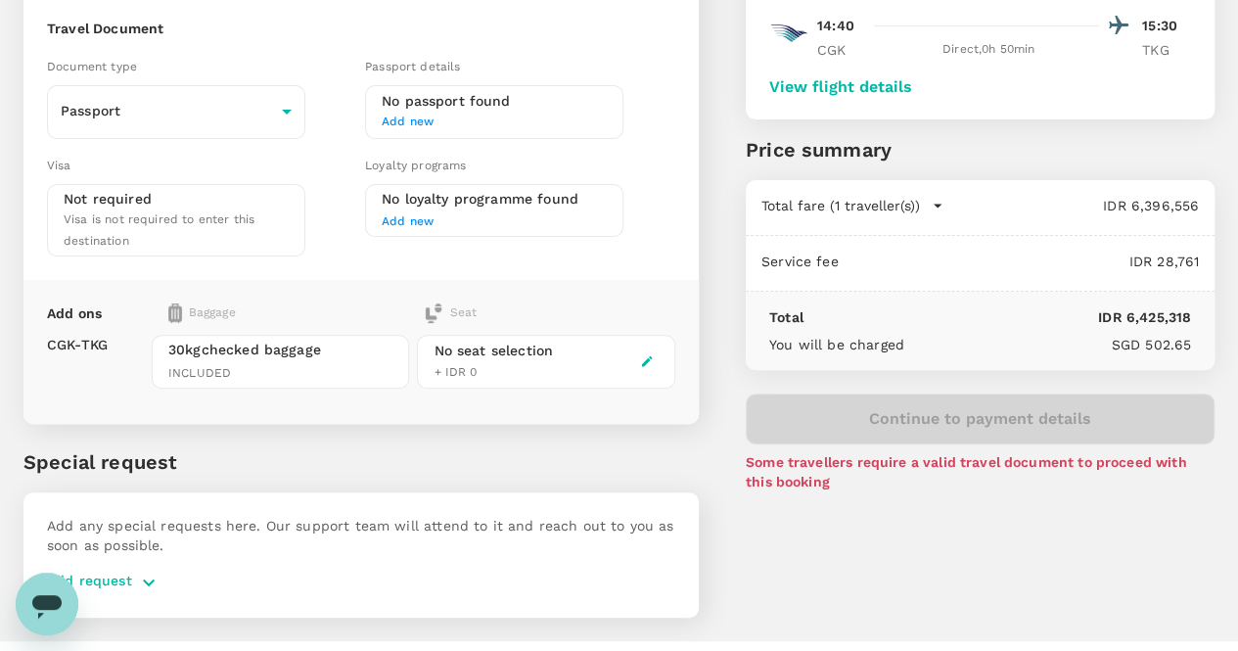
click at [493, 115] on span "Add new" at bounding box center [494, 123] width 225 height 20
click at [300, 138] on div "Document type Passport Passport ​ Passport details No passport found Add new Vi…" at bounding box center [357, 152] width 636 height 208
click at [299, 127] on body "Back to flight results Flight review Traveller(s) Traveller 1 : AM Adhitiya Mah…" at bounding box center [619, 264] width 1238 height 860
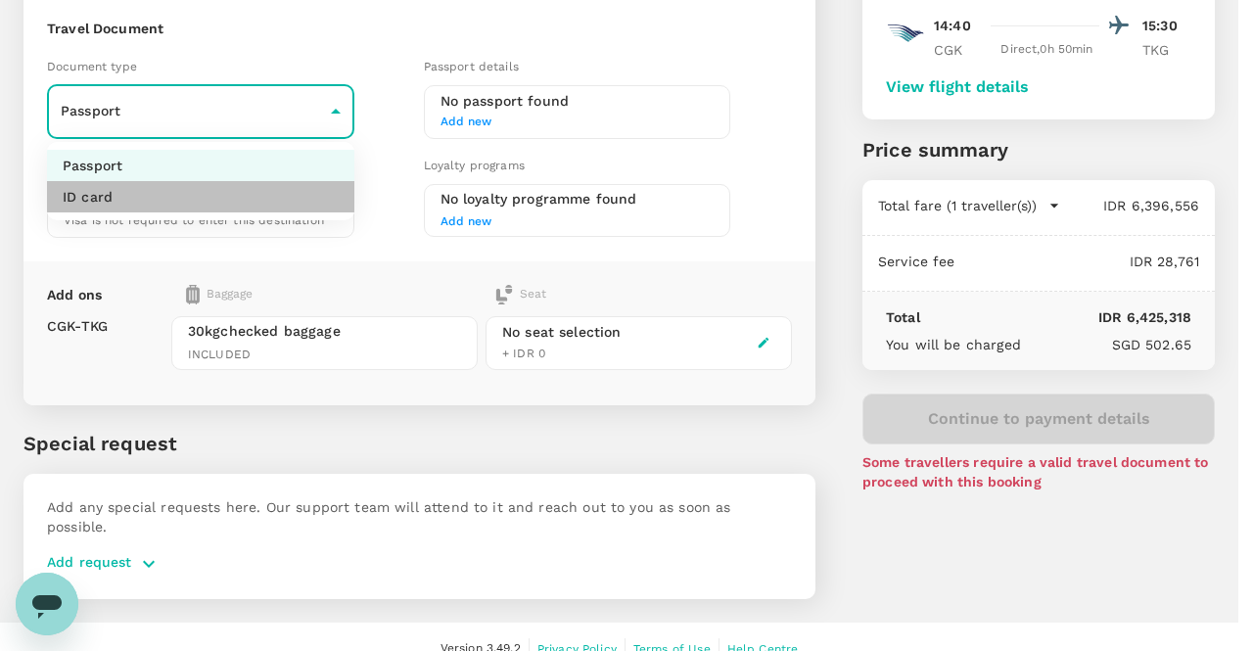
click at [260, 200] on li "ID card" at bounding box center [200, 196] width 307 height 31
type input "Id card"
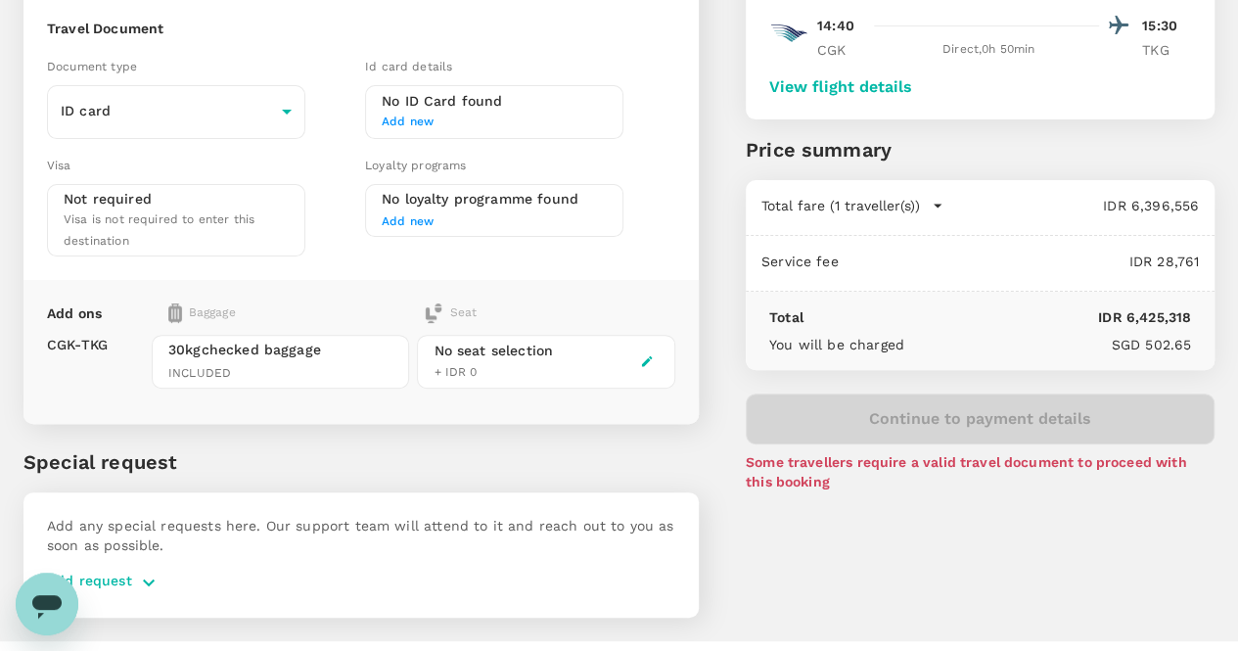
click at [493, 113] on span "Add new" at bounding box center [494, 123] width 225 height 20
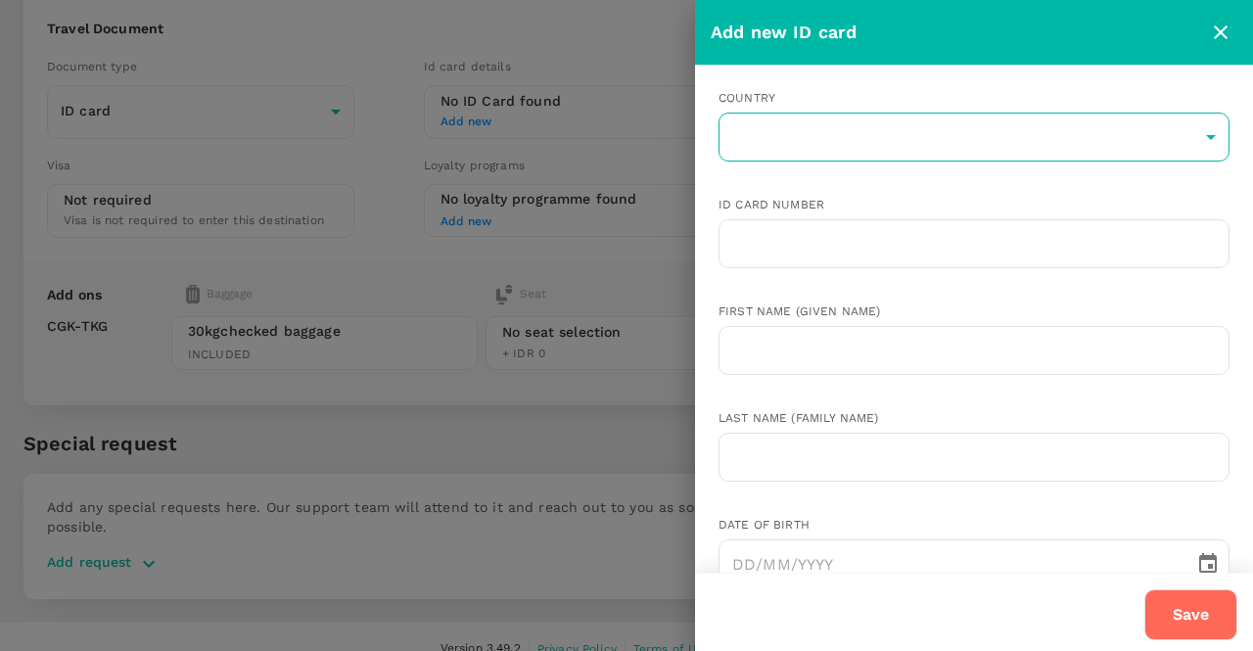
click at [816, 128] on body "Back to flight results Flight review Traveller(s) Traveller 1 : AM Adhitiya Mah…" at bounding box center [626, 255] width 1253 height 842
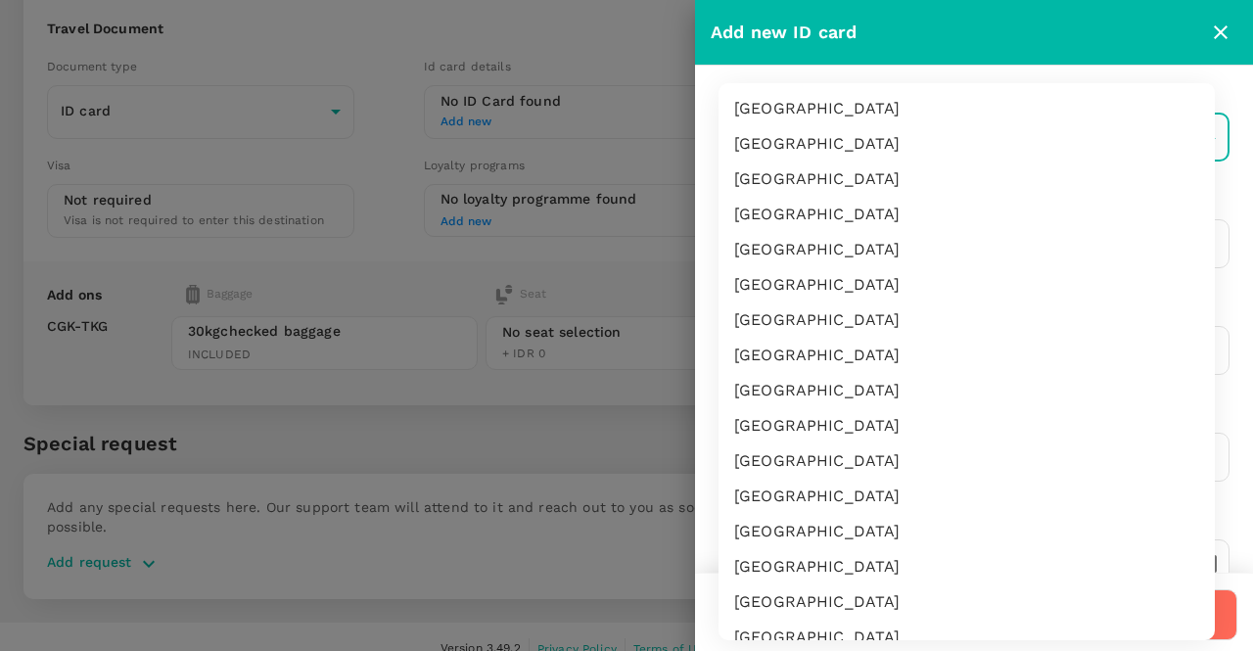
scroll to position [2530, 0]
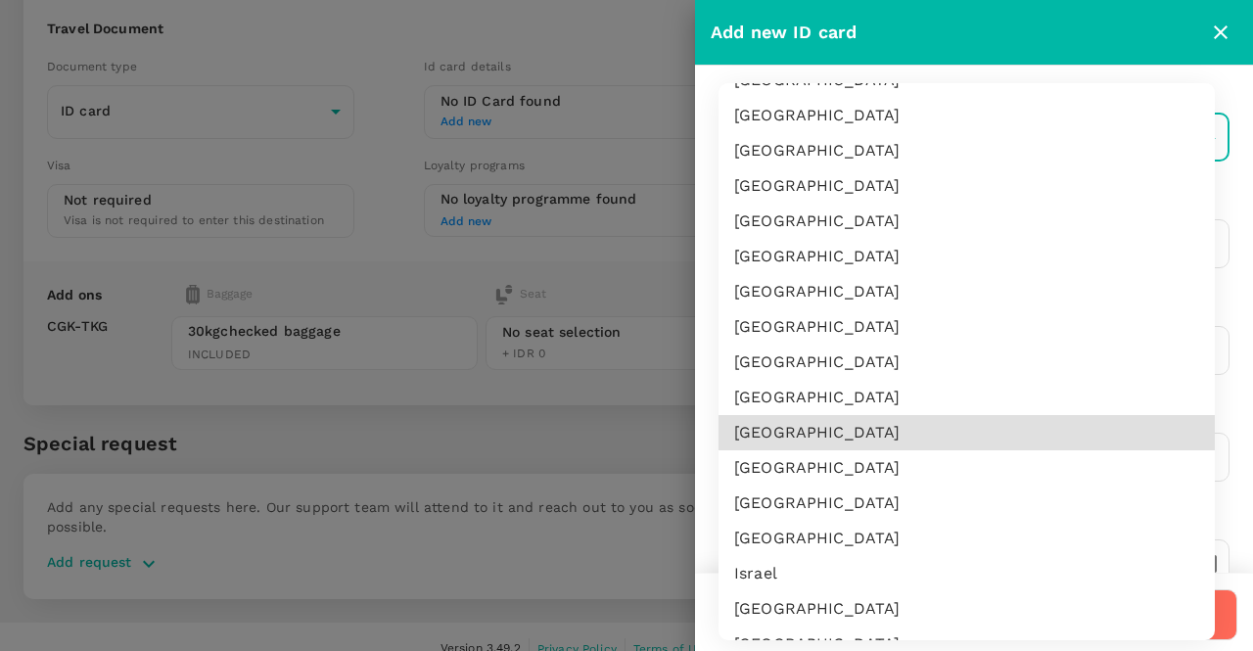
type input "ID"
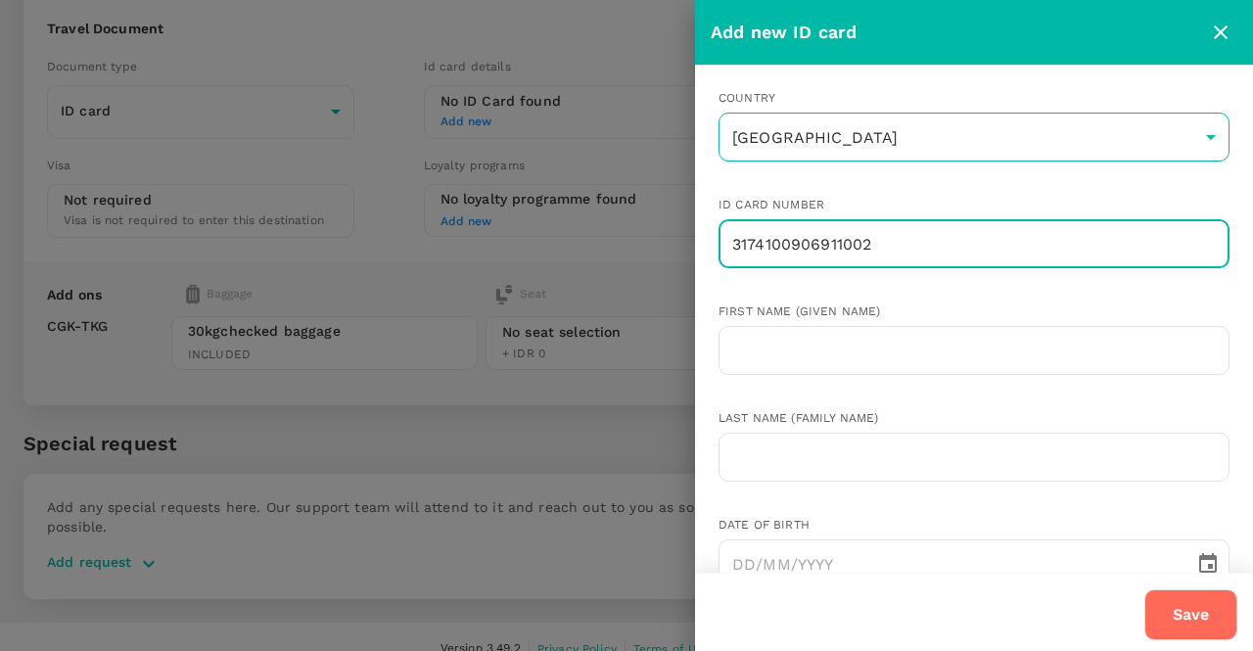
type input "3174100906911002"
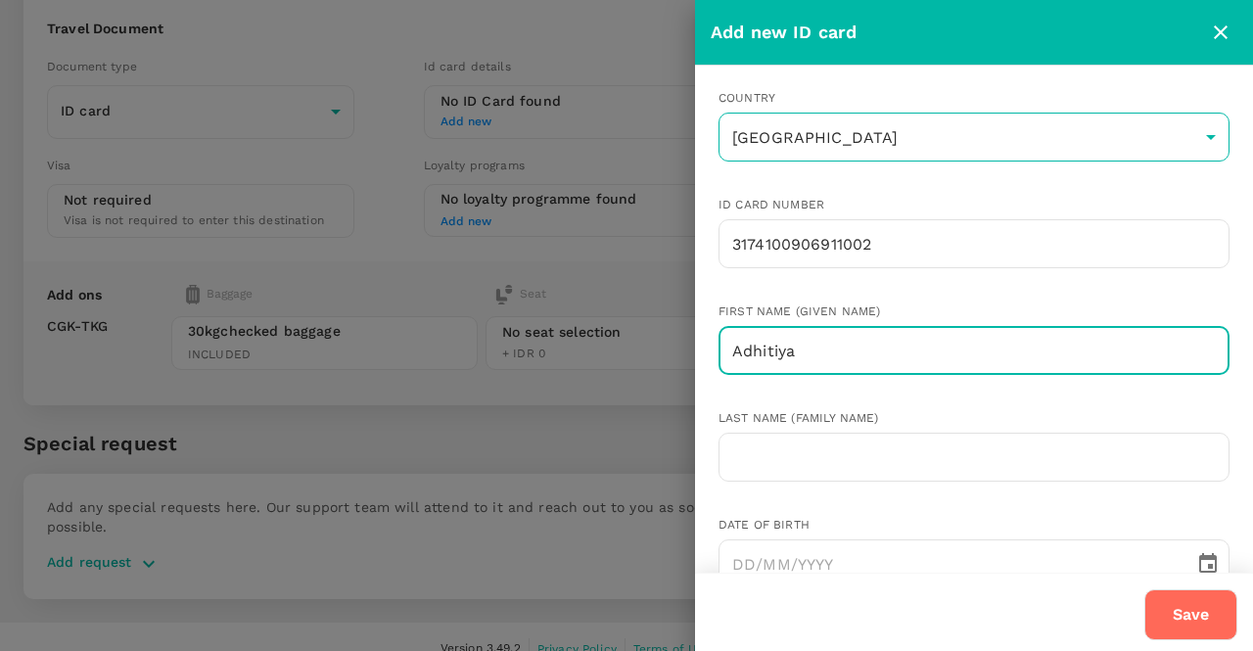
type input "Adhitiya"
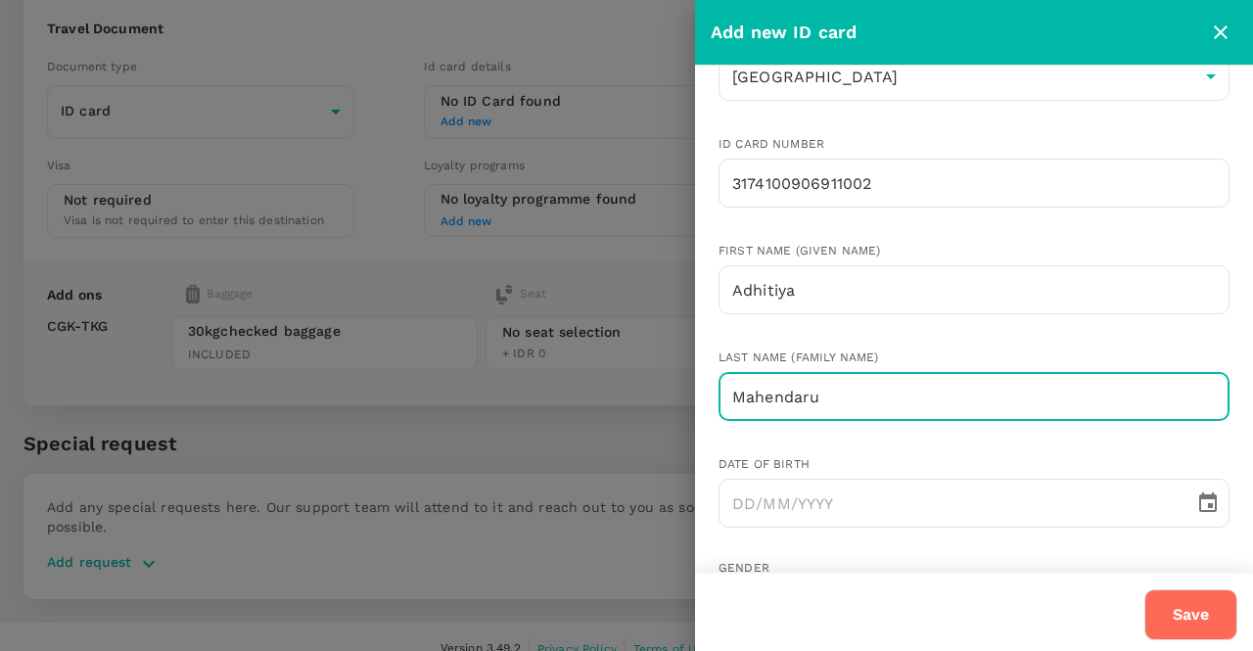
scroll to position [196, 0]
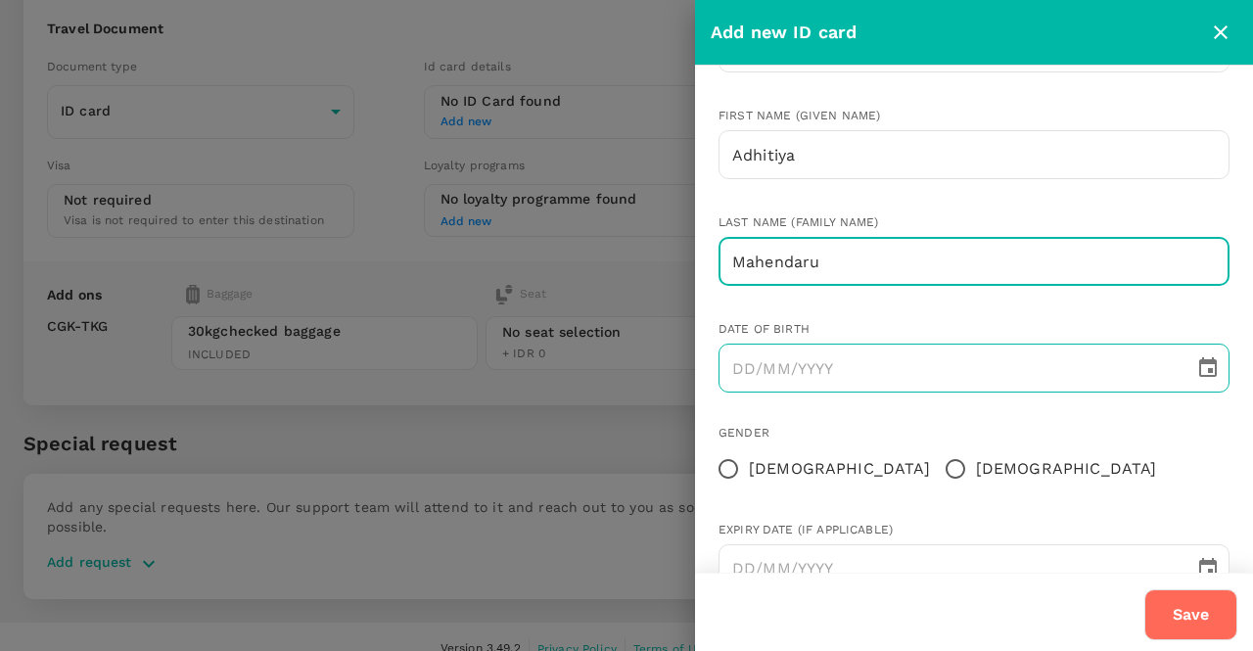
type input "Mahendaru"
type input "DD/MM/YYYY"
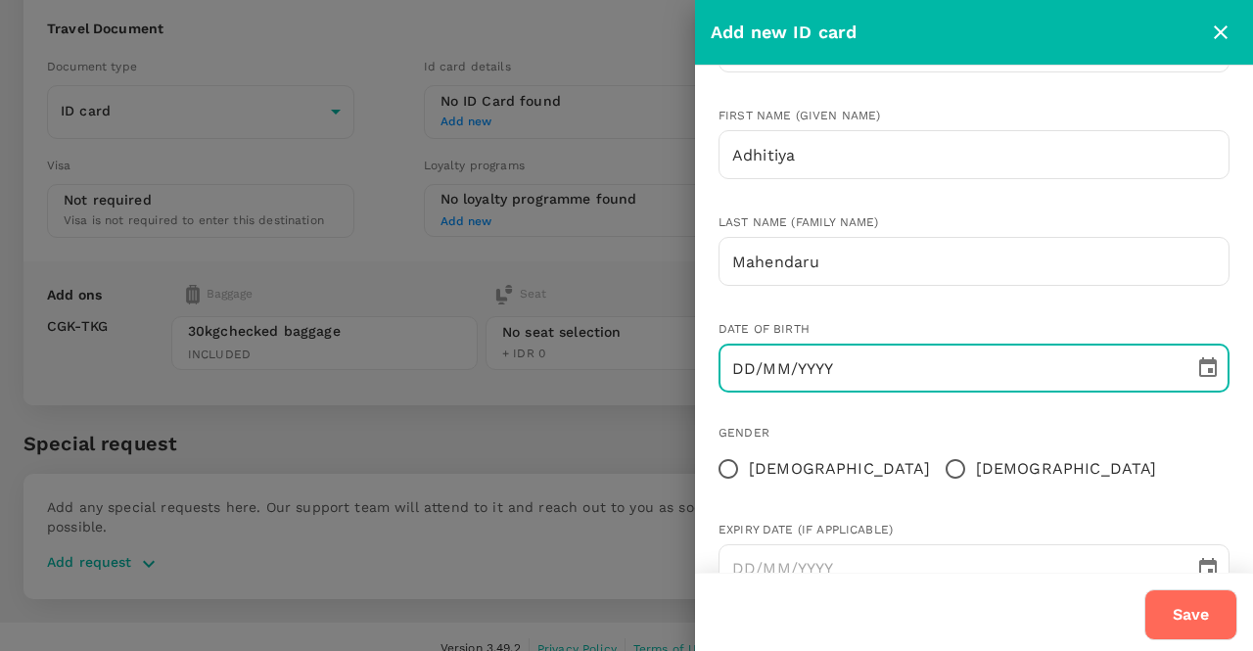
click at [881, 371] on input "DD/MM/YYYY" at bounding box center [949, 368] width 462 height 49
click at [1196, 365] on icon "Choose date" at bounding box center [1207, 367] width 23 height 23
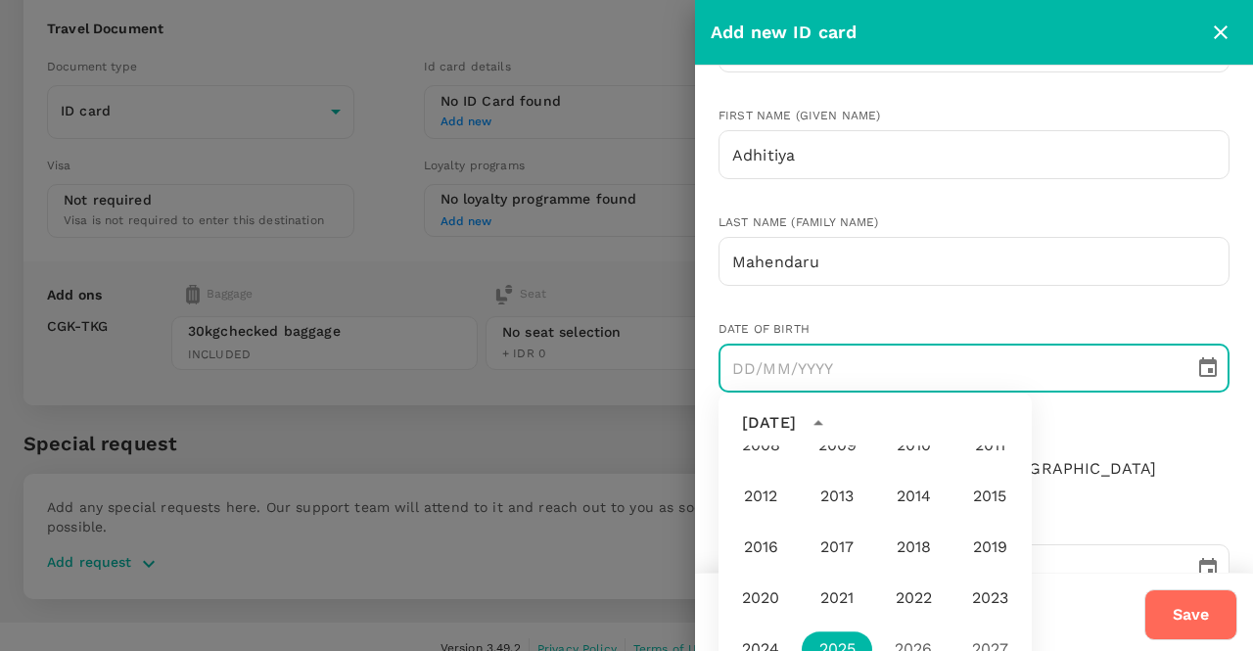
scroll to position [1356, 0]
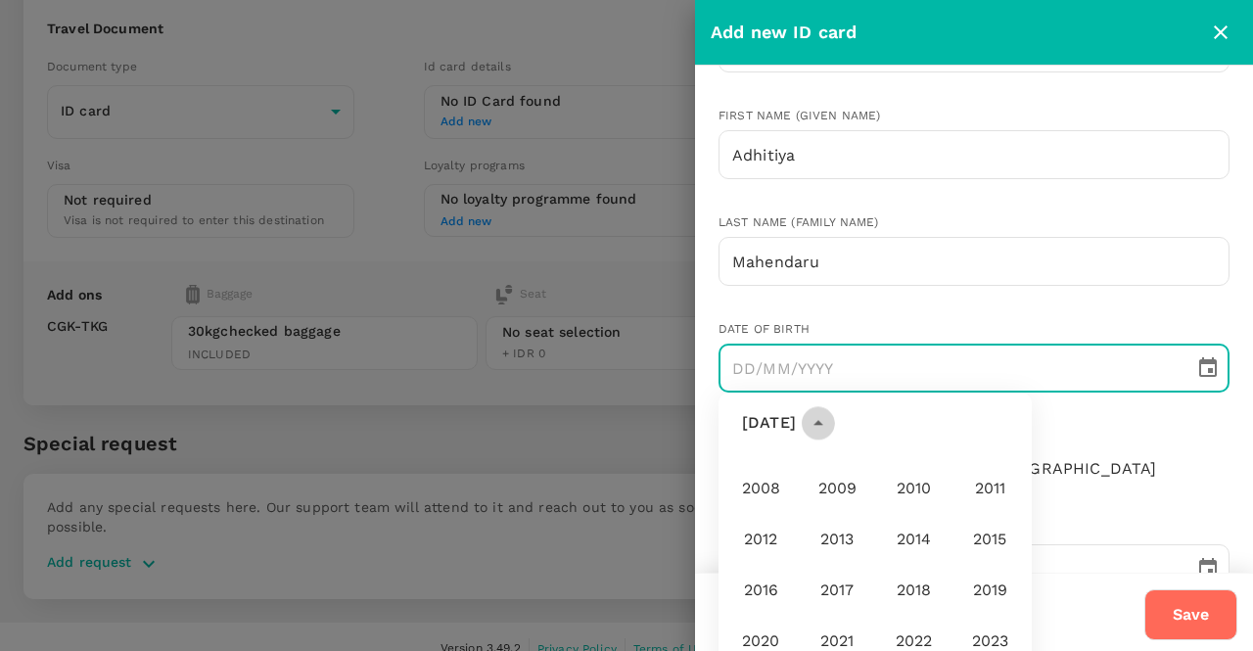
click at [830, 419] on icon "year view is open, switch to calendar view" at bounding box center [817, 422] width 23 height 23
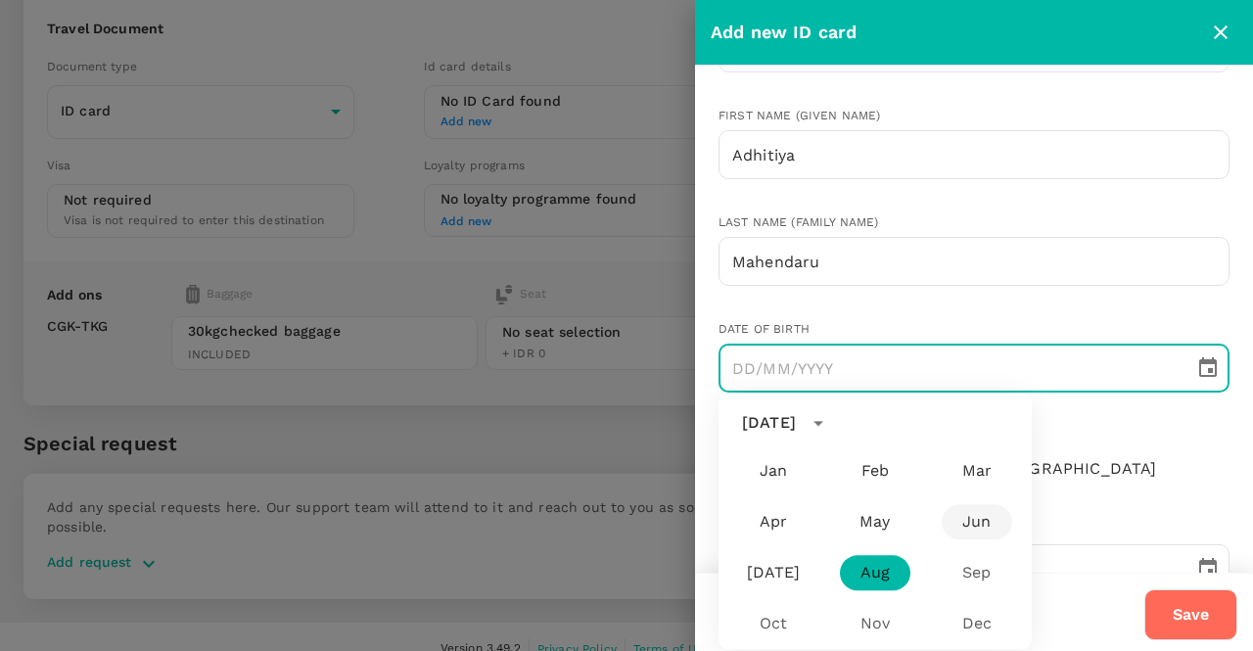
click at [963, 523] on button "Jun" at bounding box center [976, 521] width 70 height 35
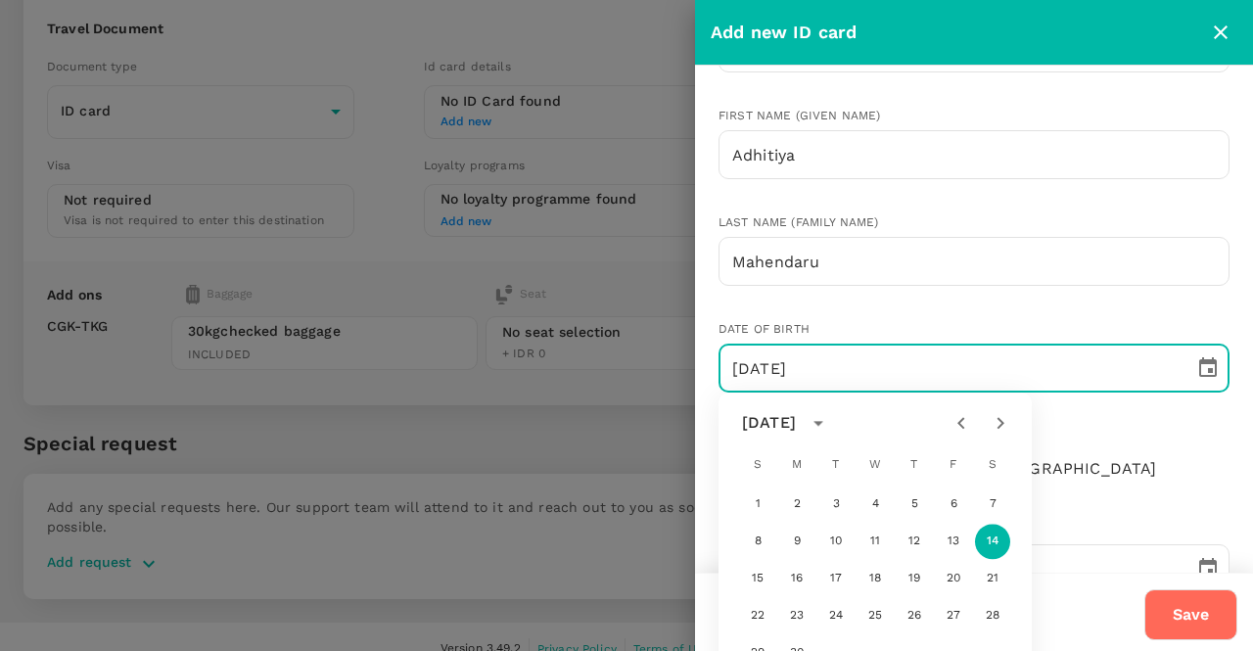
click at [814, 421] on body "Back to flight results Flight review Traveller(s) Traveller 1 : AM Adhitiya Mah…" at bounding box center [626, 255] width 1253 height 842
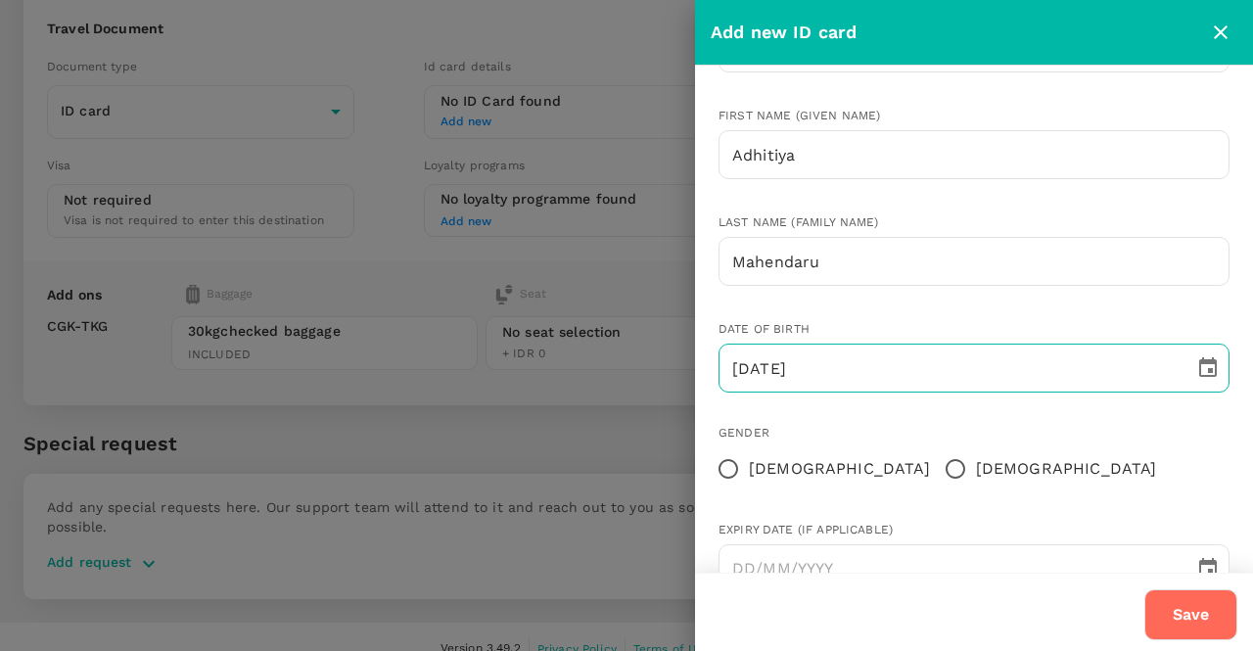
click at [1203, 369] on icon "Choose date, selected date is Jun 14, 2025" at bounding box center [1207, 367] width 23 height 23
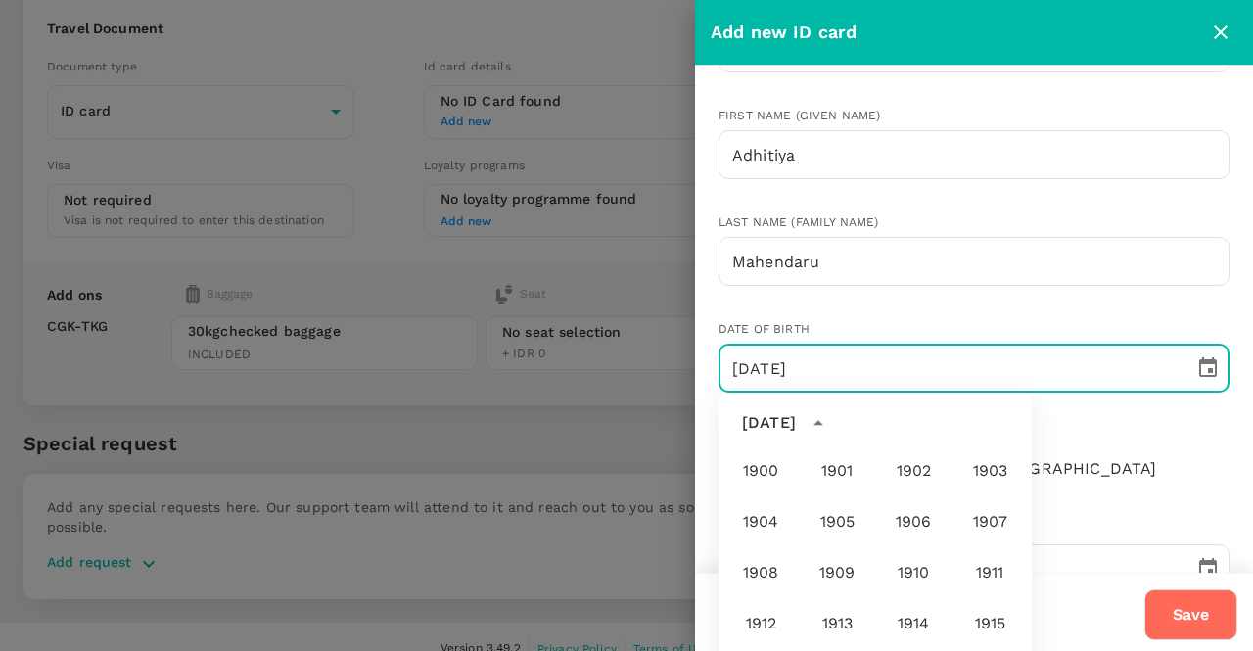
scroll to position [1454, 0]
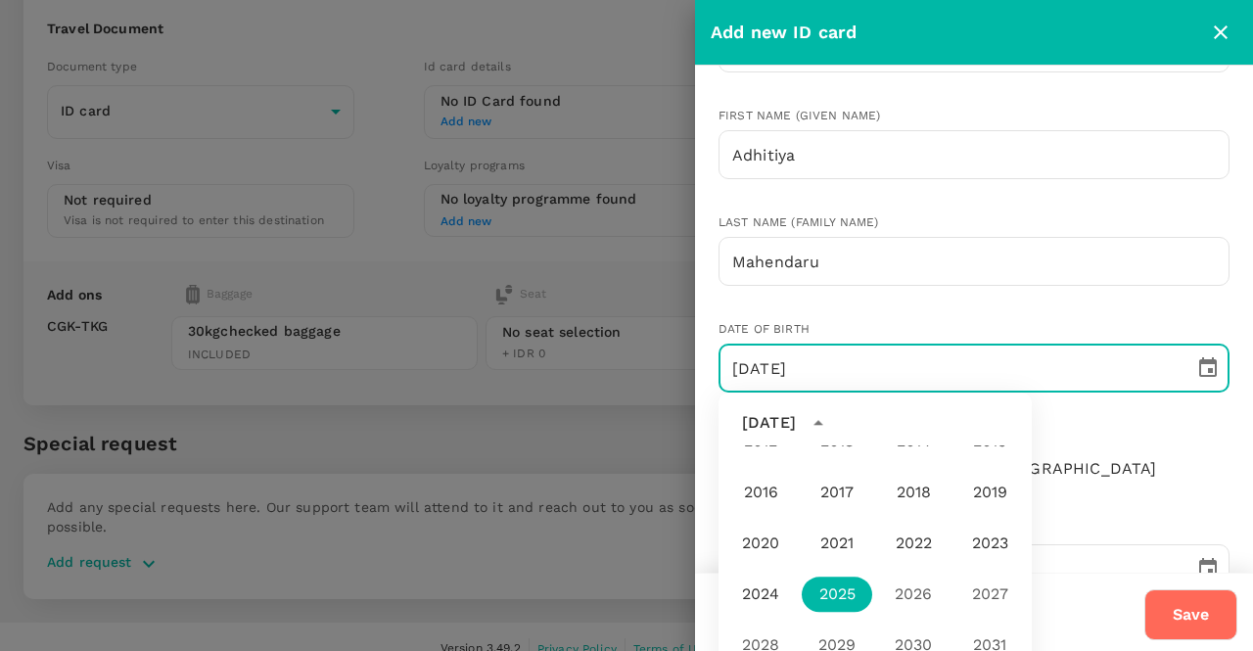
click at [796, 425] on div "June 2025" at bounding box center [769, 422] width 54 height 23
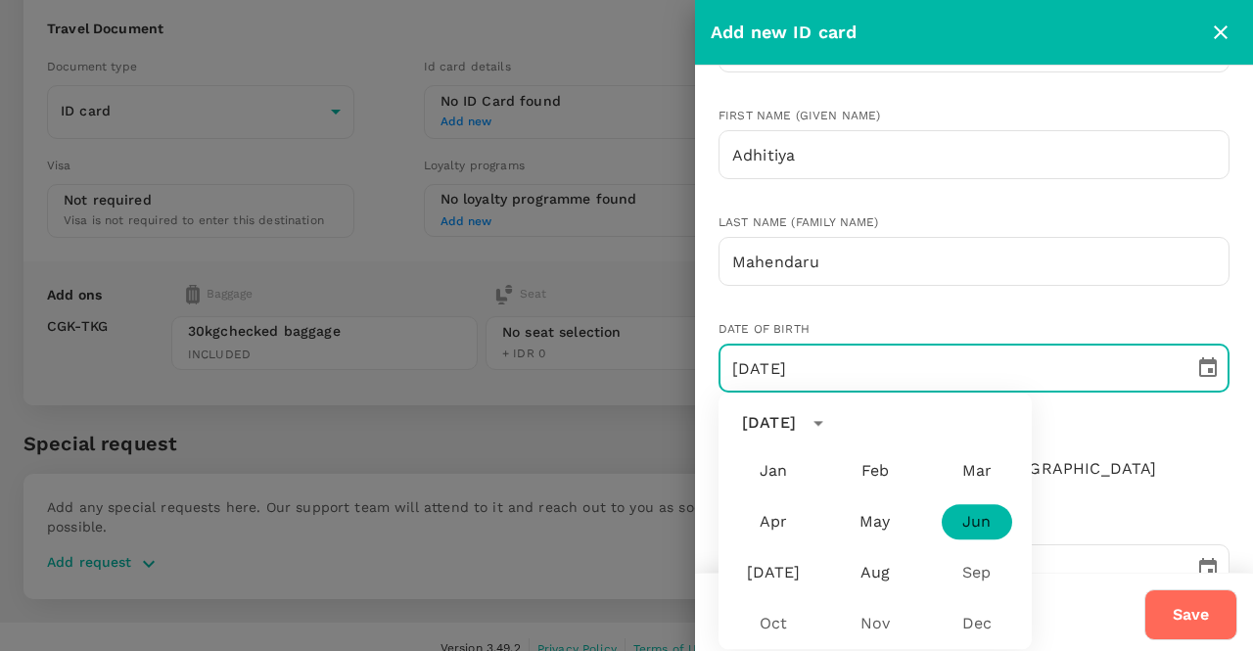
click at [792, 412] on div "June 2025" at bounding box center [769, 422] width 54 height 23
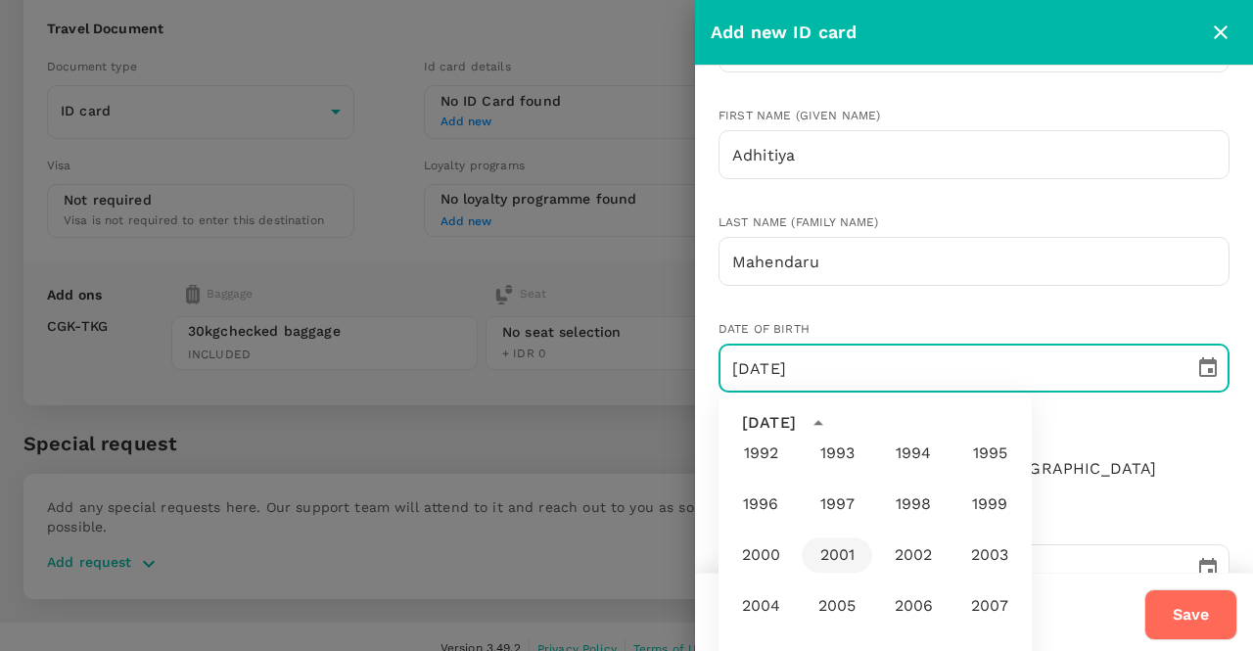
scroll to position [1161, 0]
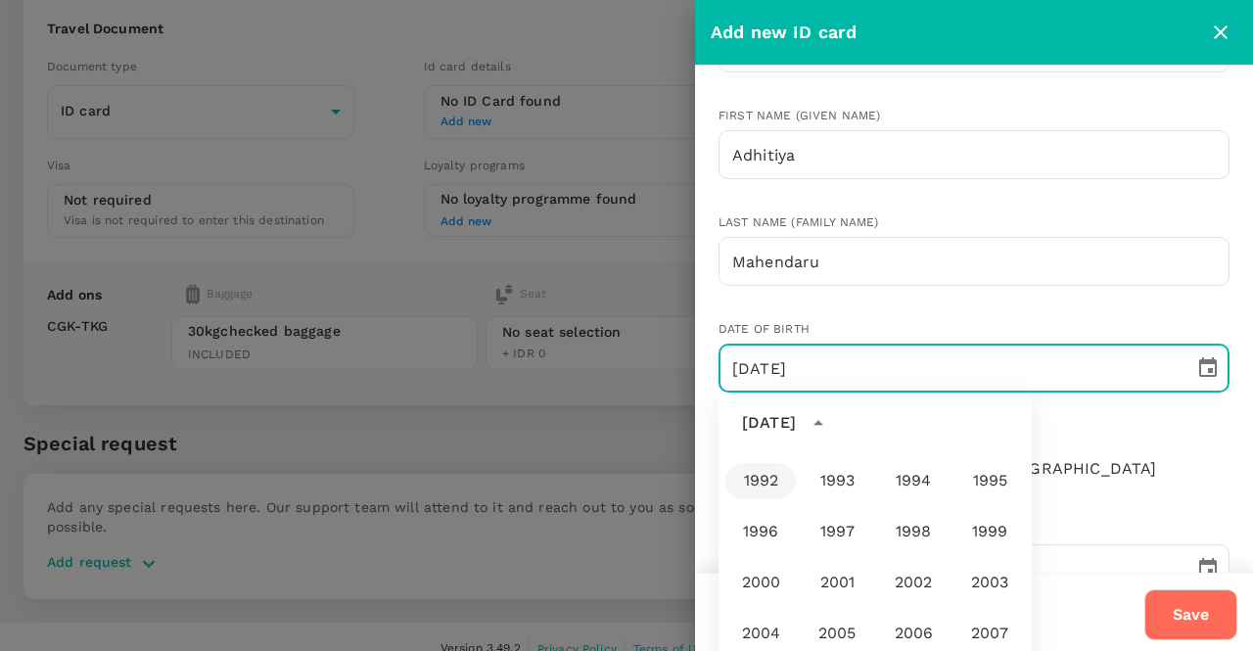
click at [771, 490] on button "1992" at bounding box center [760, 480] width 70 height 35
type input "14/06/1992"
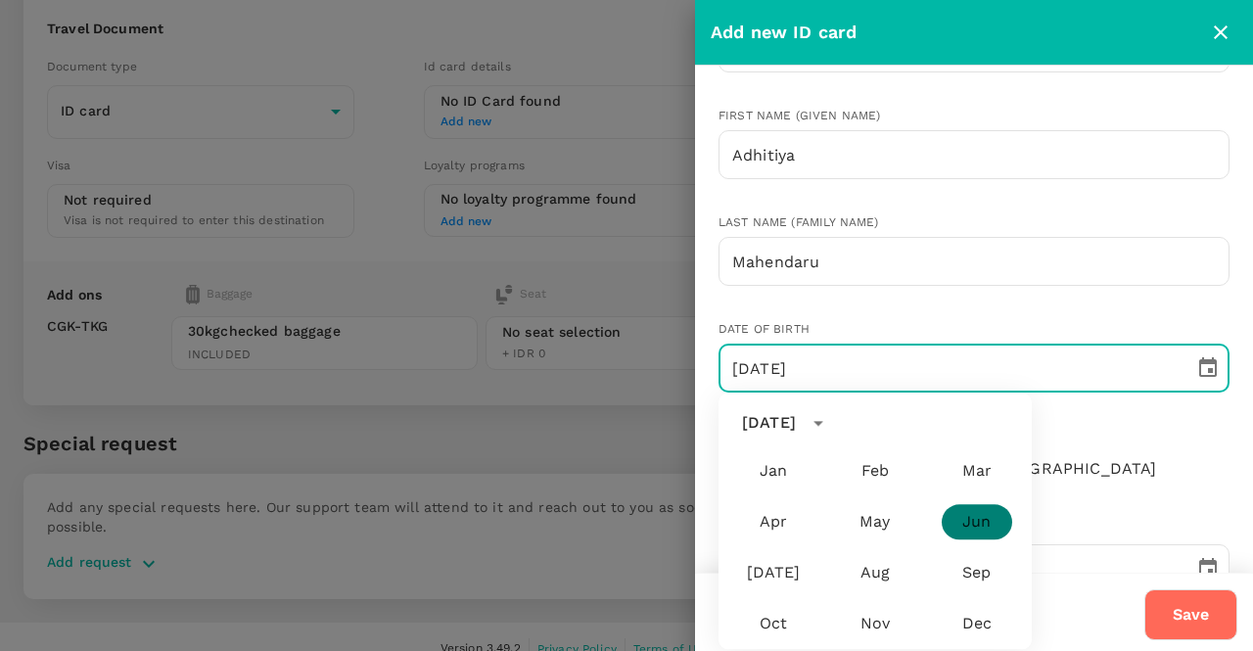
click at [975, 526] on button "Jun" at bounding box center [976, 521] width 70 height 35
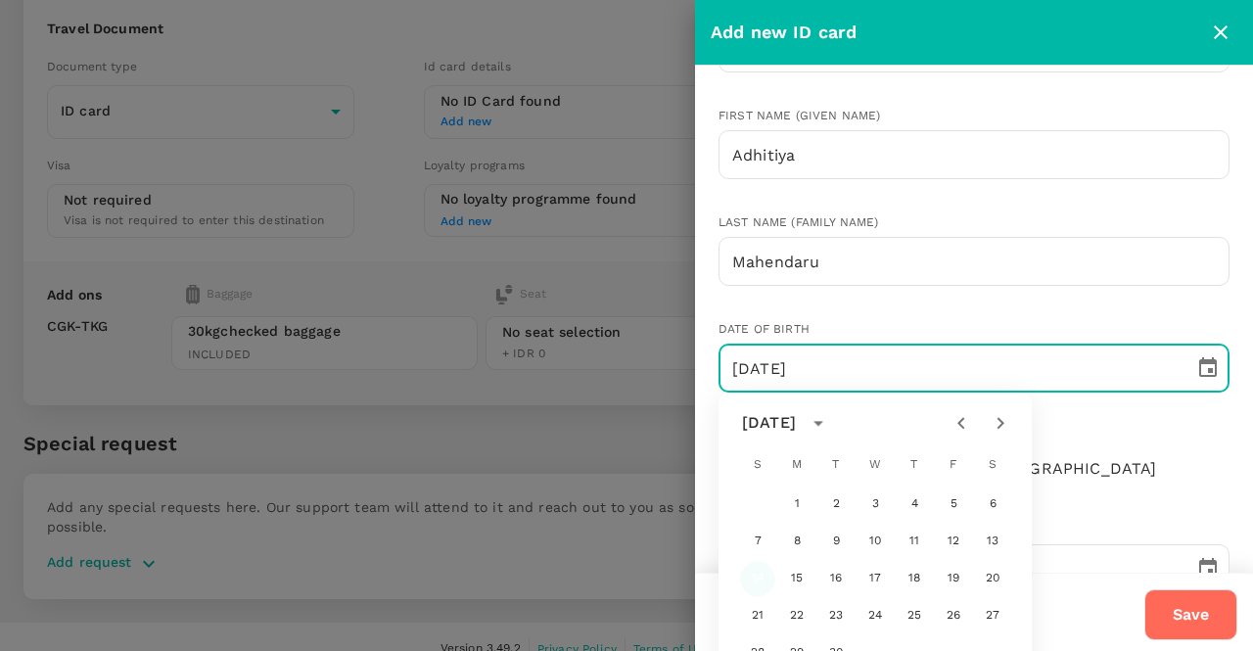
click at [761, 572] on button "14" at bounding box center [757, 578] width 35 height 35
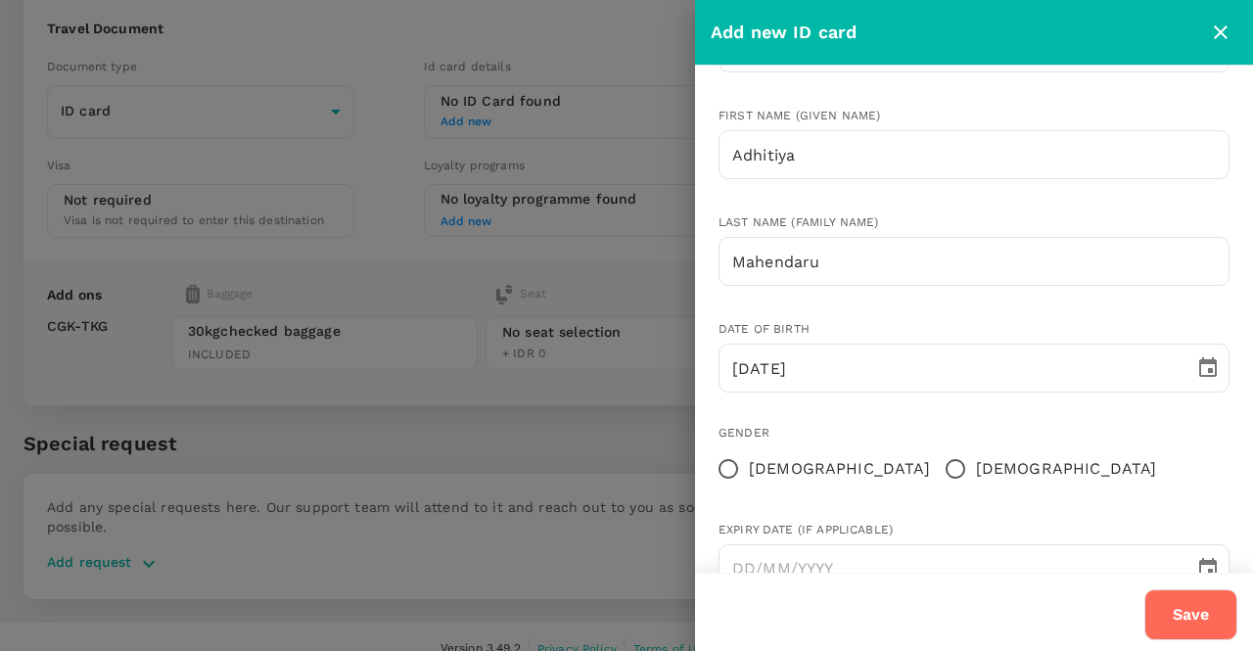
click at [935, 468] on input "Male" at bounding box center [955, 468] width 41 height 41
radio input "true"
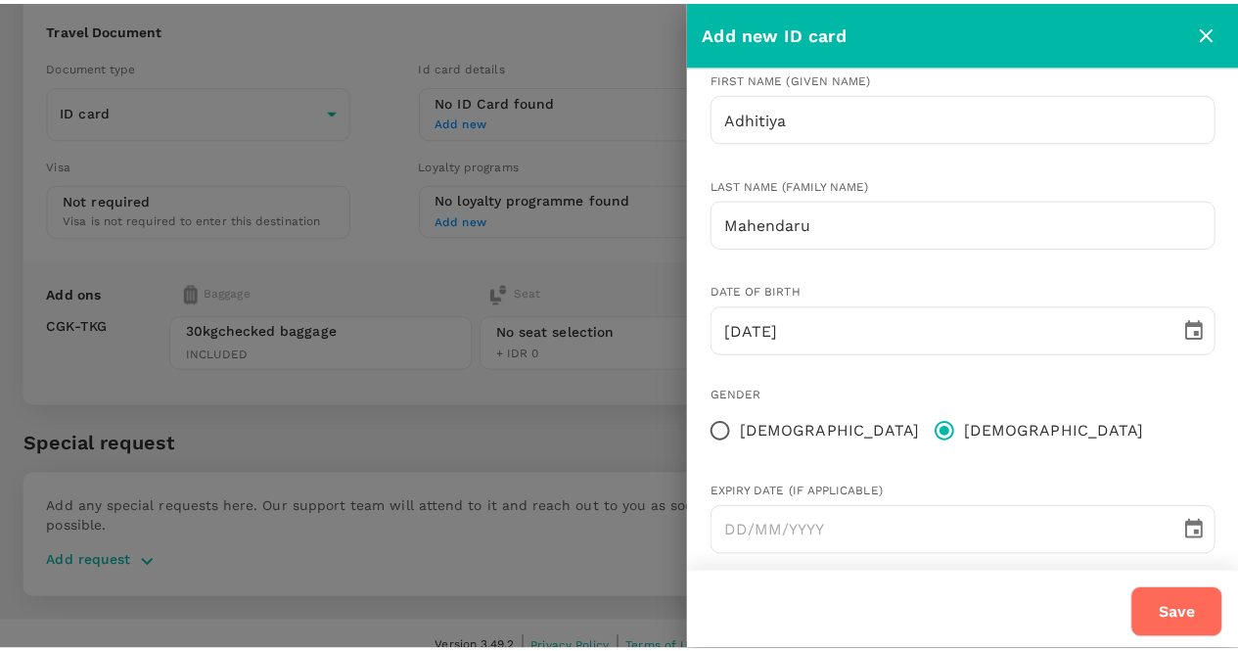
scroll to position [254, 0]
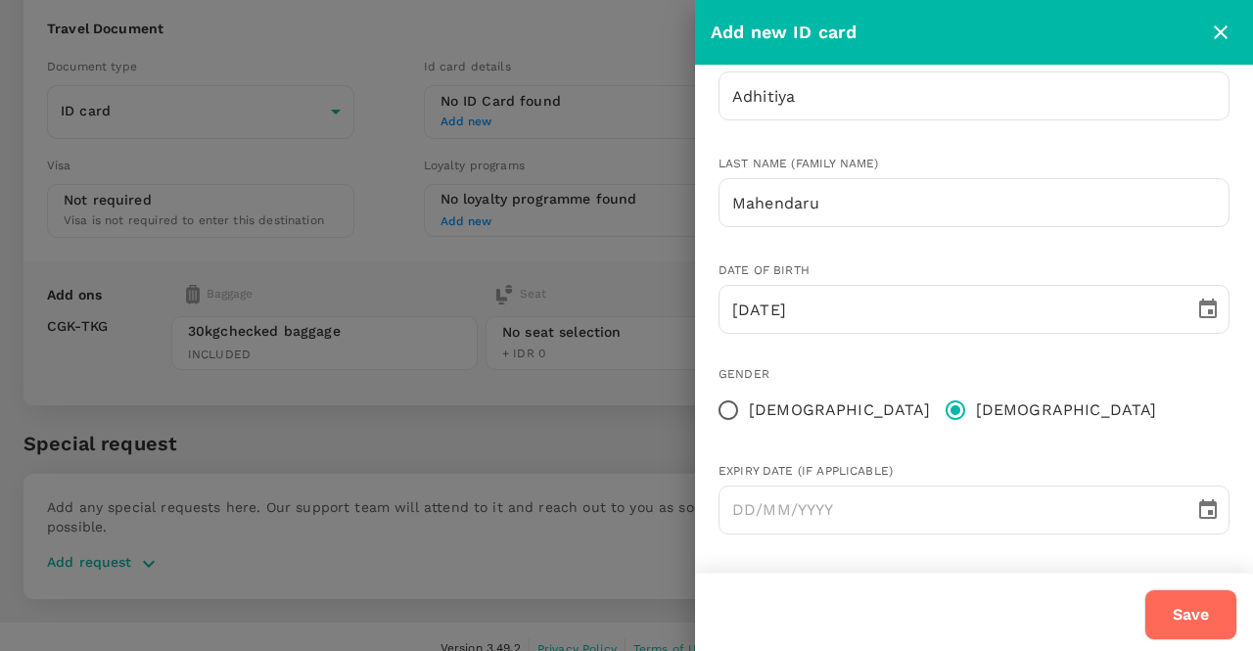
click at [1191, 603] on button "Save" at bounding box center [1190, 614] width 93 height 51
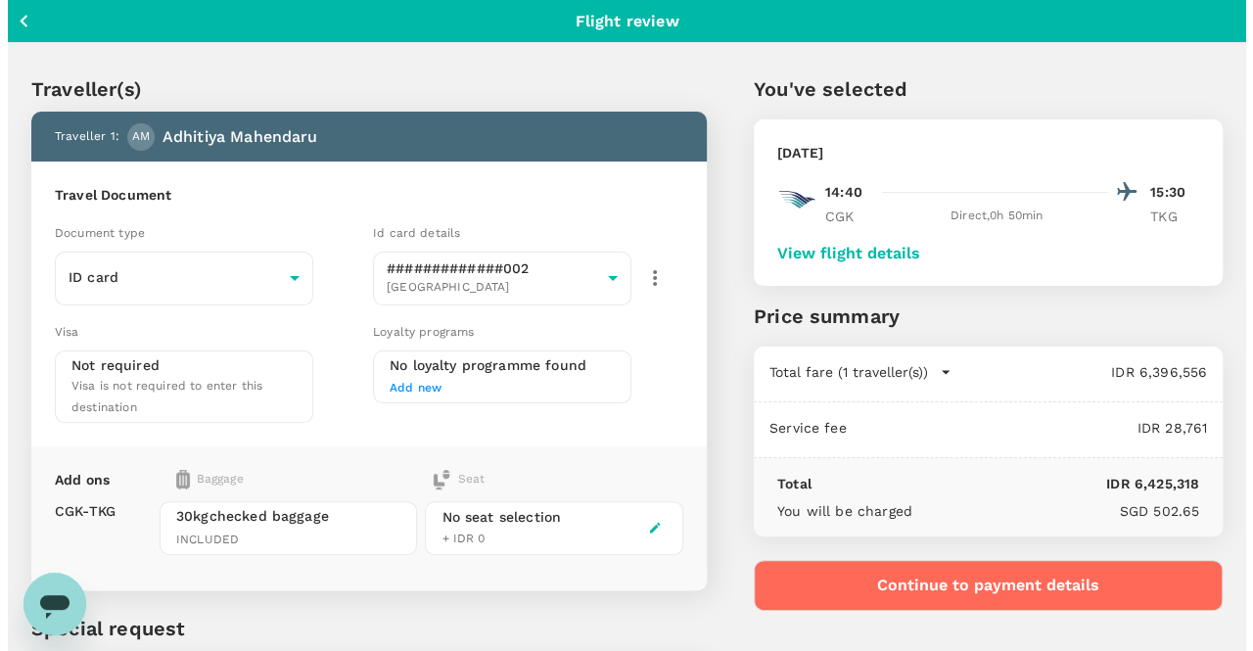
scroll to position [166, 0]
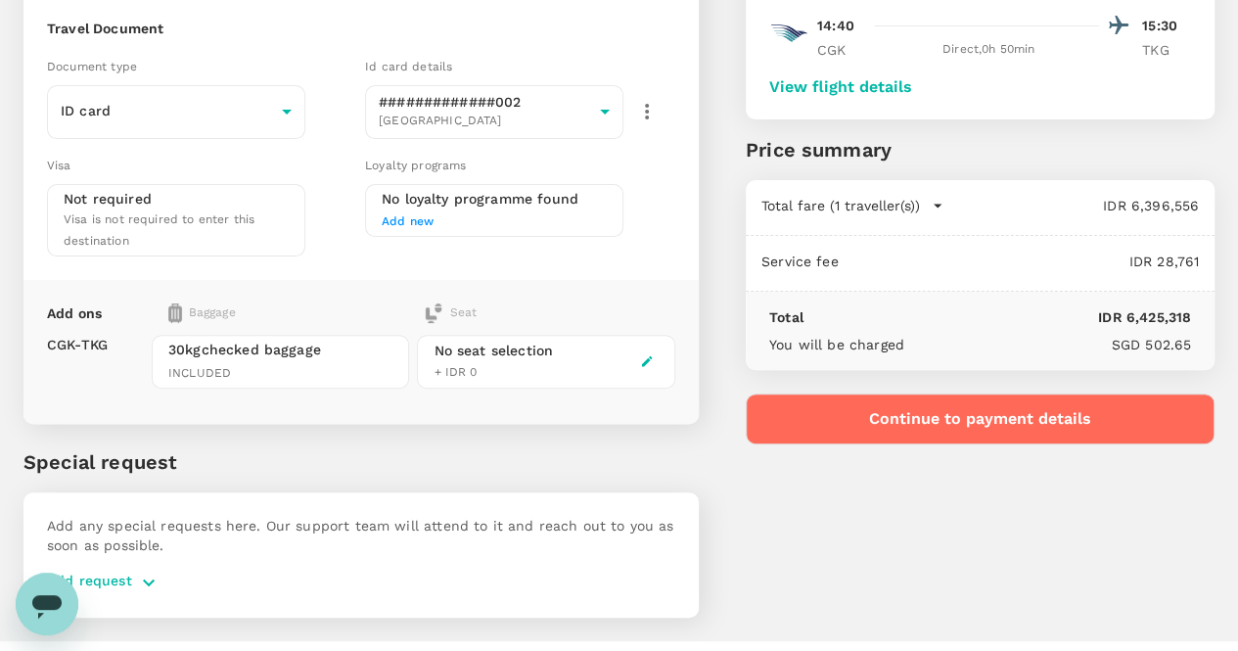
click at [983, 410] on button "Continue to payment details" at bounding box center [980, 418] width 469 height 51
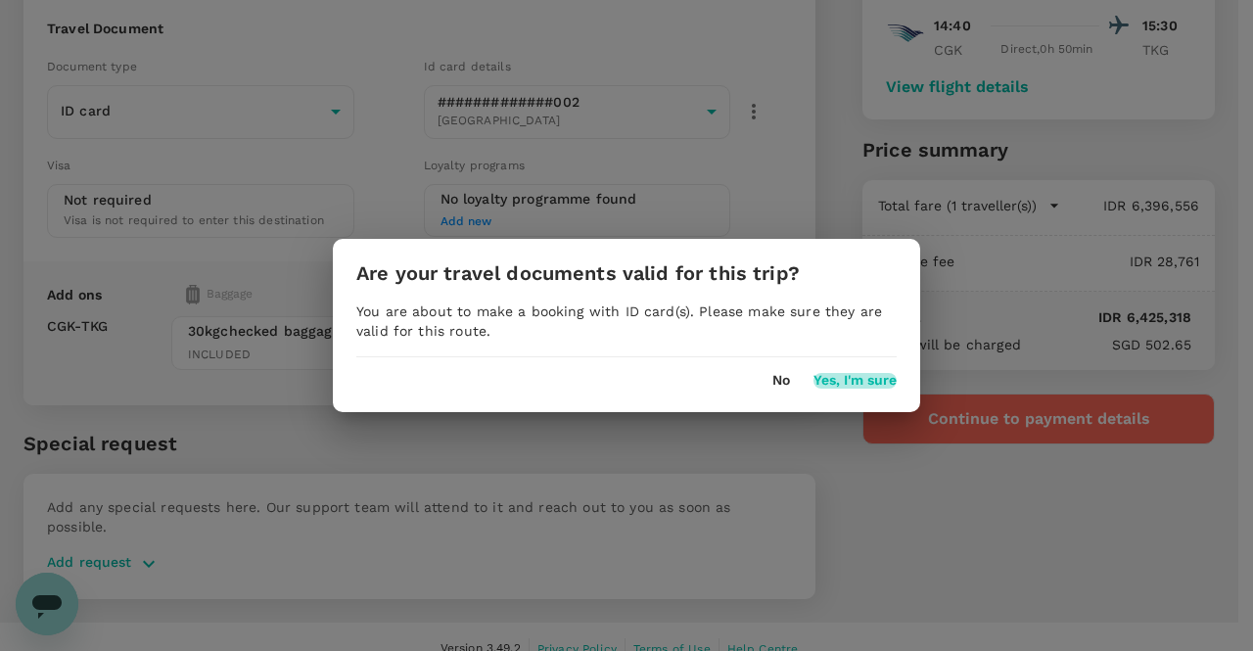
click at [855, 381] on button "Yes, I'm sure" at bounding box center [854, 381] width 83 height 16
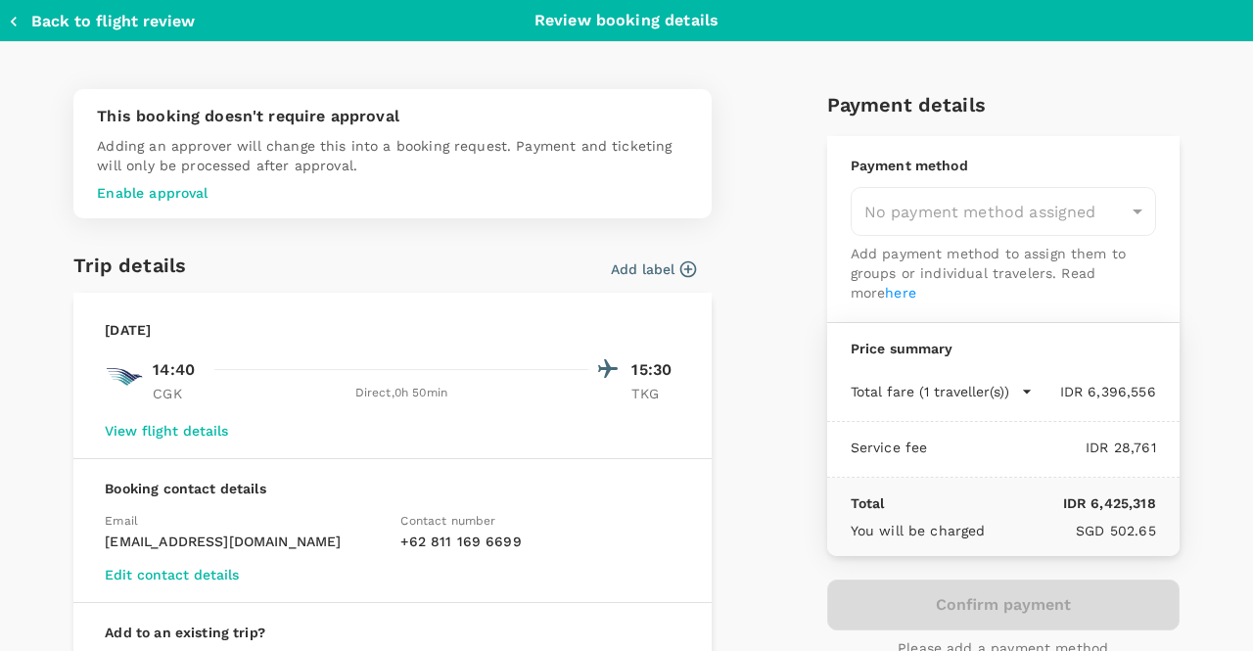
click at [186, 196] on p "Enable approval" at bounding box center [392, 193] width 591 height 20
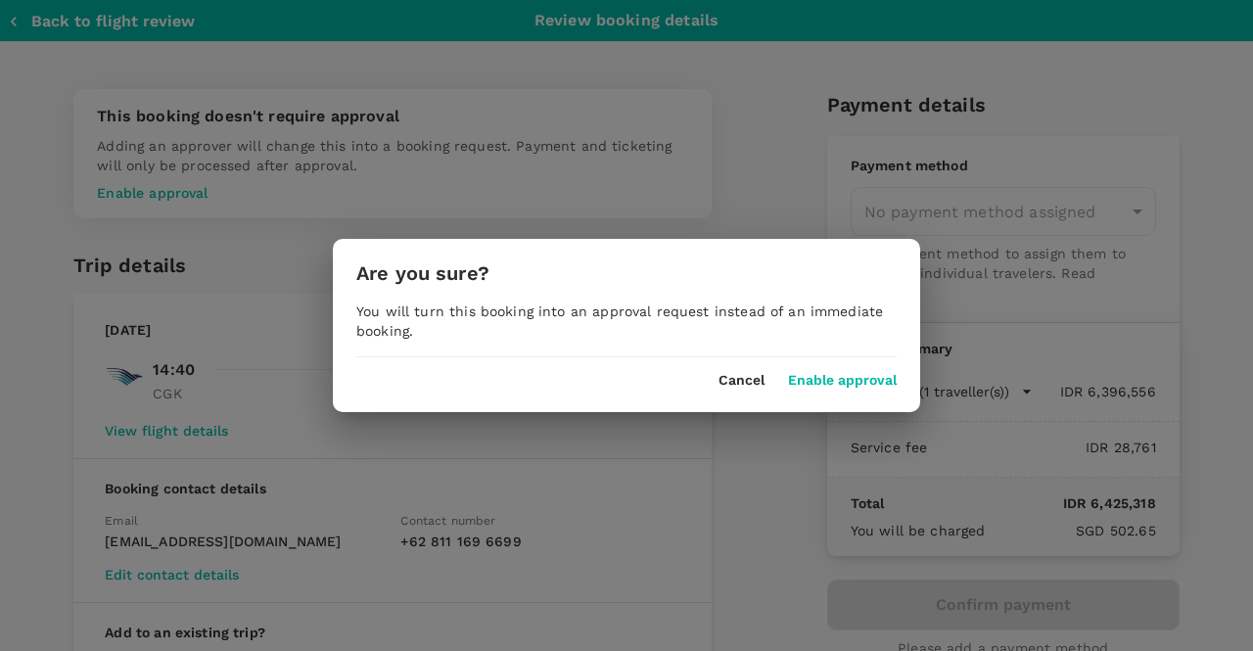
click at [746, 380] on button "Cancel" at bounding box center [741, 381] width 46 height 16
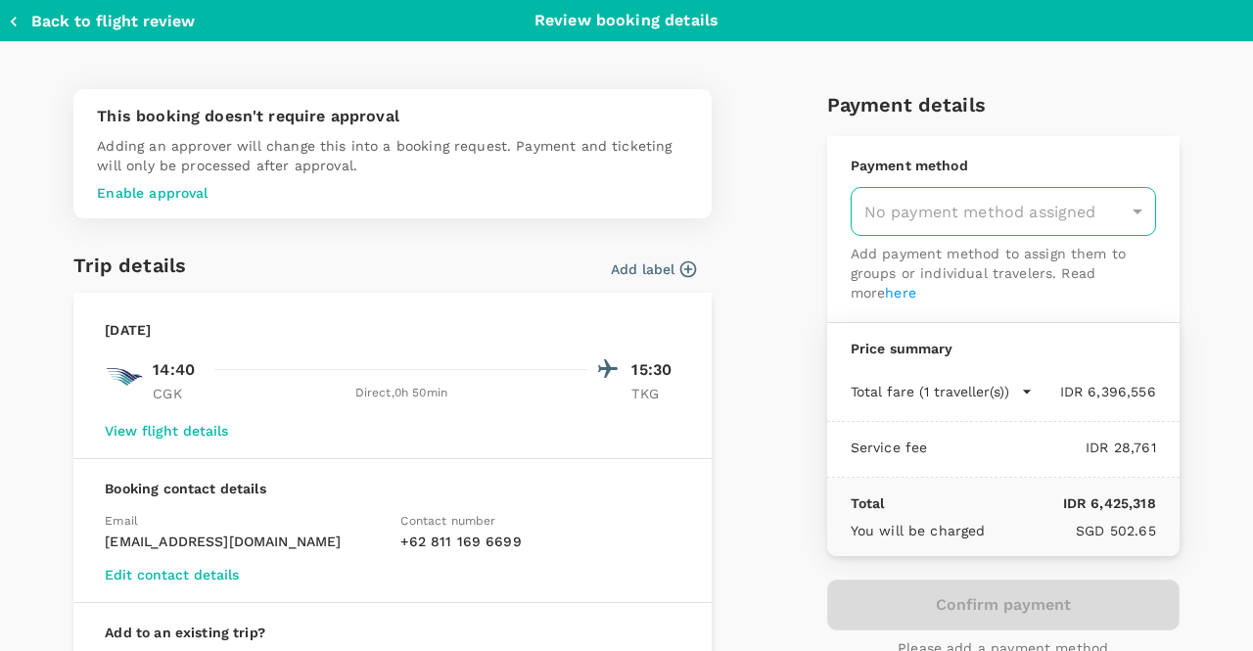
click at [1073, 225] on div "No payment method assigned" at bounding box center [1002, 211] width 305 height 49
click at [1125, 212] on div "No payment method assigned" at bounding box center [1002, 211] width 305 height 49
click at [1061, 210] on div "No payment method assigned" at bounding box center [1002, 211] width 305 height 49
click at [885, 293] on link "here" at bounding box center [900, 293] width 31 height 16
